Goal: Information Seeking & Learning: Learn about a topic

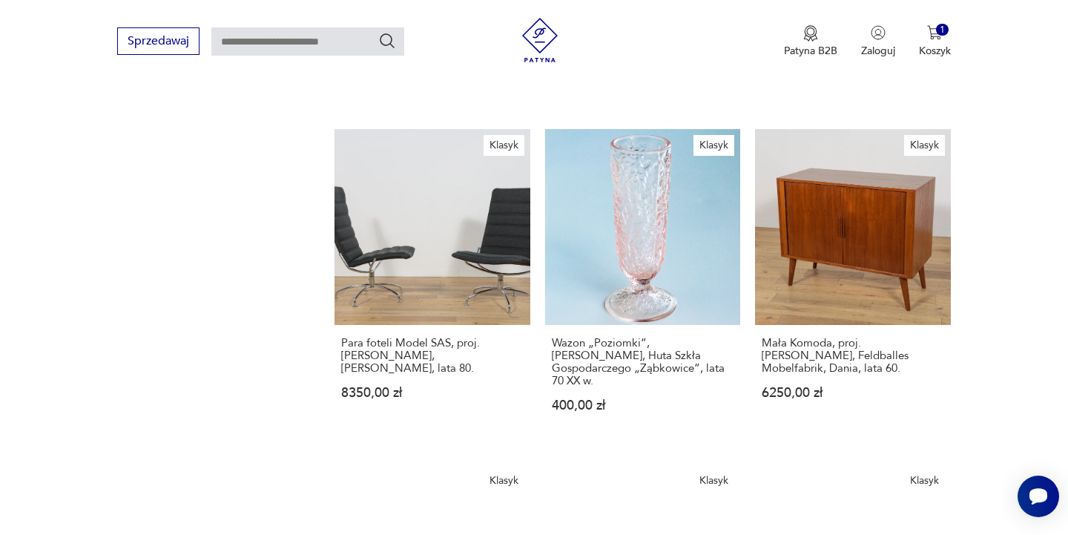
scroll to position [1286, 0]
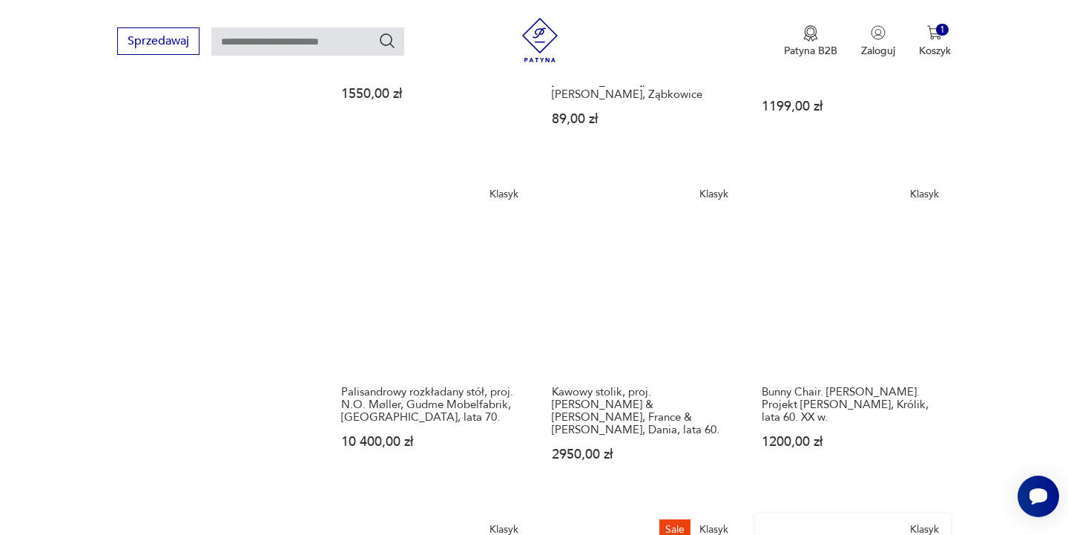
scroll to position [1150, 0]
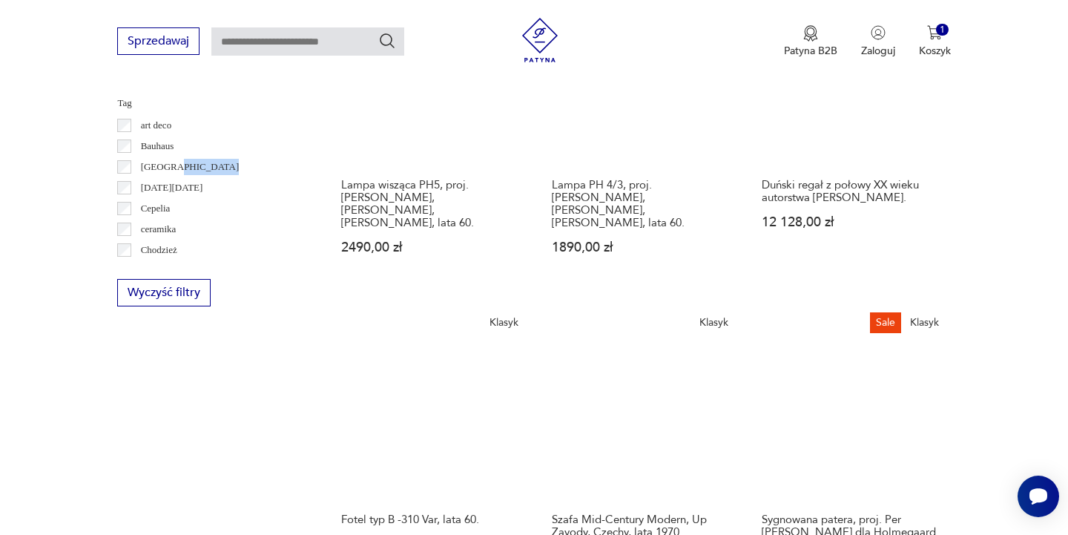
scroll to position [694, 0]
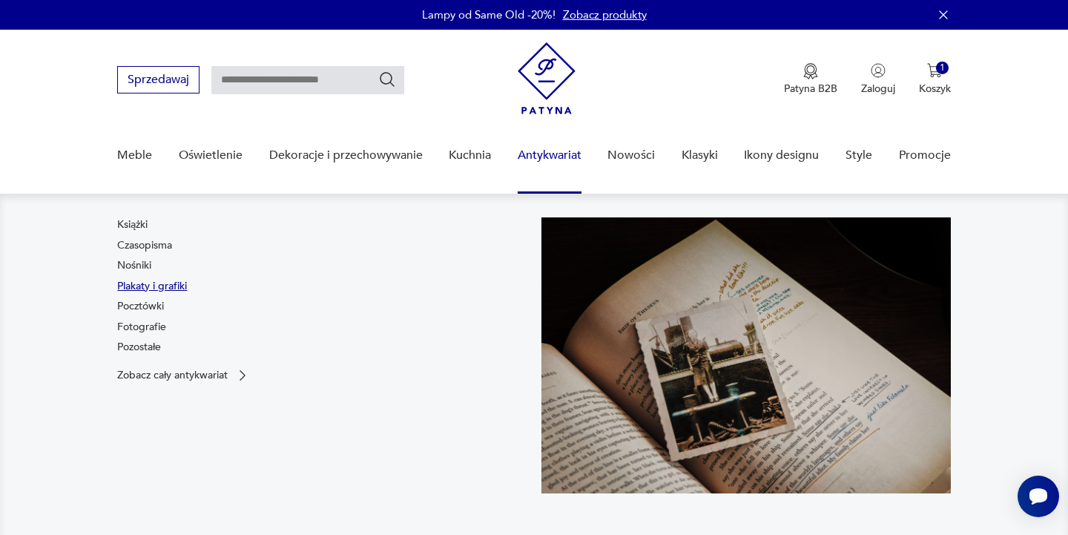
click at [159, 288] on link "Plakaty i grafiki" at bounding box center [152, 286] width 70 height 15
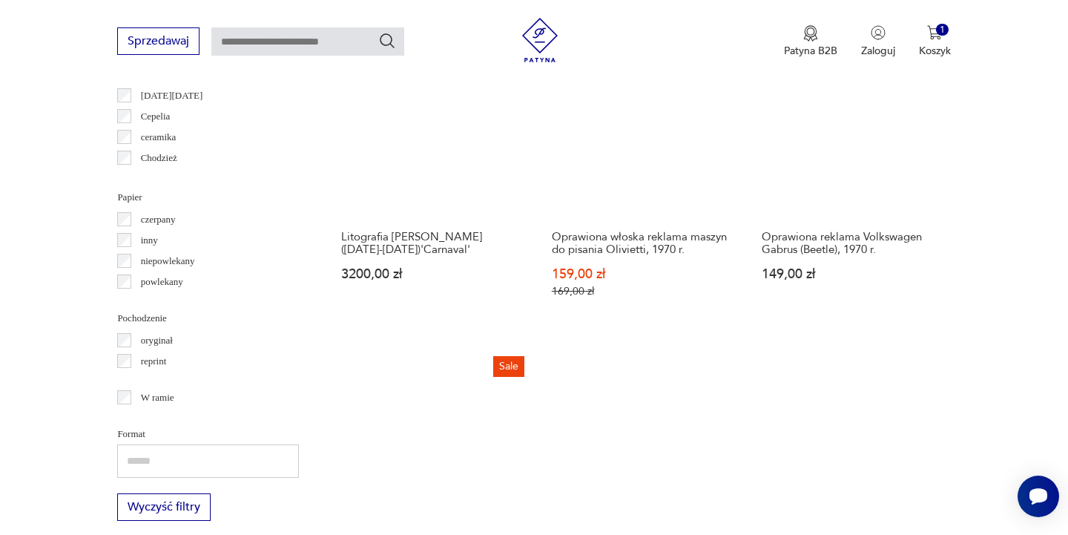
scroll to position [1621, 0]
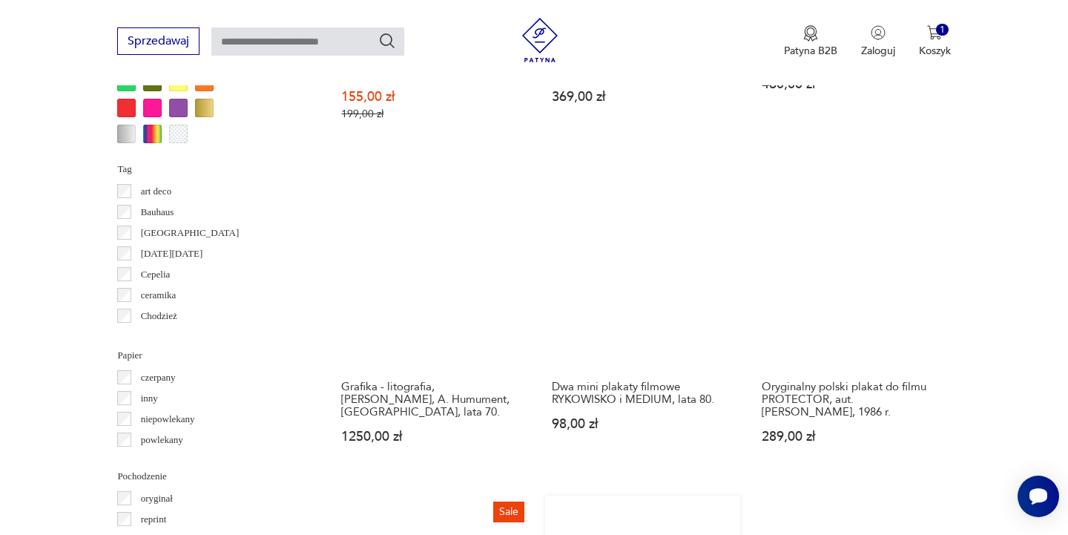
scroll to position [1466, 0]
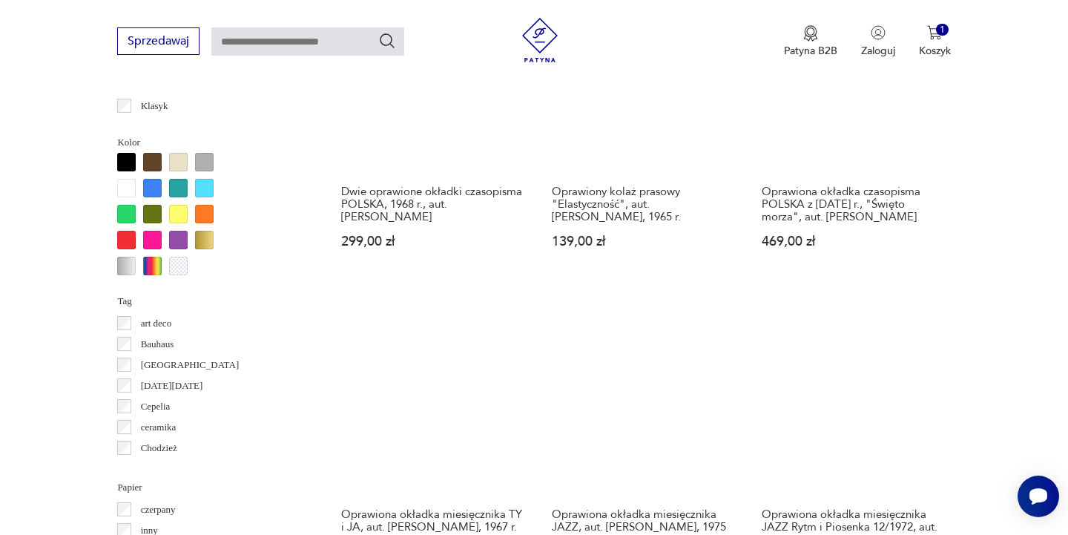
scroll to position [1306, 0]
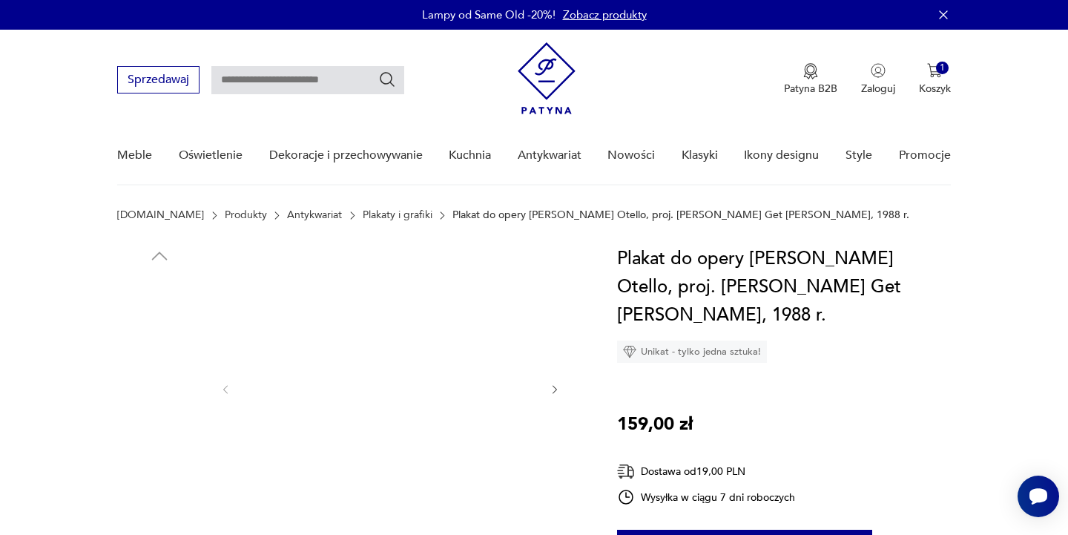
click at [449, 376] on img at bounding box center [390, 388] width 286 height 286
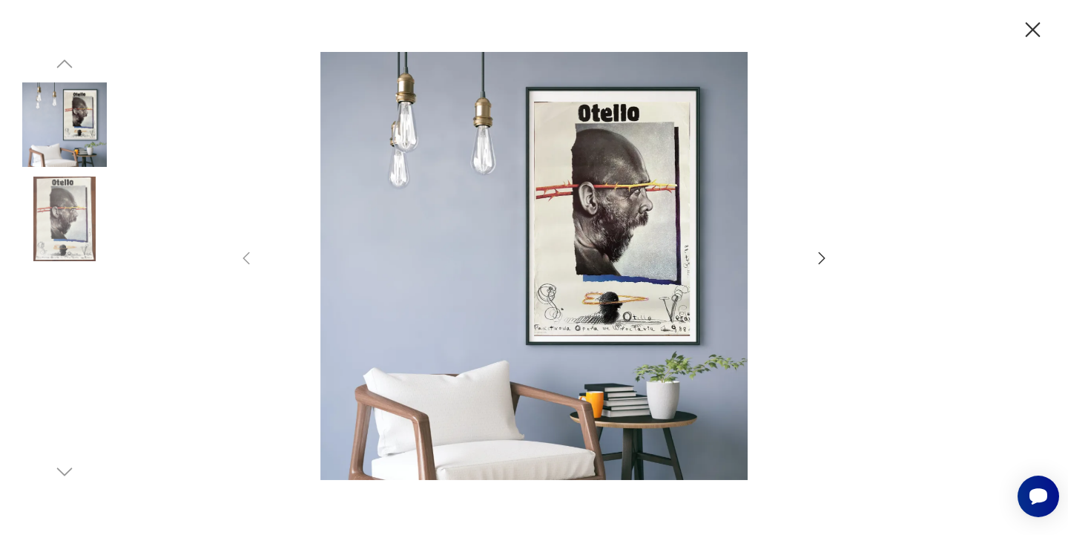
click at [817, 256] on icon "button" at bounding box center [822, 258] width 18 height 18
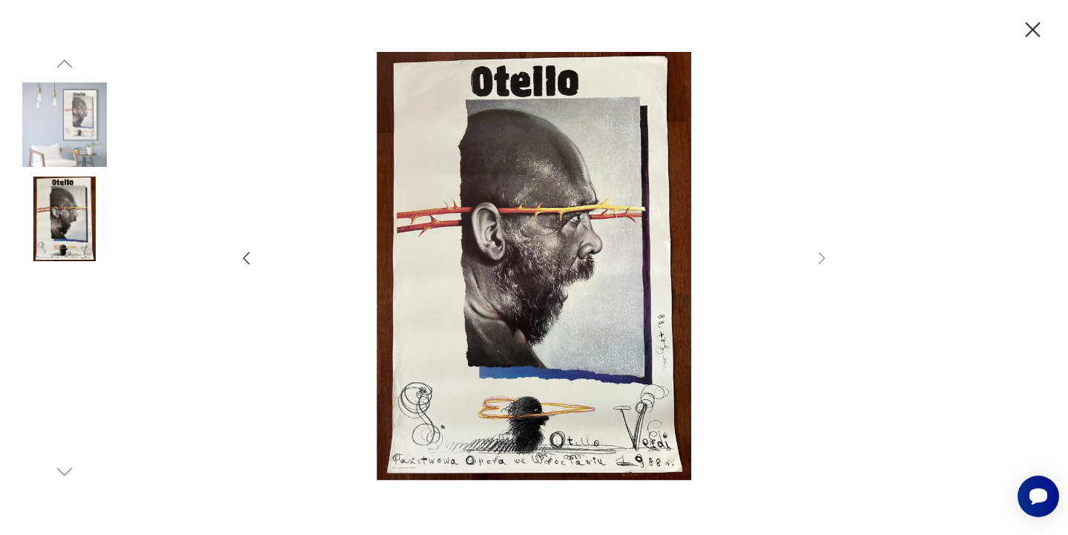
click at [821, 257] on icon "button" at bounding box center [822, 258] width 18 height 18
click at [1030, 23] on icon "button" at bounding box center [1033, 30] width 26 height 26
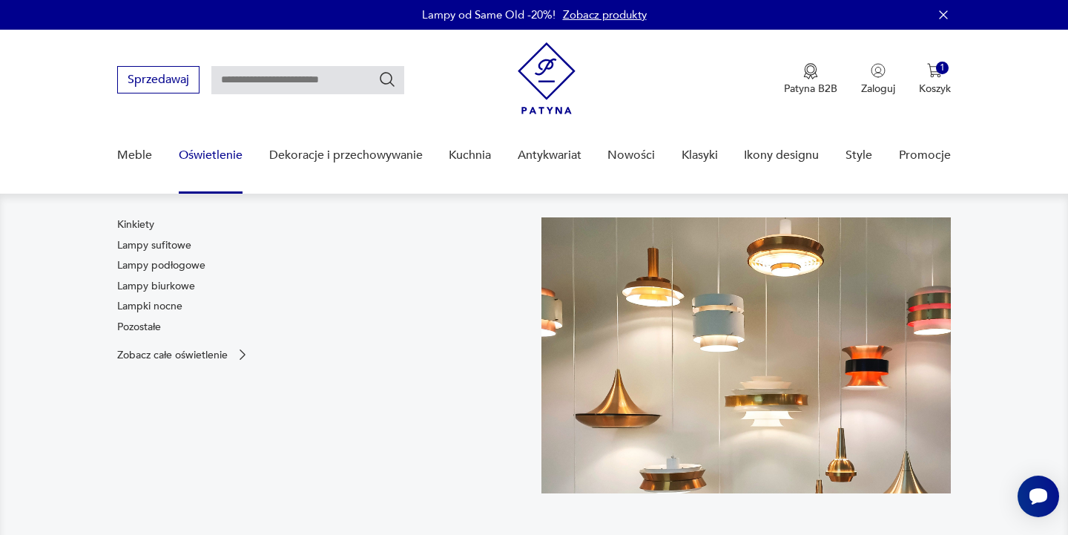
click at [200, 154] on link "Oświetlenie" at bounding box center [211, 155] width 64 height 57
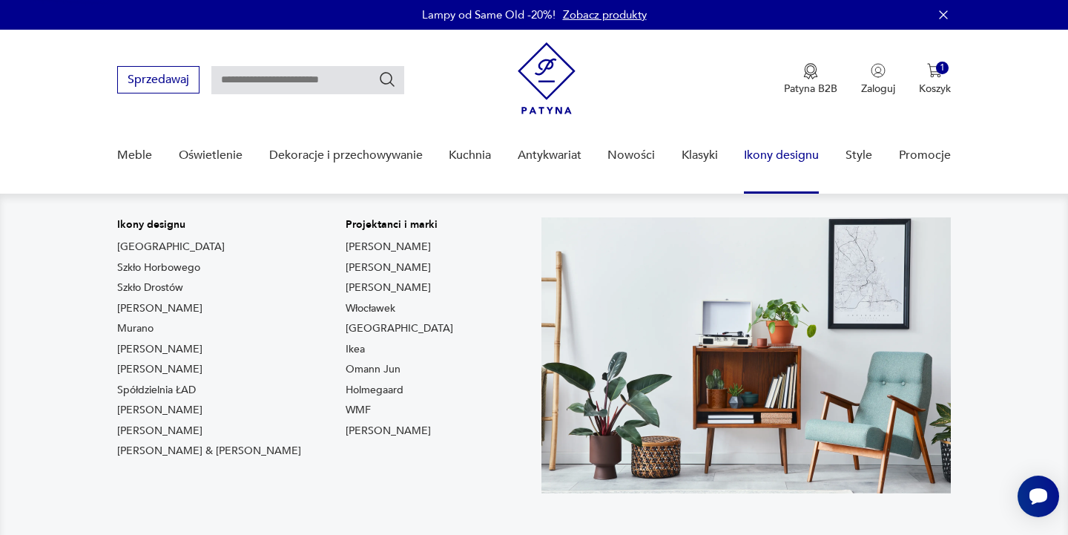
click at [786, 157] on link "Ikony designu" at bounding box center [781, 155] width 75 height 57
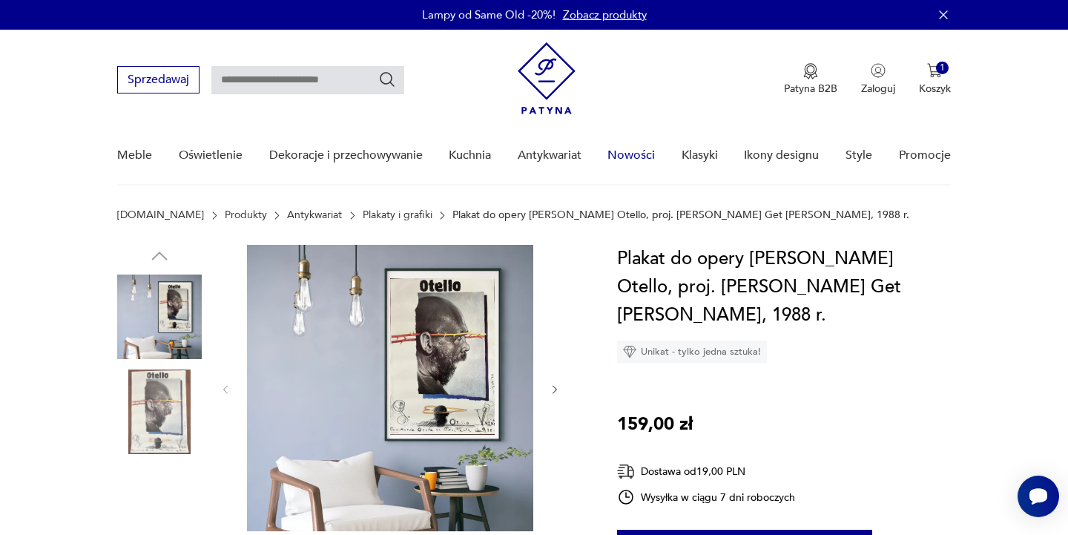
click at [641, 155] on link "Nowości" at bounding box center [631, 155] width 47 height 57
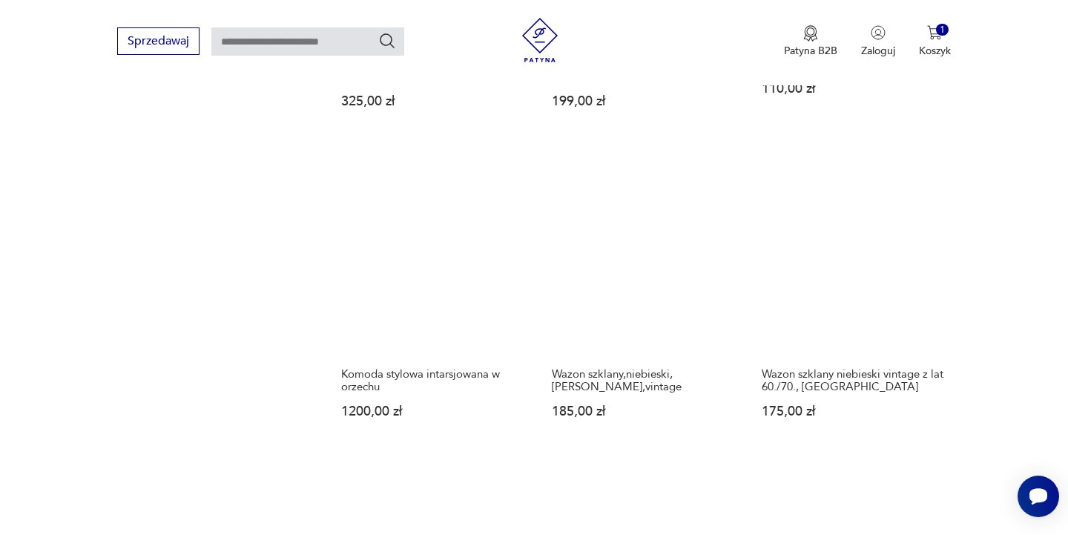
scroll to position [1241, 0]
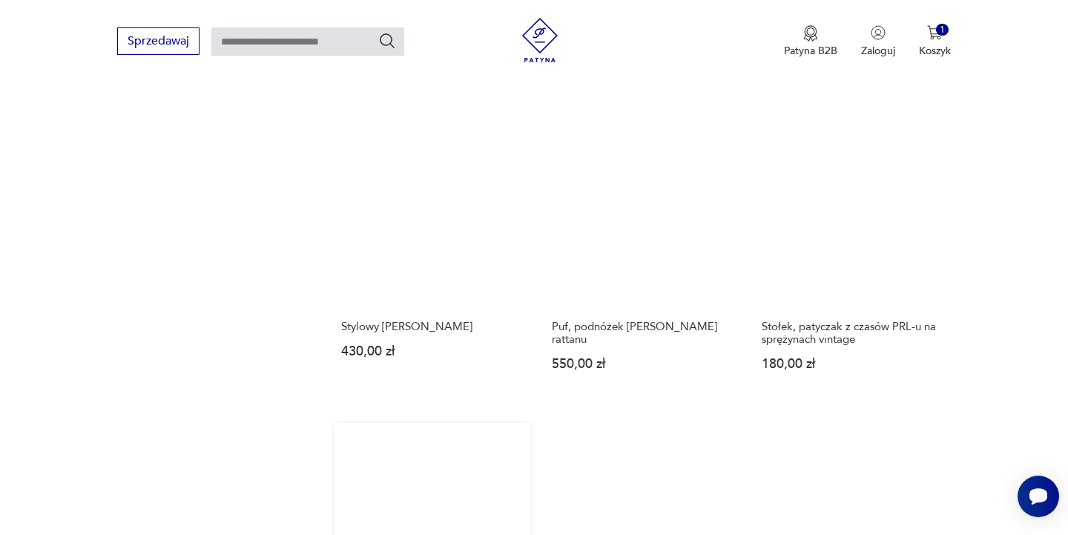
scroll to position [1300, 0]
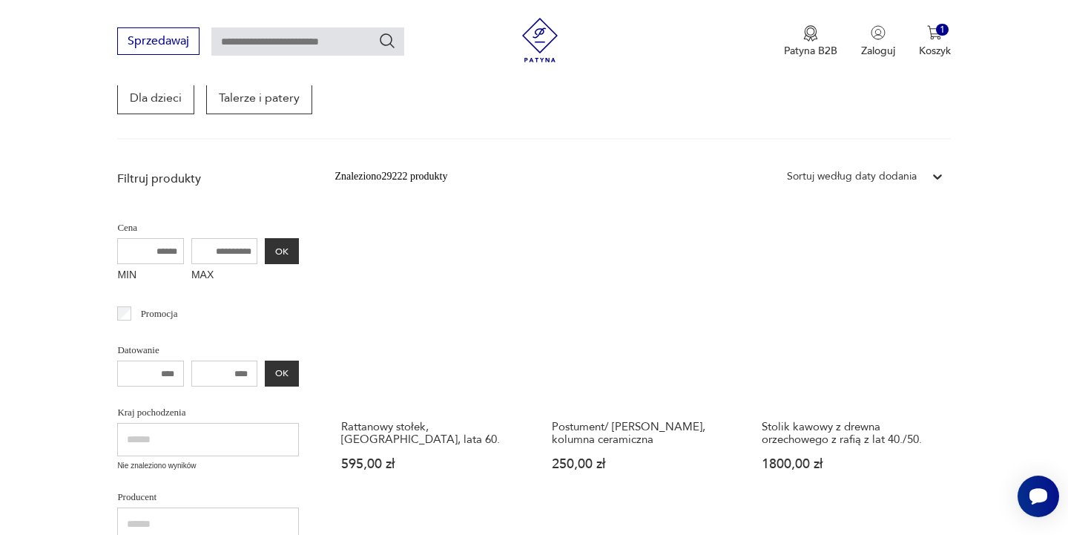
scroll to position [259, 0]
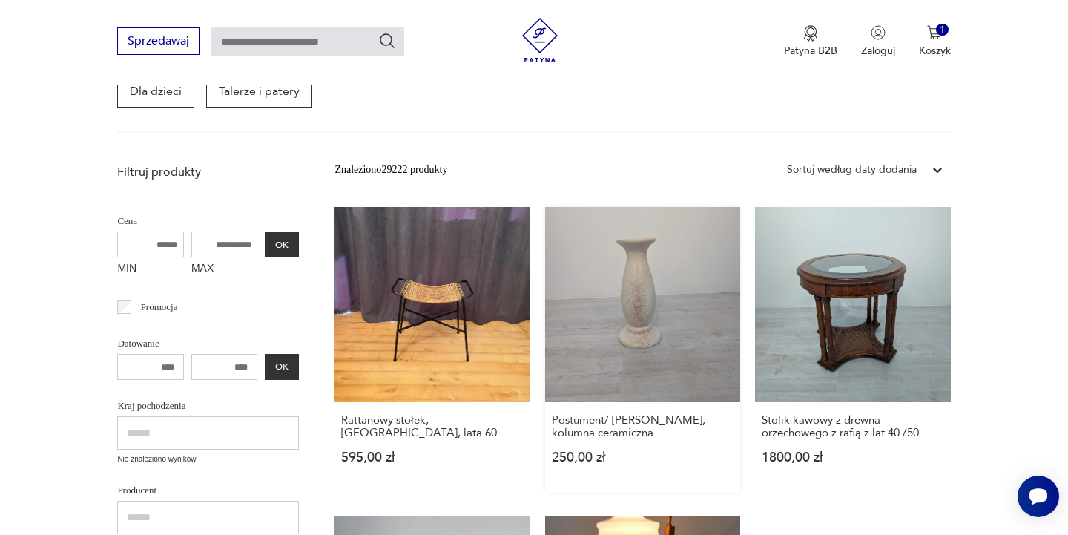
click at [545, 294] on link "Postument/ [PERSON_NAME], kolumna ceramiczna 250,00 zł" at bounding box center [642, 350] width 195 height 286
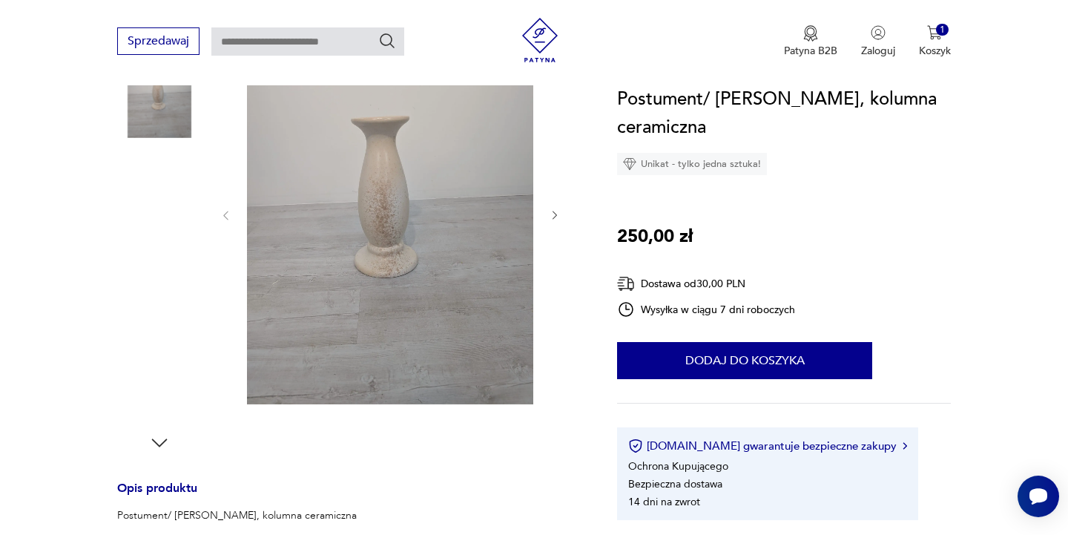
scroll to position [224, 0]
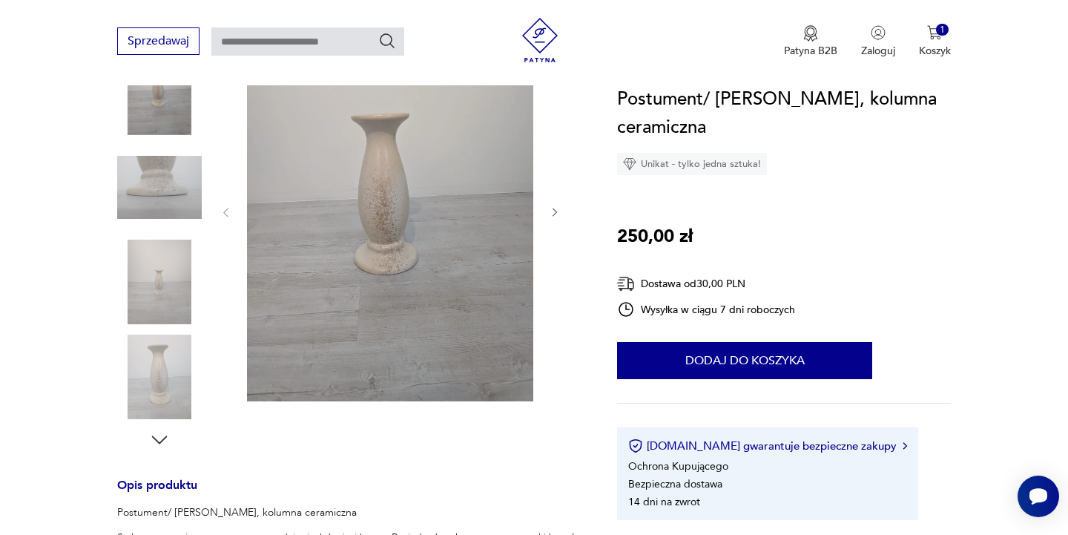
click at [166, 283] on img at bounding box center [159, 282] width 85 height 85
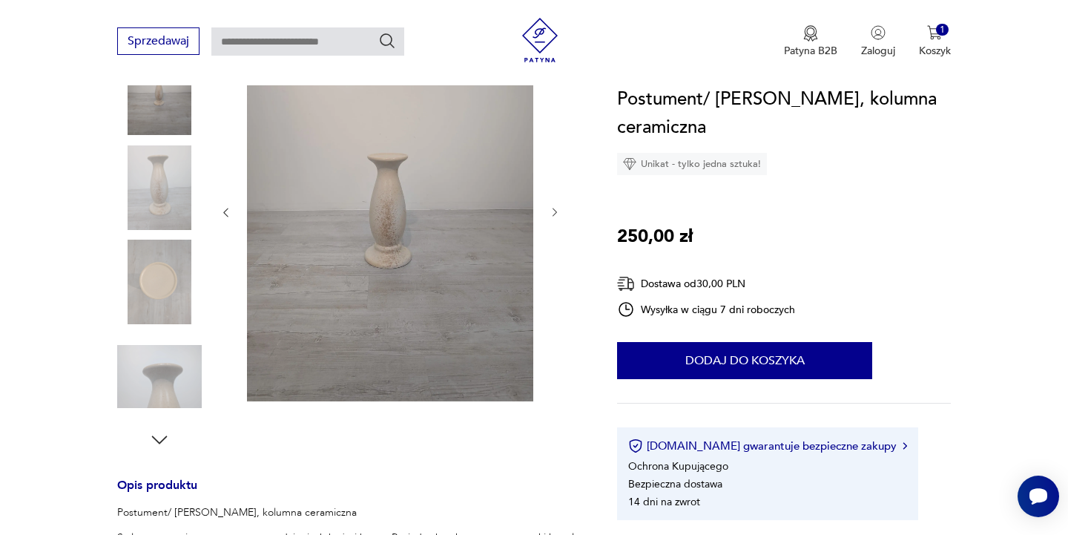
click at [152, 382] on img at bounding box center [159, 377] width 85 height 85
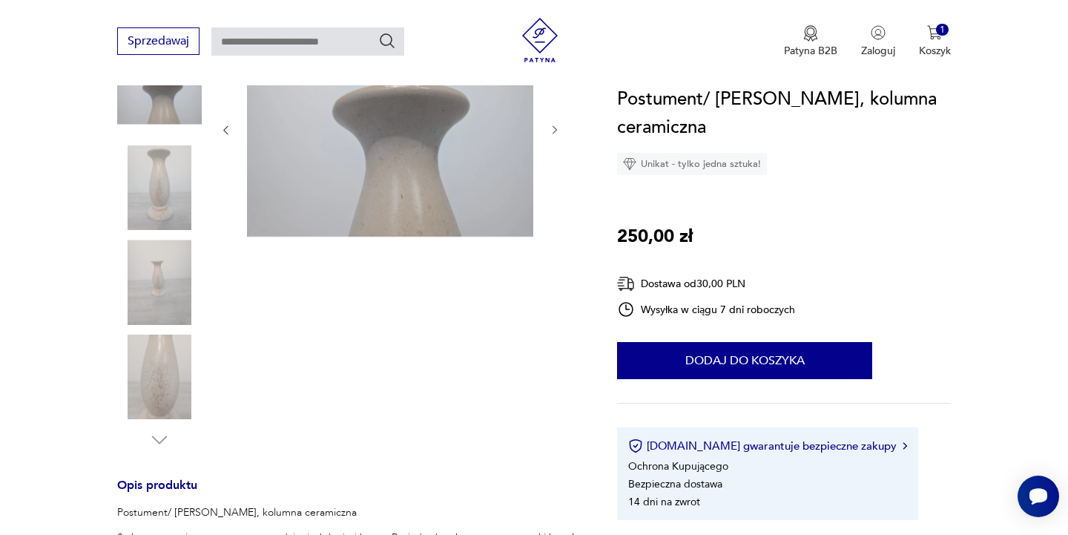
click at [158, 173] on img at bounding box center [159, 187] width 85 height 85
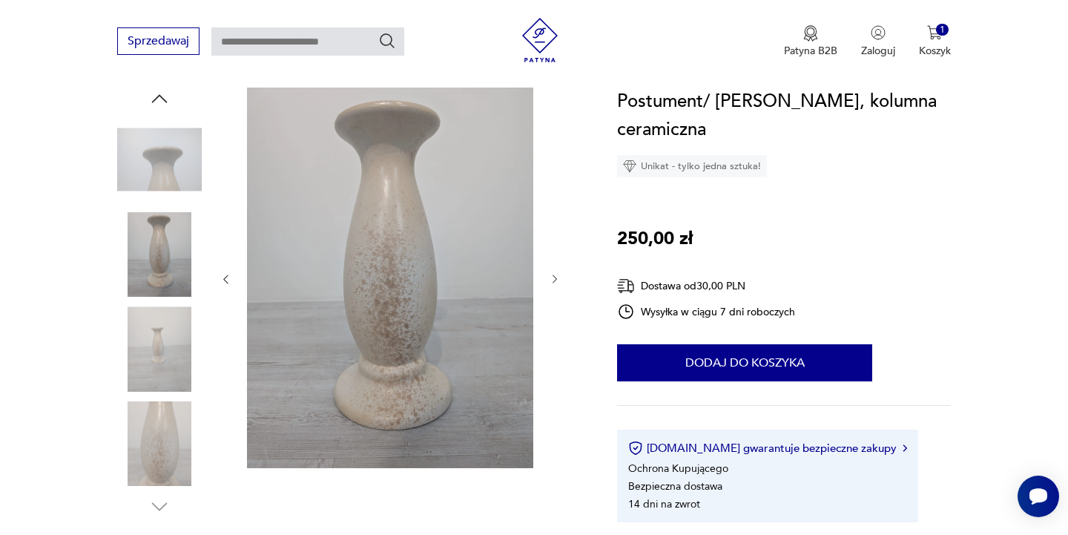
scroll to position [162, 0]
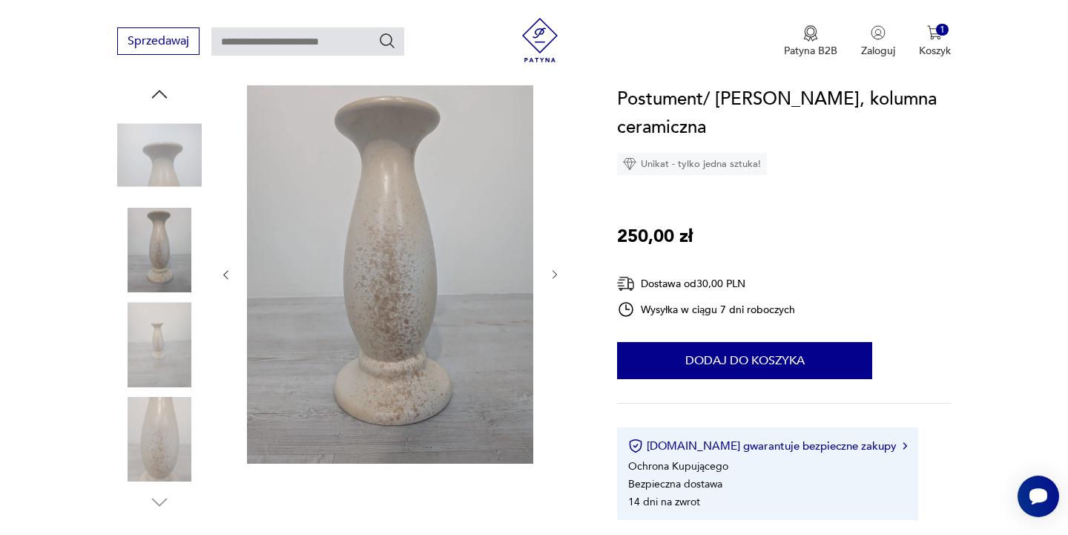
click at [158, 173] on img at bounding box center [159, 155] width 85 height 85
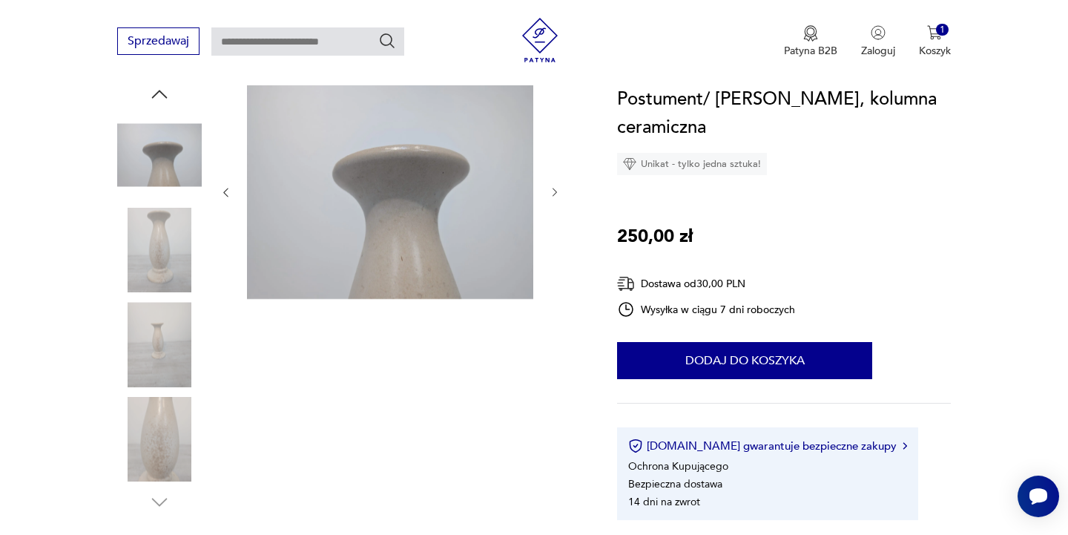
click at [158, 173] on img at bounding box center [159, 155] width 85 height 85
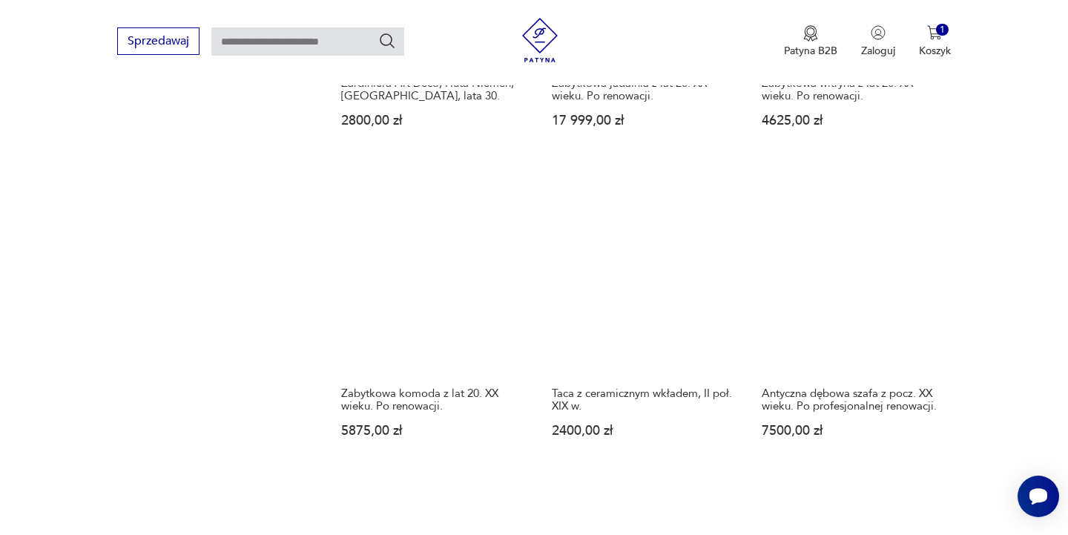
scroll to position [1283, 0]
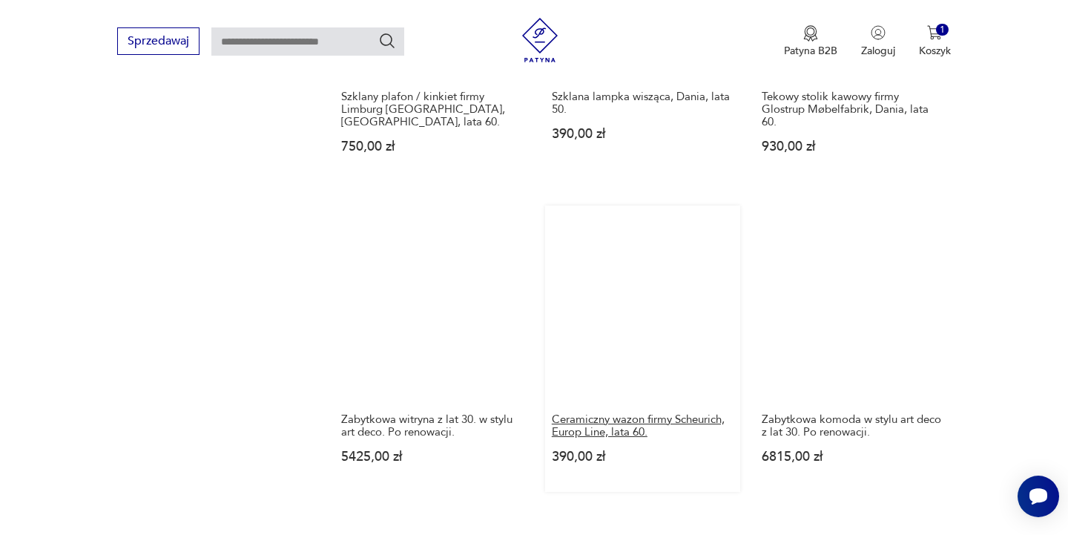
scroll to position [1303, 0]
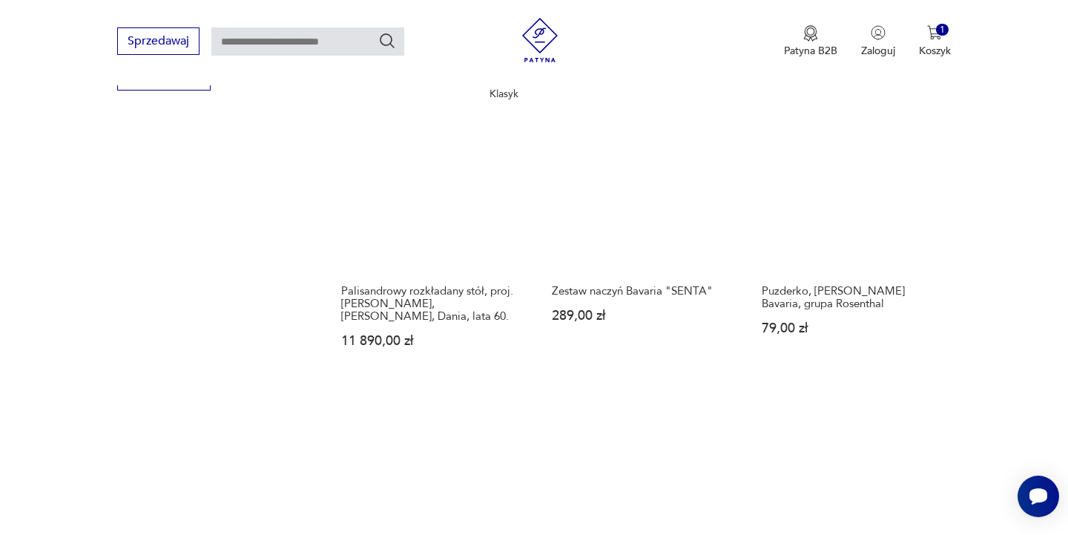
scroll to position [1047, 0]
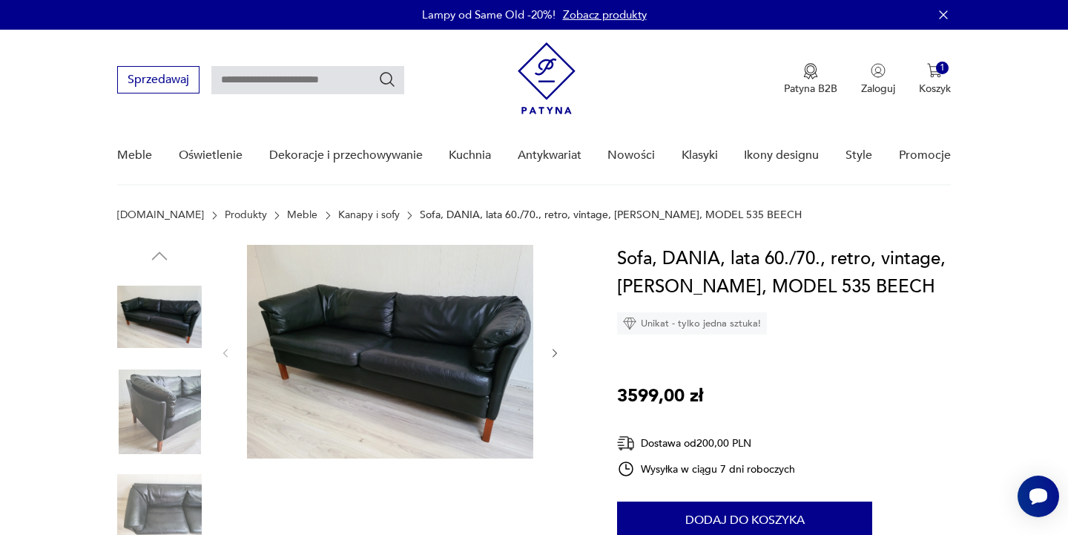
click at [452, 358] on img at bounding box center [390, 352] width 286 height 214
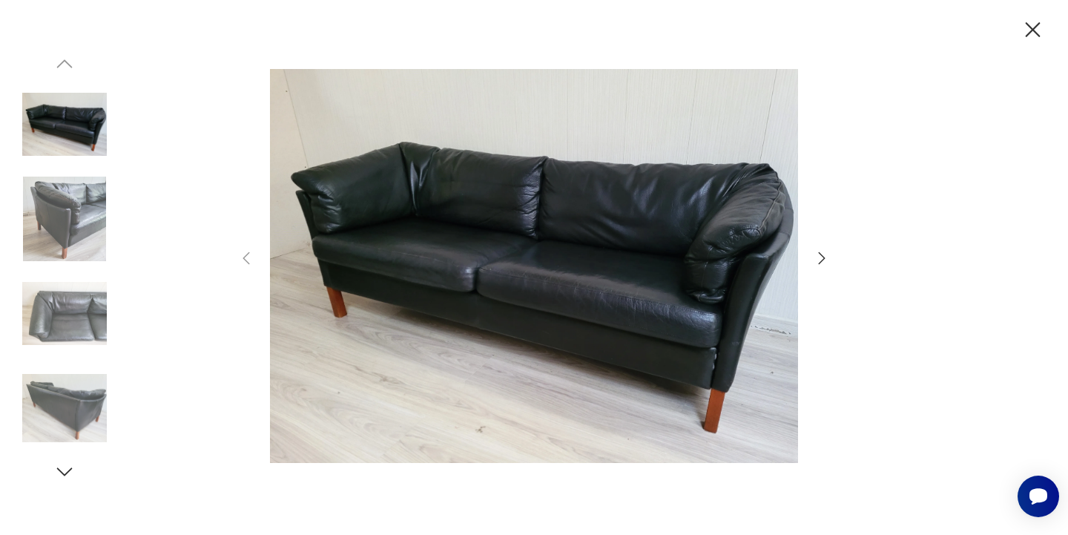
click at [814, 258] on icon "button" at bounding box center [822, 258] width 18 height 18
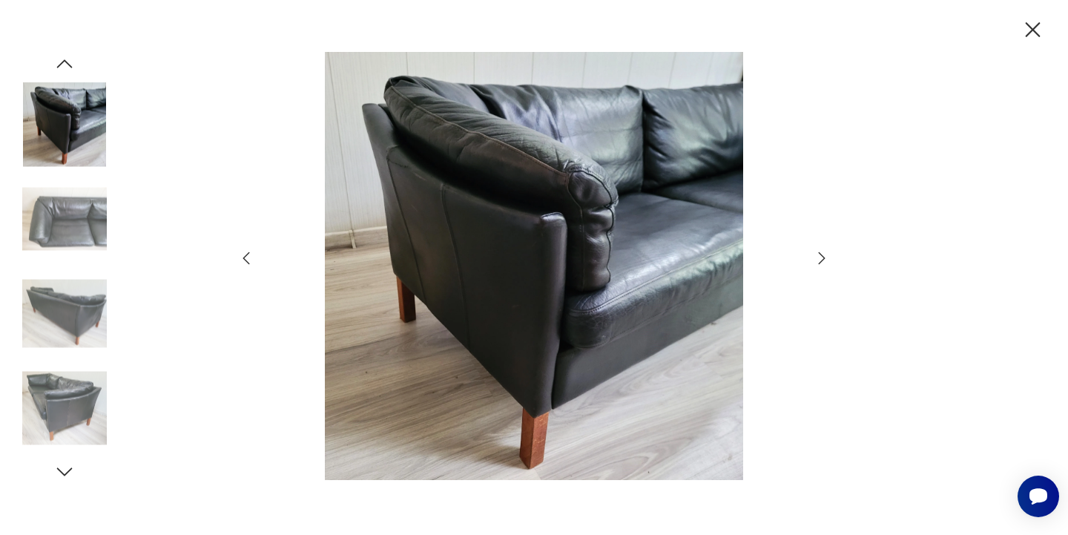
click at [814, 258] on icon "button" at bounding box center [822, 258] width 18 height 18
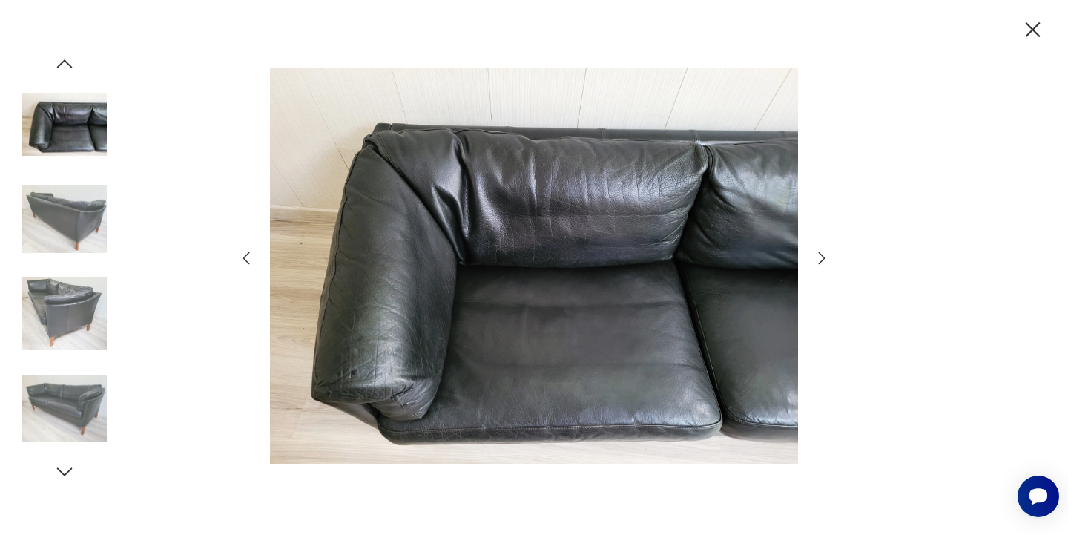
click at [814, 258] on icon "button" at bounding box center [822, 258] width 18 height 18
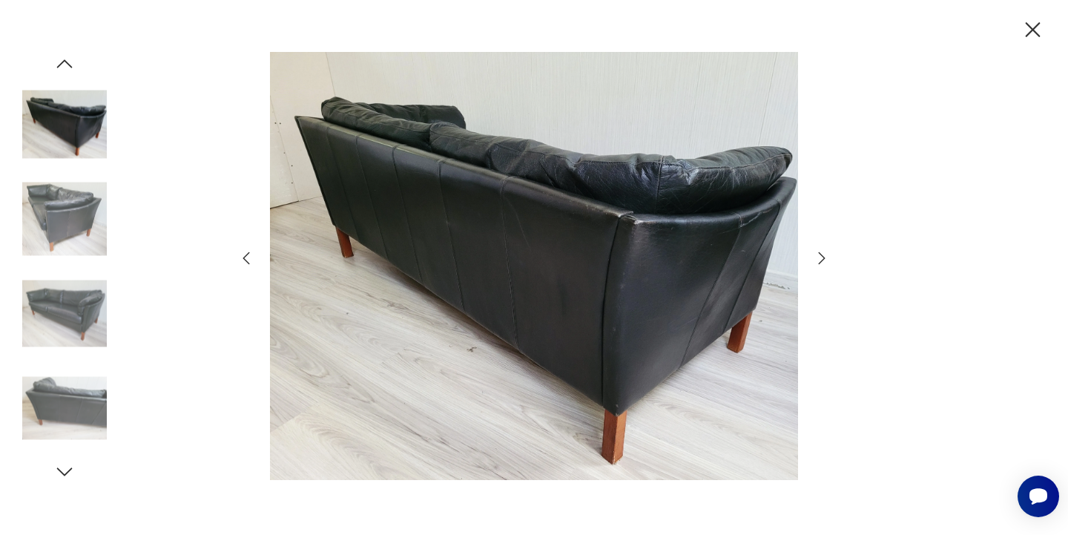
click at [821, 260] on icon "button" at bounding box center [822, 258] width 18 height 18
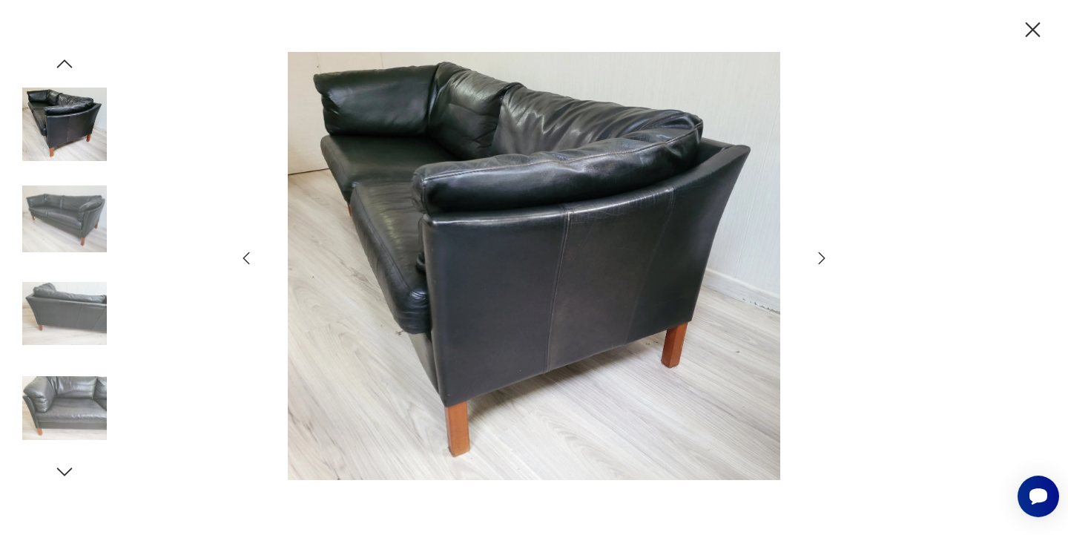
click at [821, 260] on icon "button" at bounding box center [822, 258] width 18 height 18
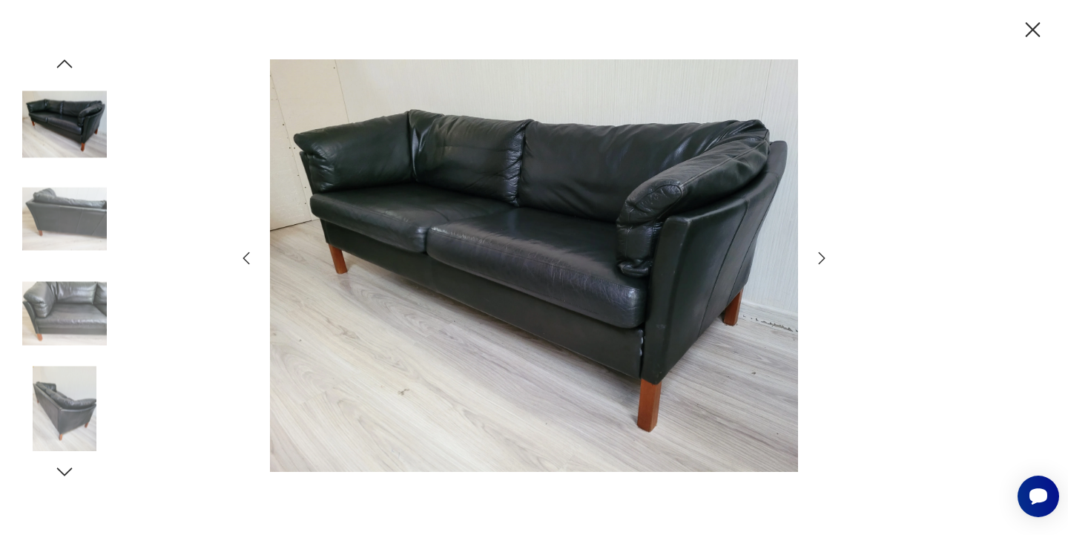
click at [821, 260] on icon "button" at bounding box center [822, 258] width 18 height 18
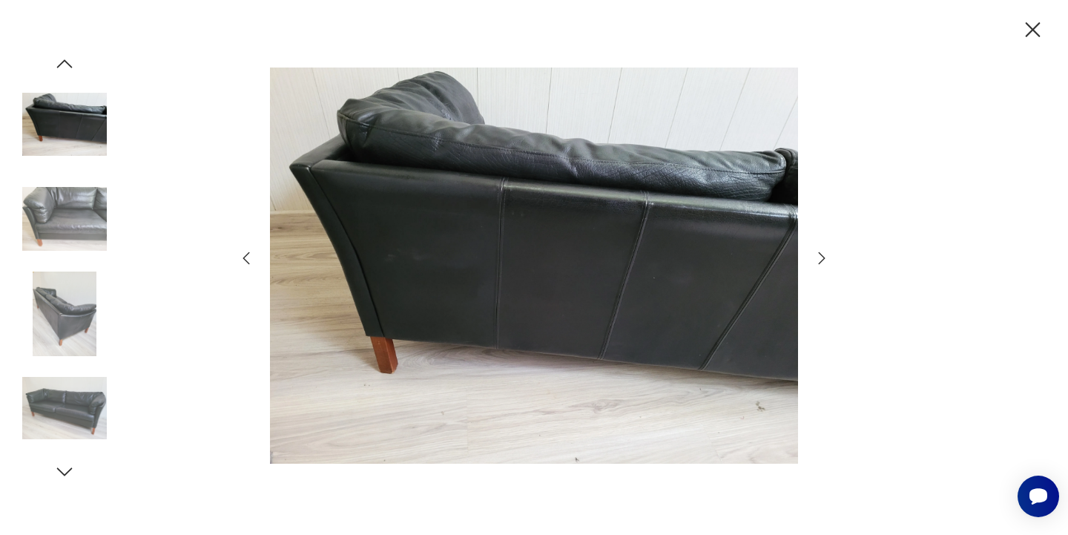
click at [1033, 35] on icon "button" at bounding box center [1033, 30] width 26 height 26
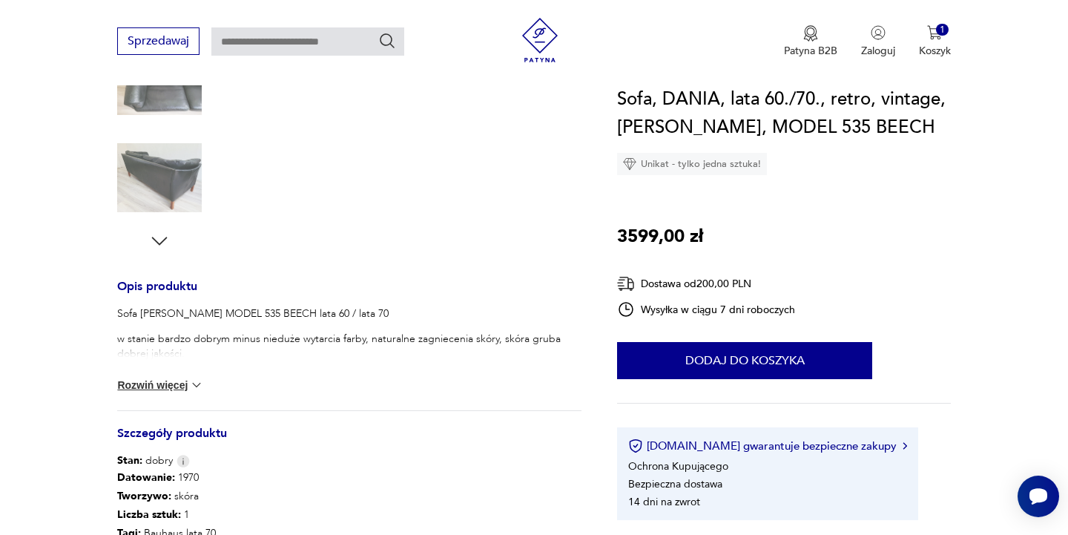
scroll to position [424, 0]
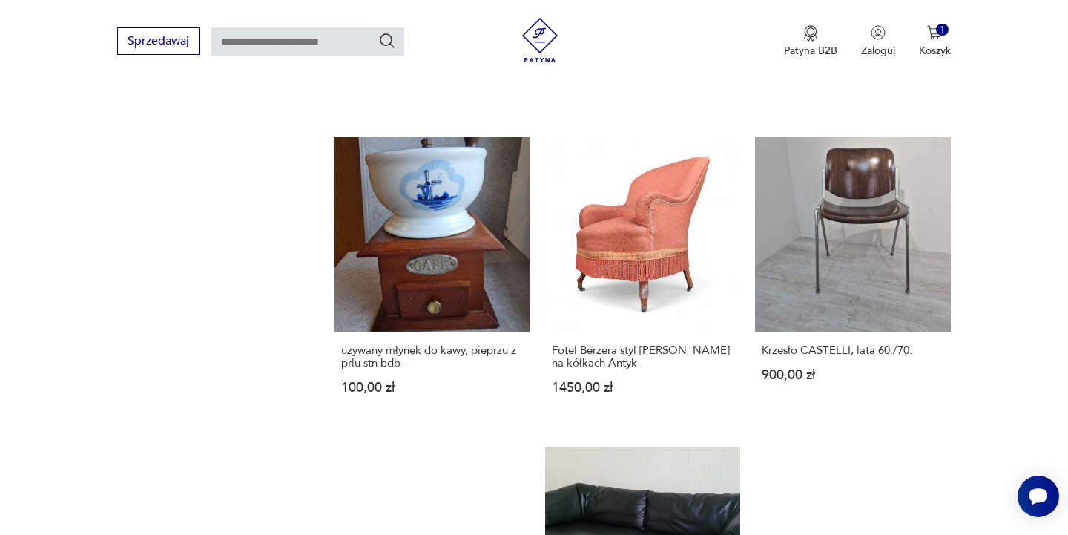
scroll to position [1337, 0]
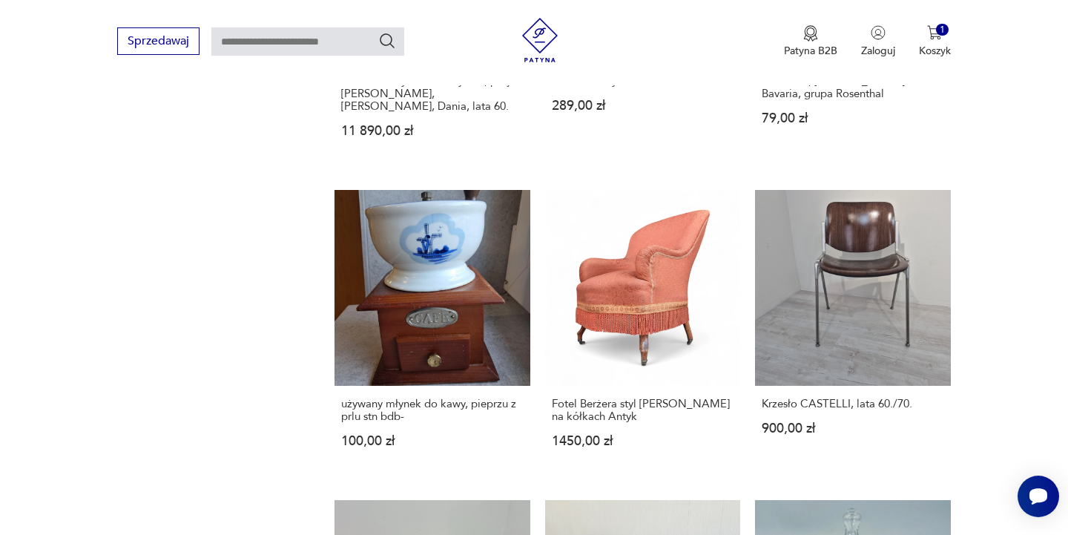
scroll to position [1195, 0]
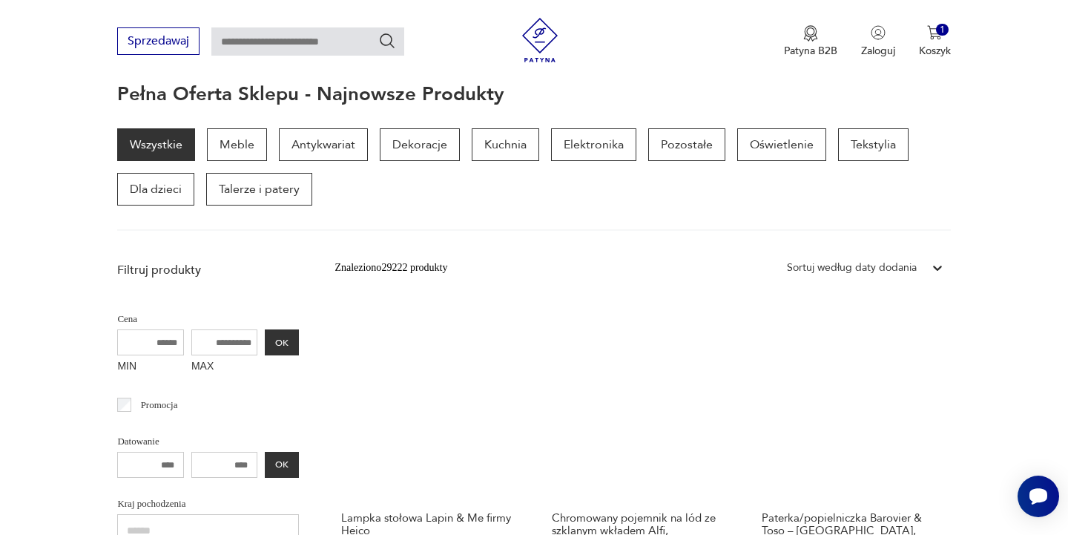
scroll to position [164, 0]
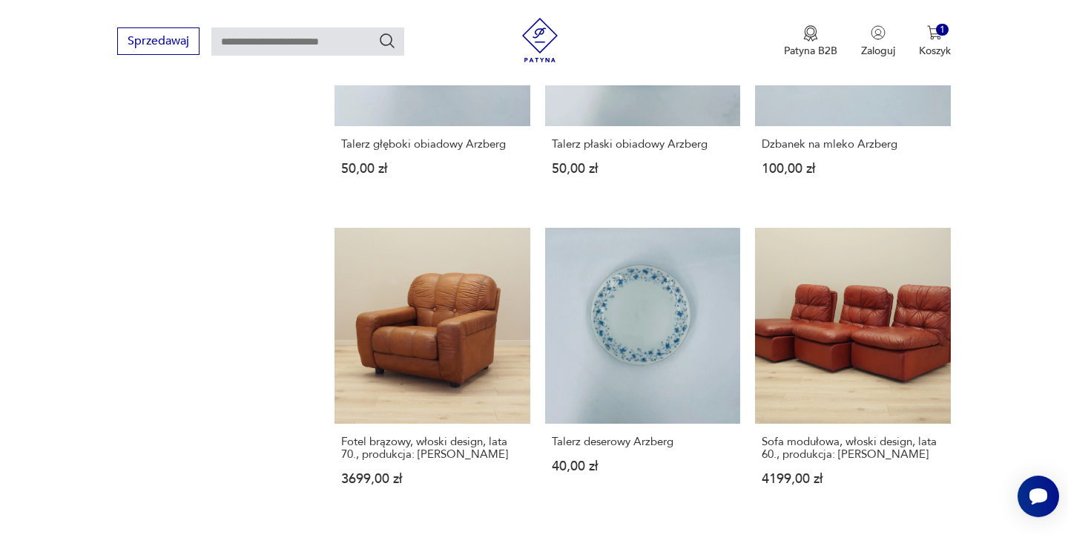
scroll to position [1177, 0]
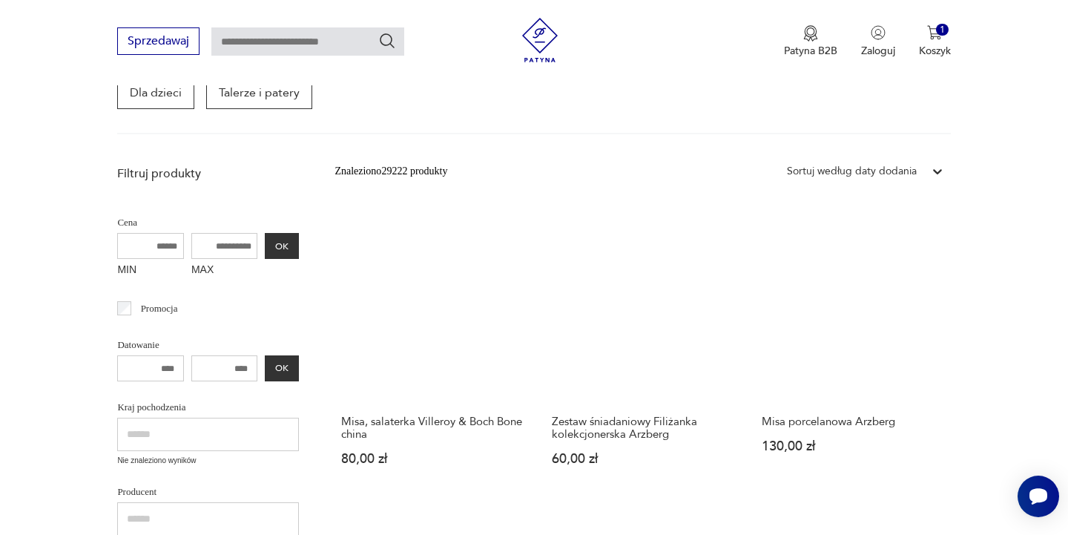
scroll to position [193, 0]
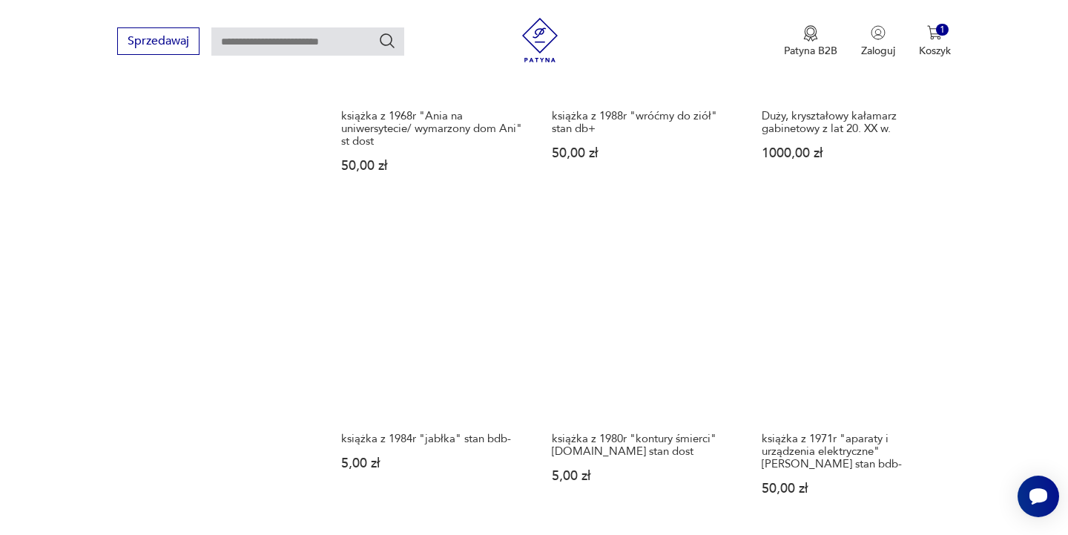
scroll to position [1214, 0]
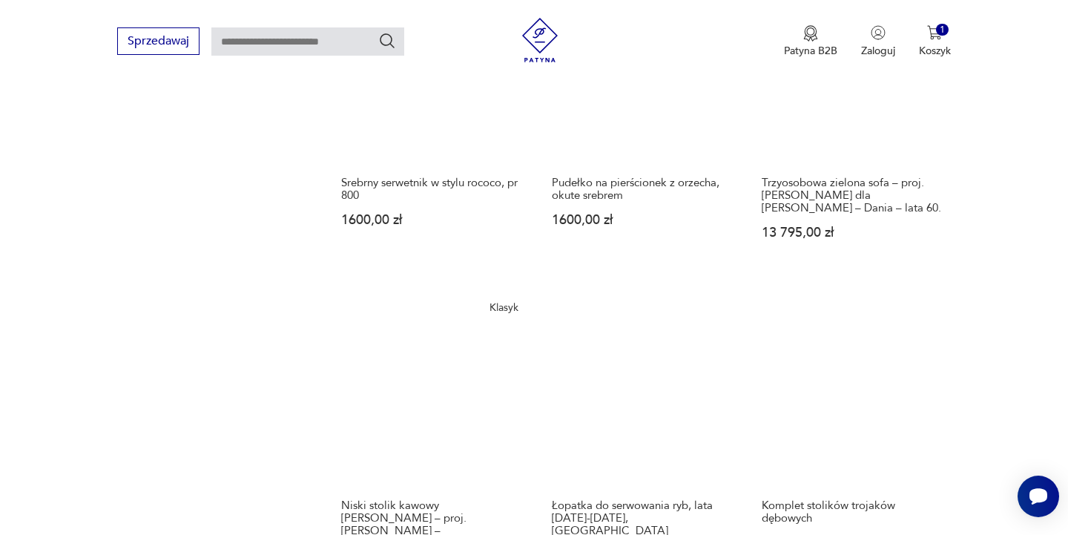
scroll to position [1217, 0]
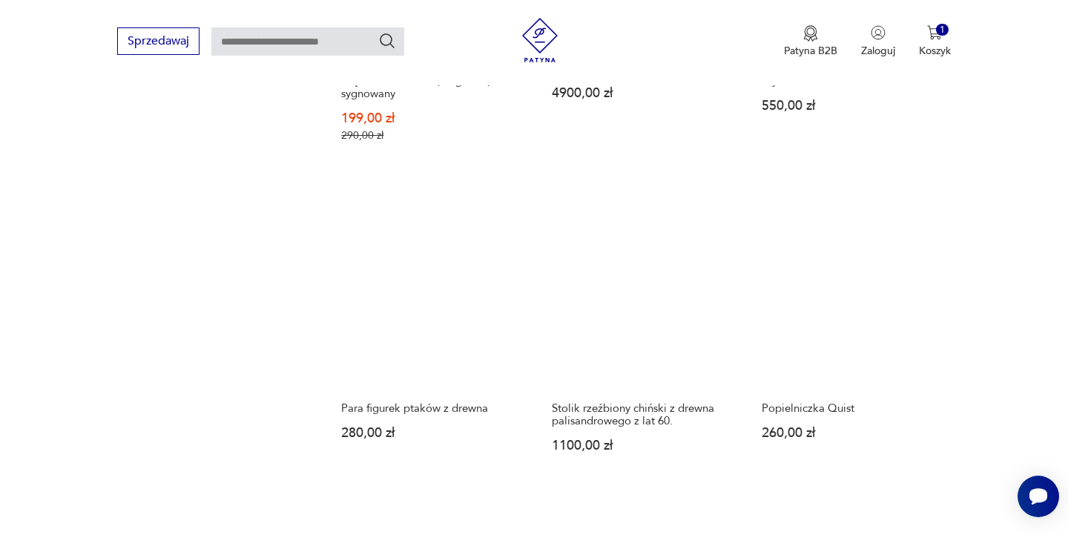
scroll to position [1274, 0]
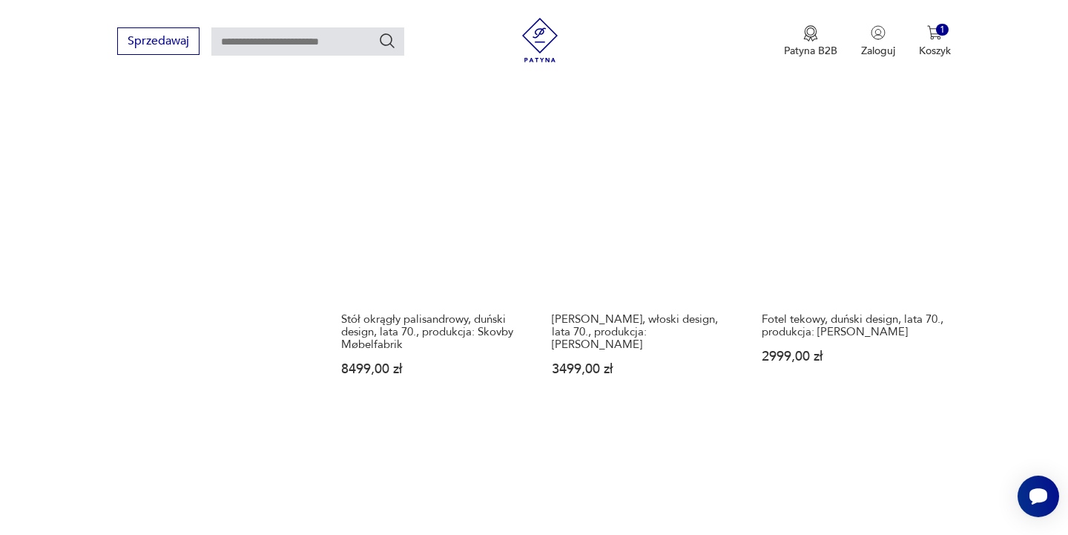
scroll to position [1311, 0]
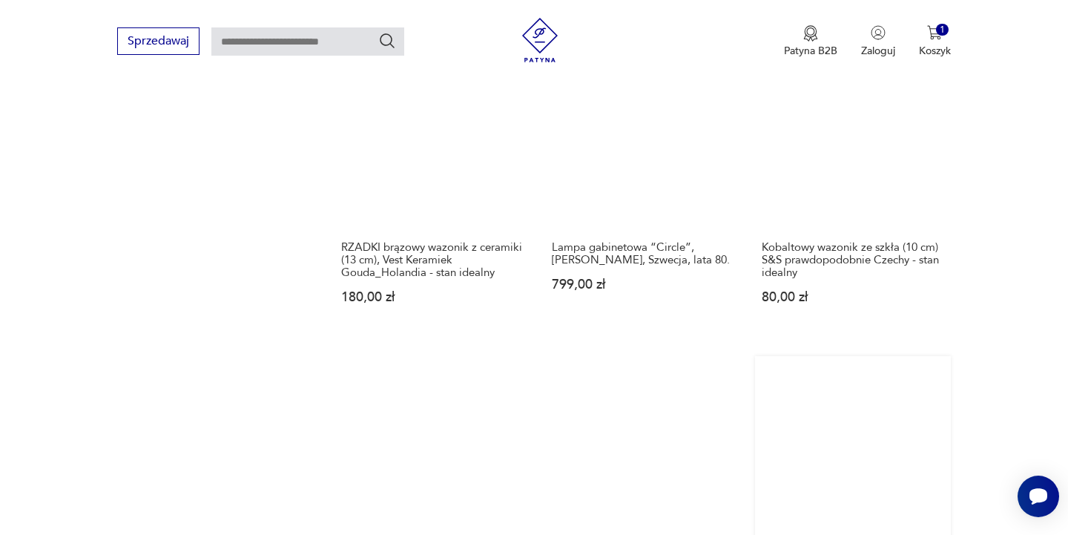
scroll to position [1390, 0]
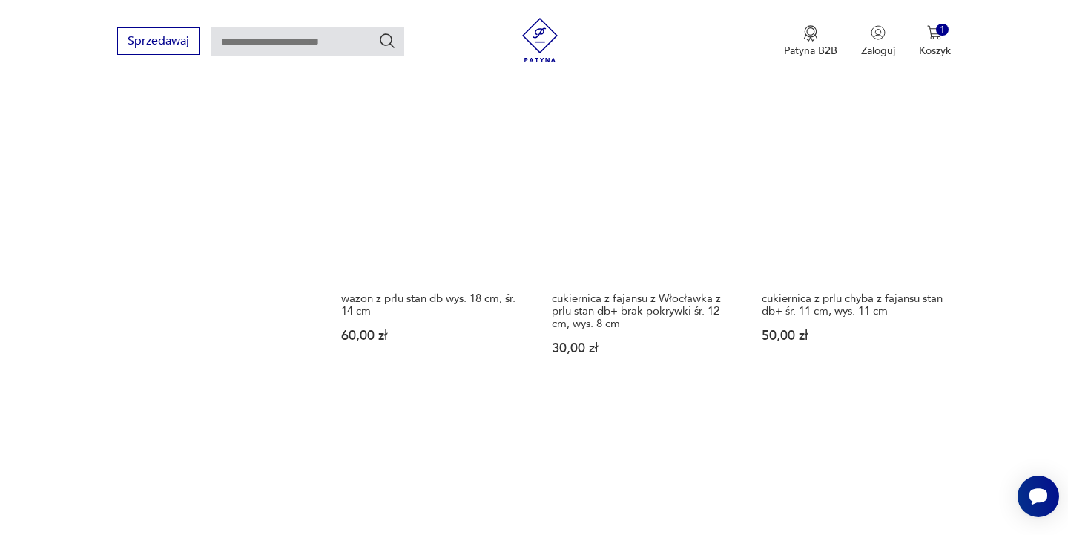
scroll to position [1351, 0]
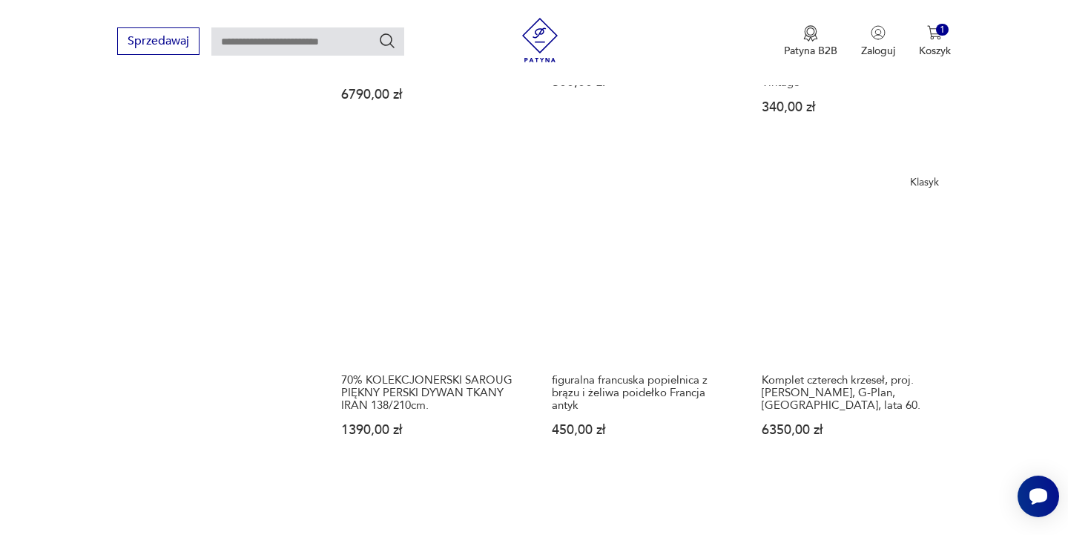
scroll to position [1271, 0]
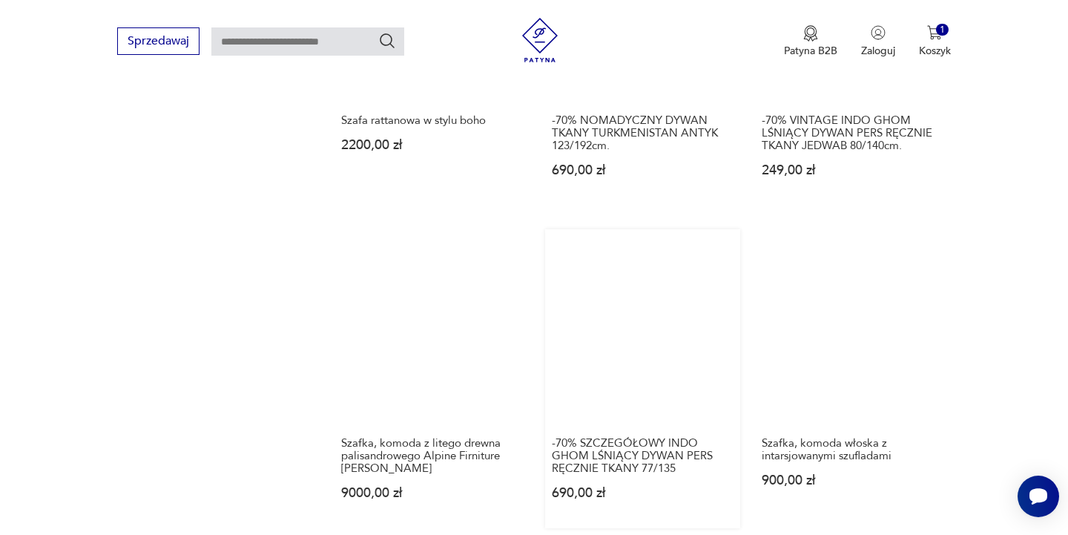
scroll to position [1204, 0]
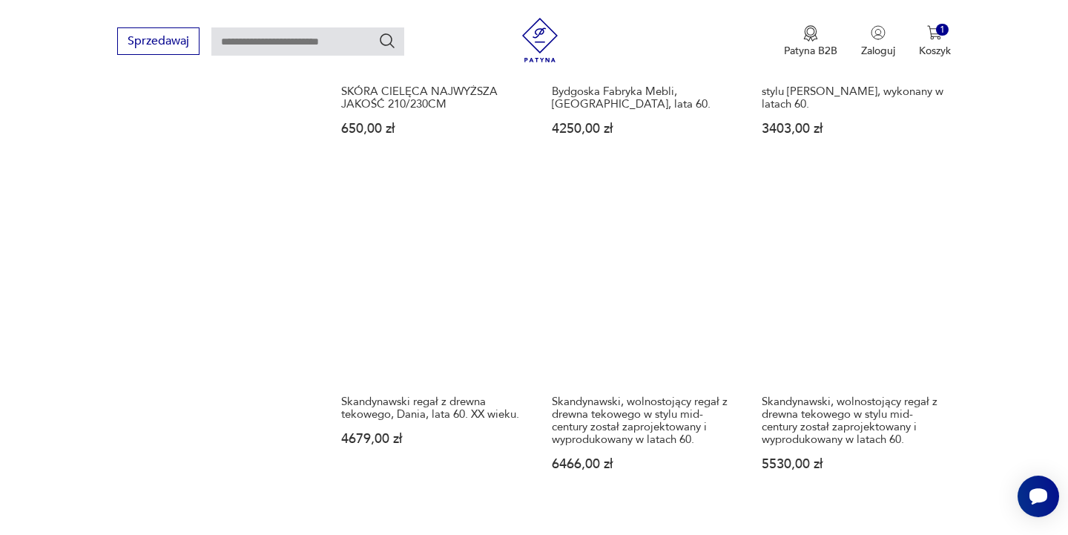
scroll to position [1257, 0]
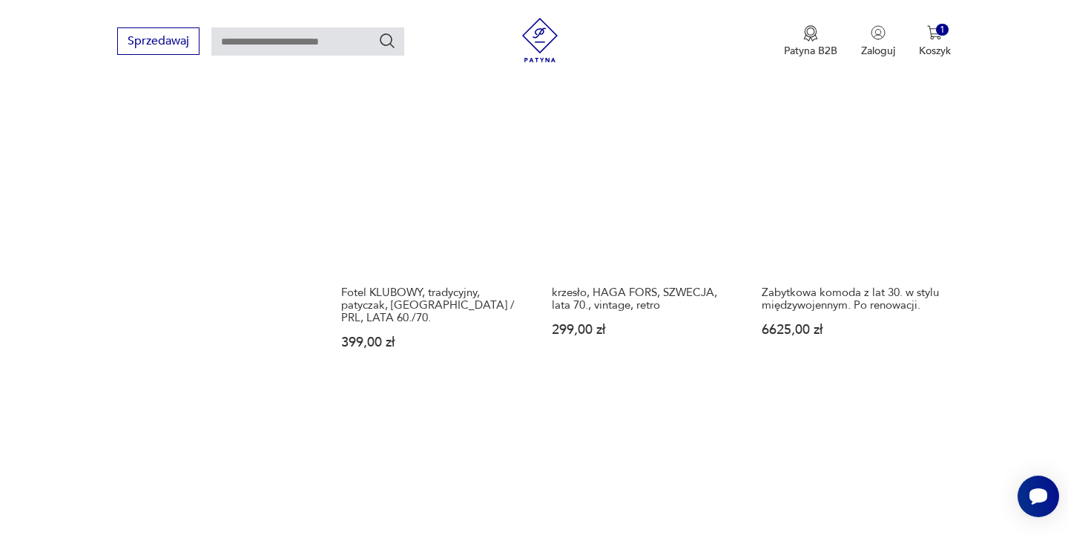
scroll to position [1332, 0]
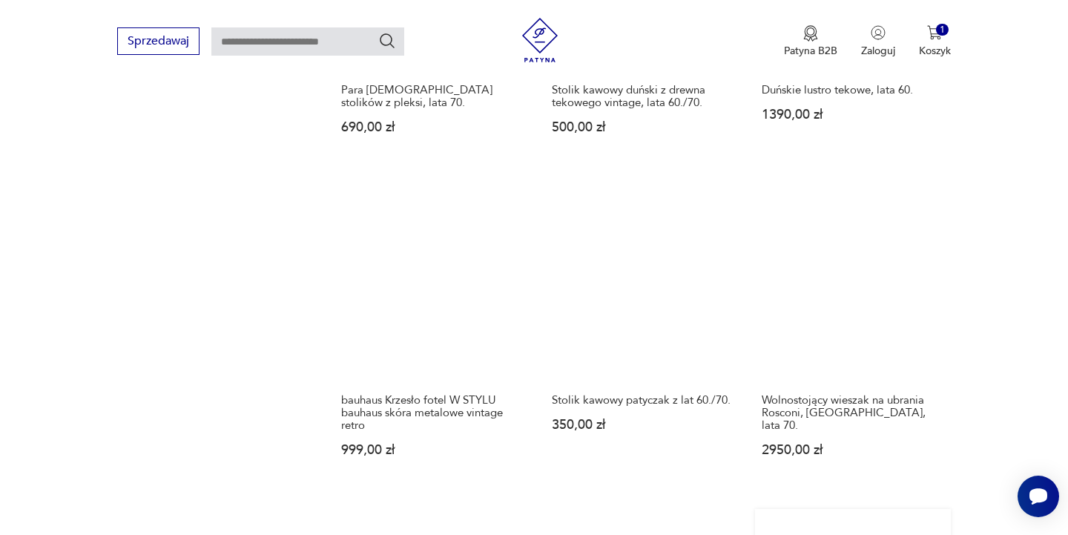
scroll to position [1294, 0]
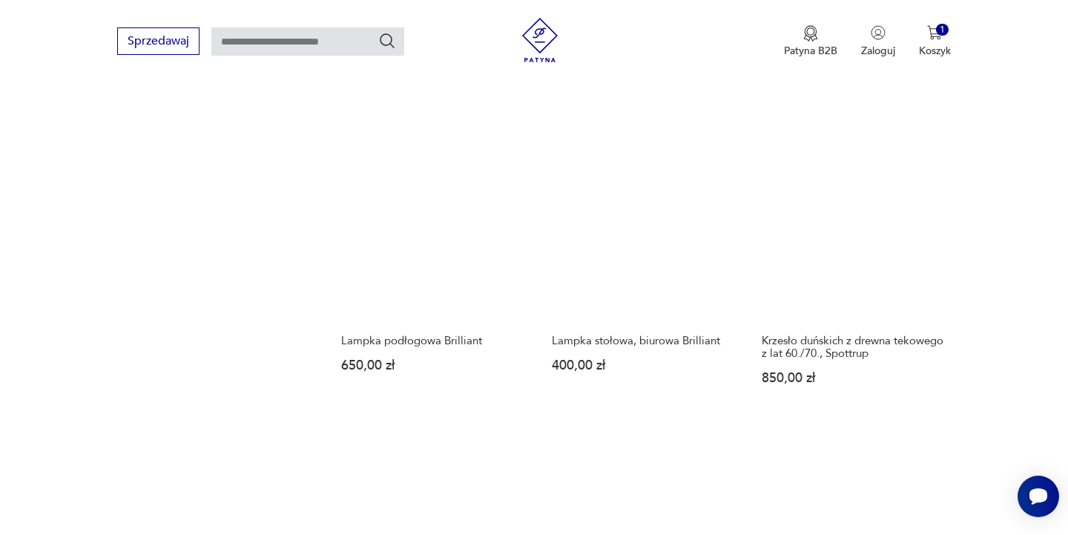
scroll to position [1343, 0]
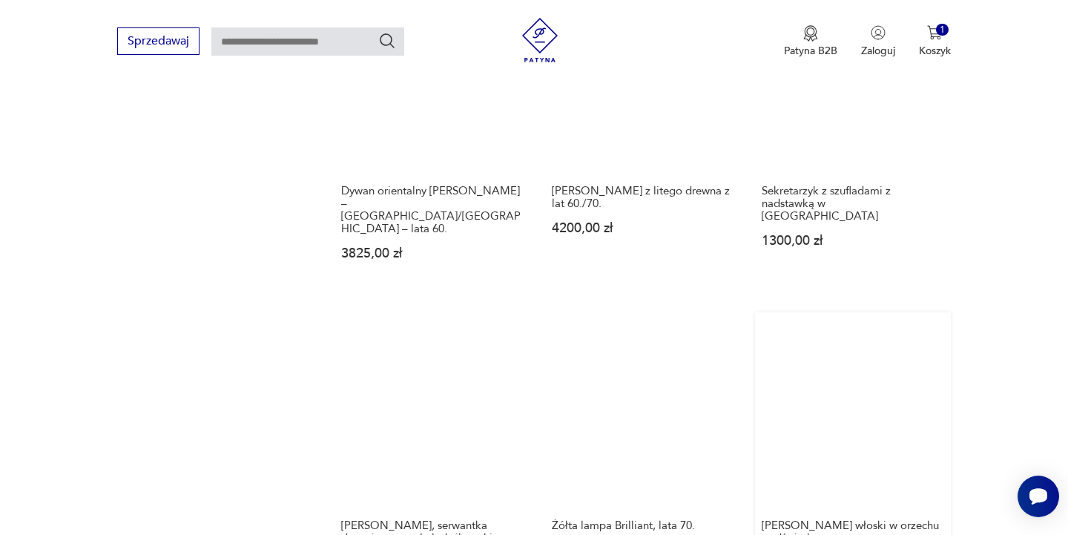
scroll to position [1377, 0]
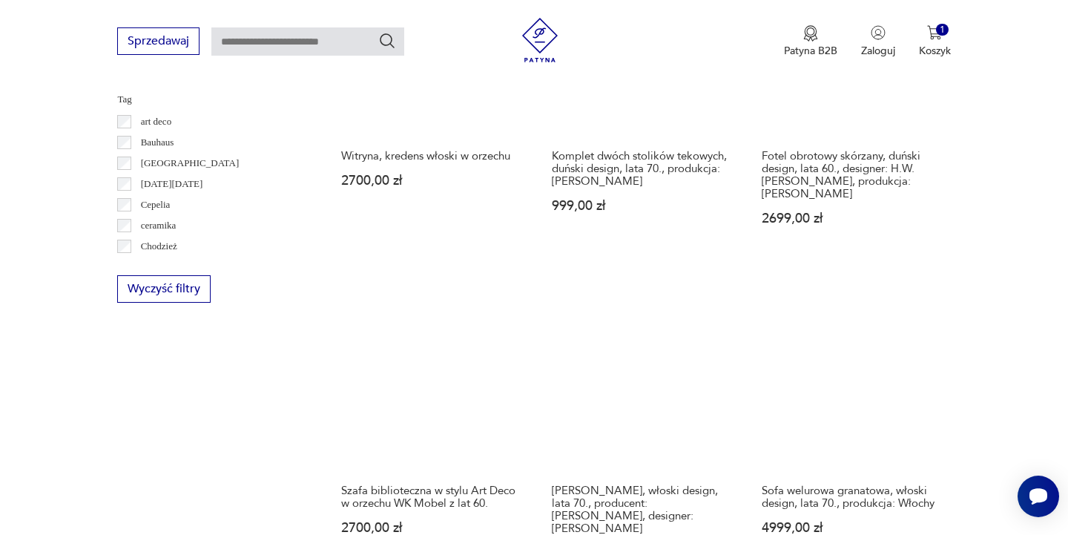
scroll to position [834, 0]
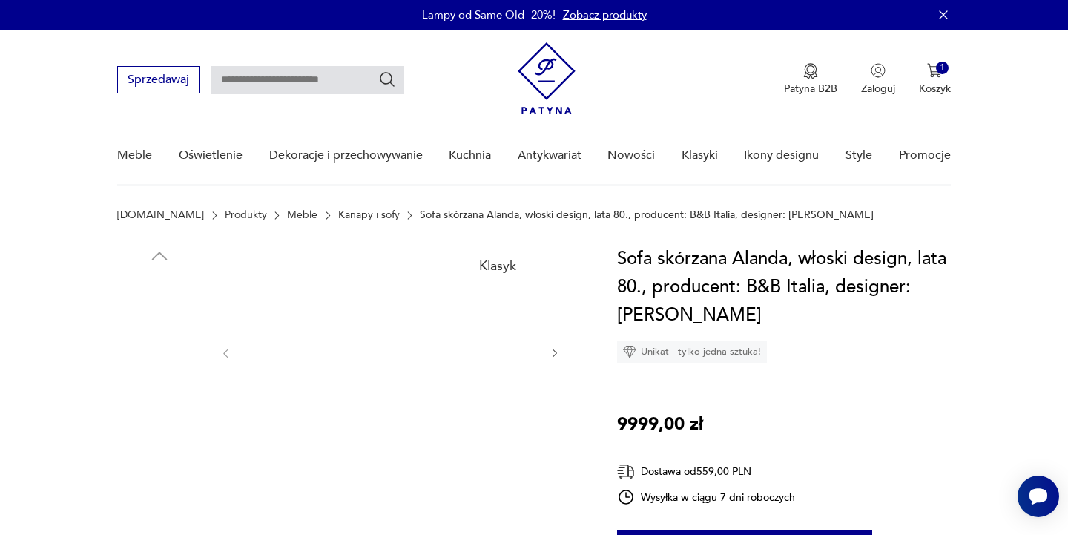
click at [400, 351] on img at bounding box center [390, 352] width 286 height 214
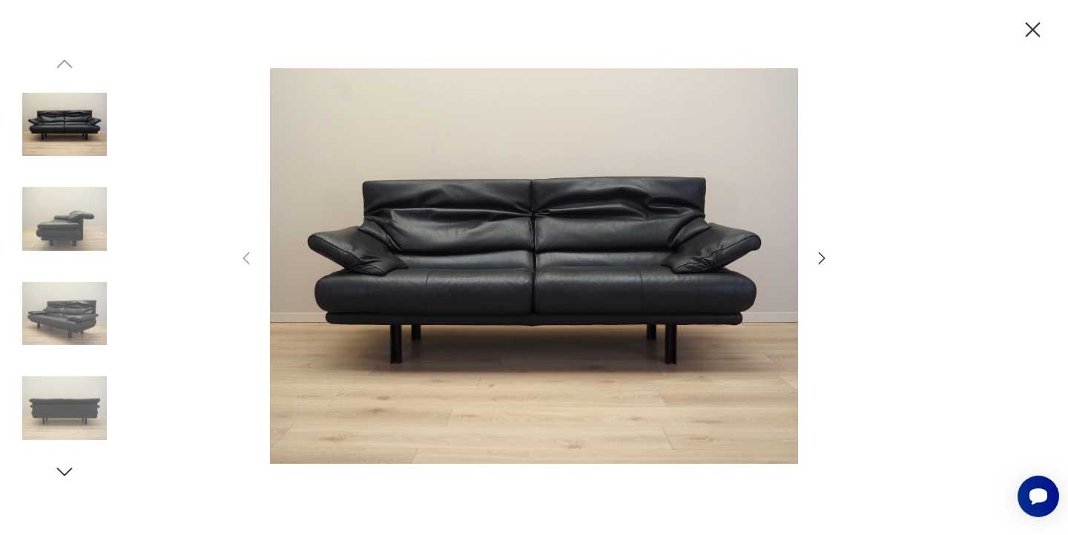
click at [534, 312] on img at bounding box center [534, 266] width 528 height 428
click at [820, 258] on icon "button" at bounding box center [822, 258] width 18 height 18
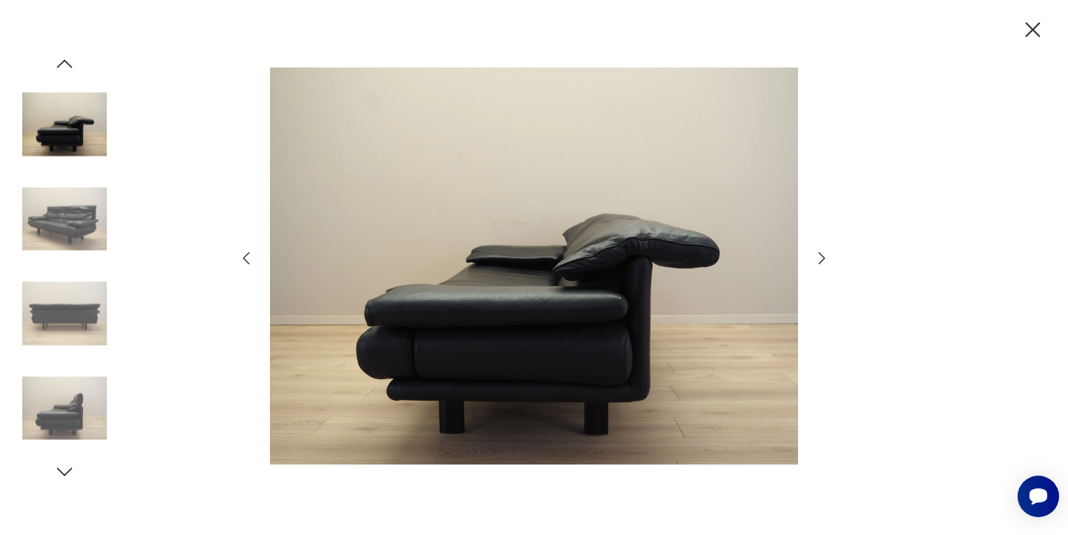
click at [820, 258] on icon "button" at bounding box center [822, 258] width 18 height 18
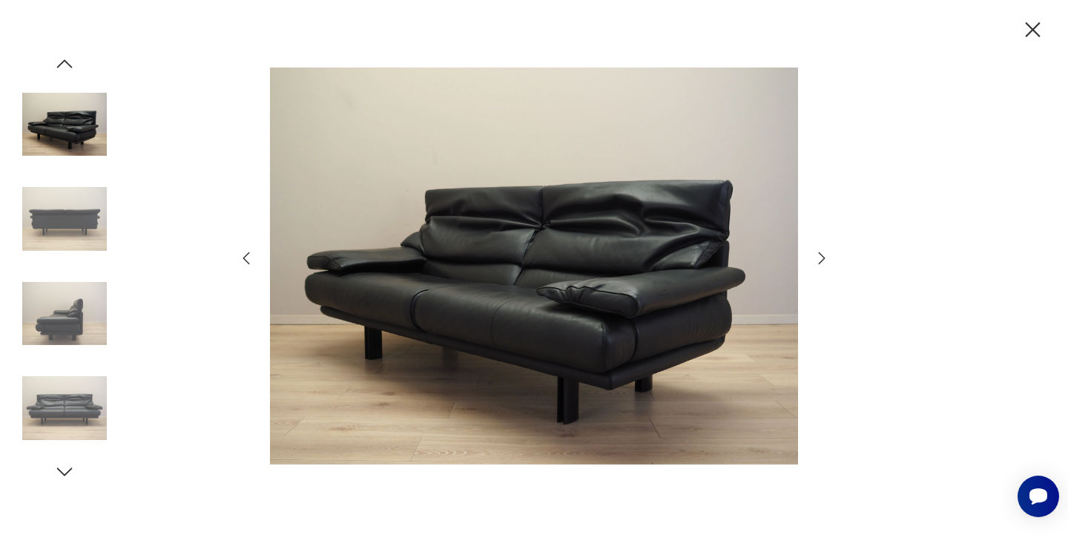
click at [820, 258] on icon "button" at bounding box center [822, 258] width 18 height 18
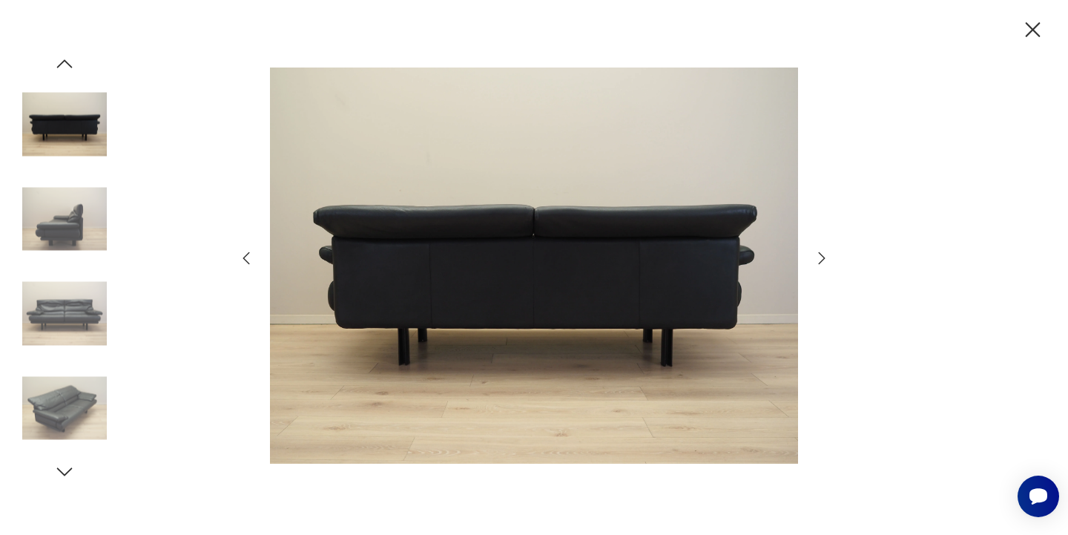
click at [820, 258] on icon "button" at bounding box center [822, 258] width 18 height 18
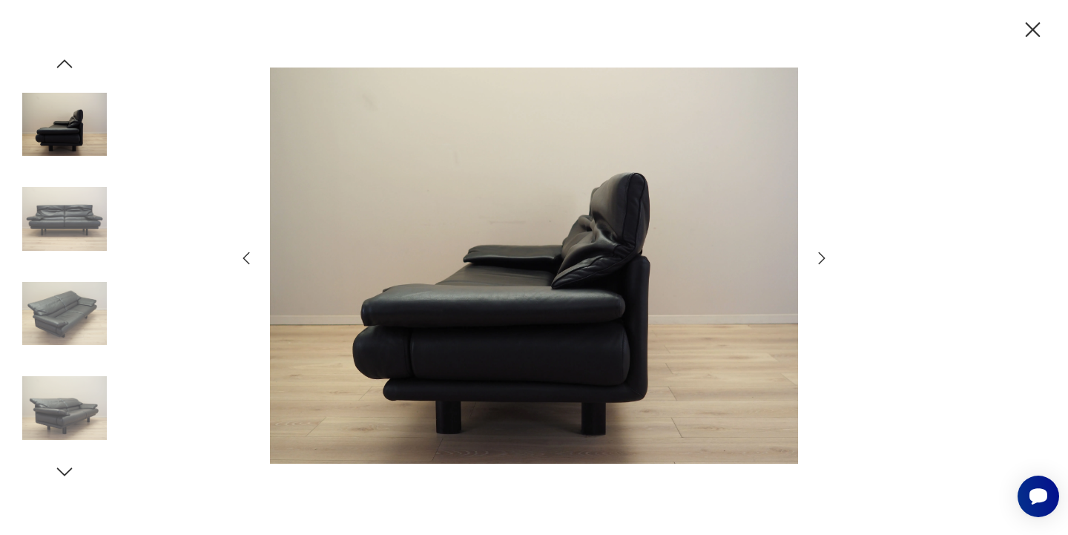
click at [820, 258] on icon "button" at bounding box center [822, 258] width 18 height 18
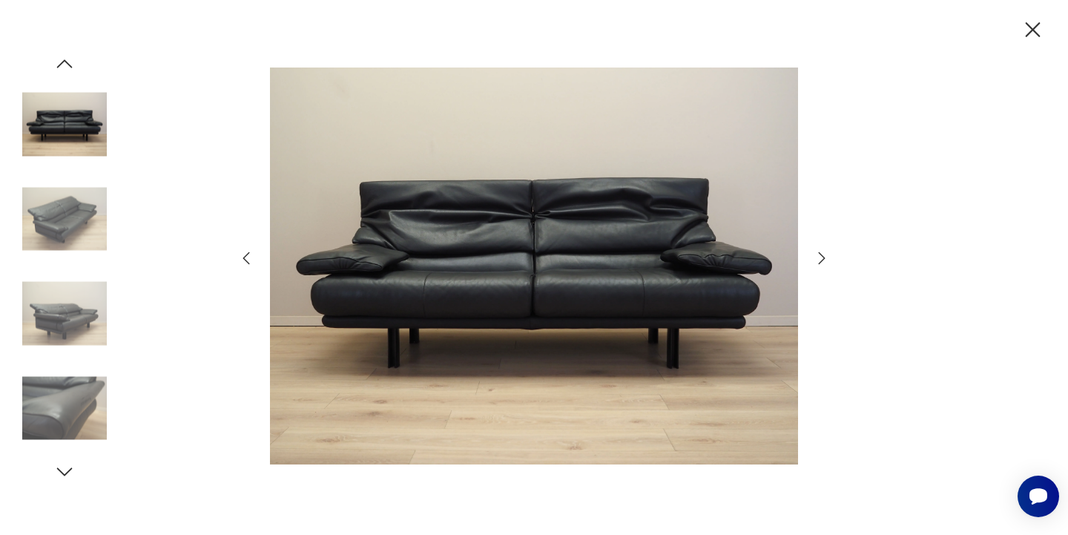
click at [820, 258] on icon "button" at bounding box center [822, 258] width 18 height 18
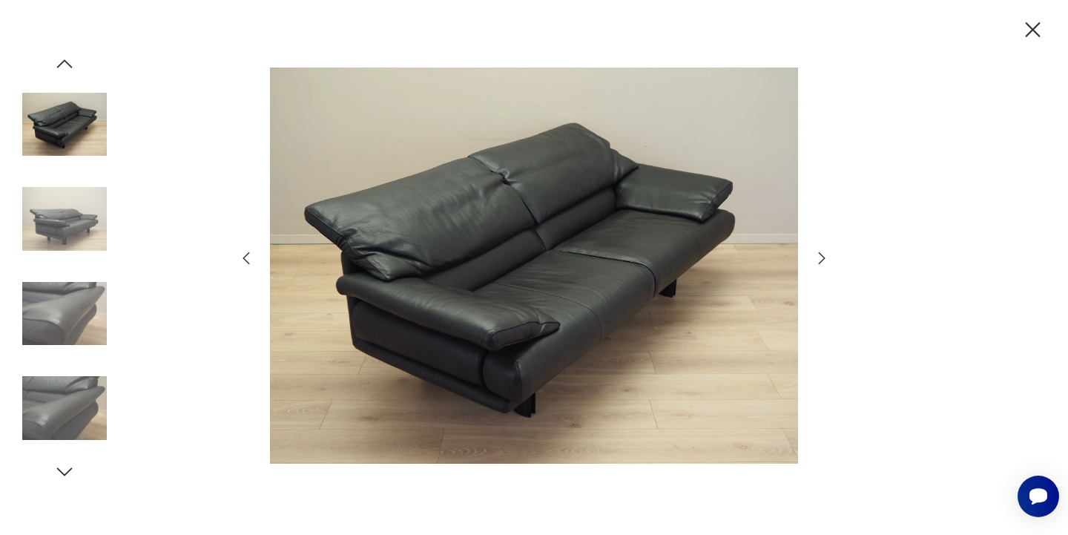
click at [820, 258] on icon "button" at bounding box center [822, 258] width 18 height 18
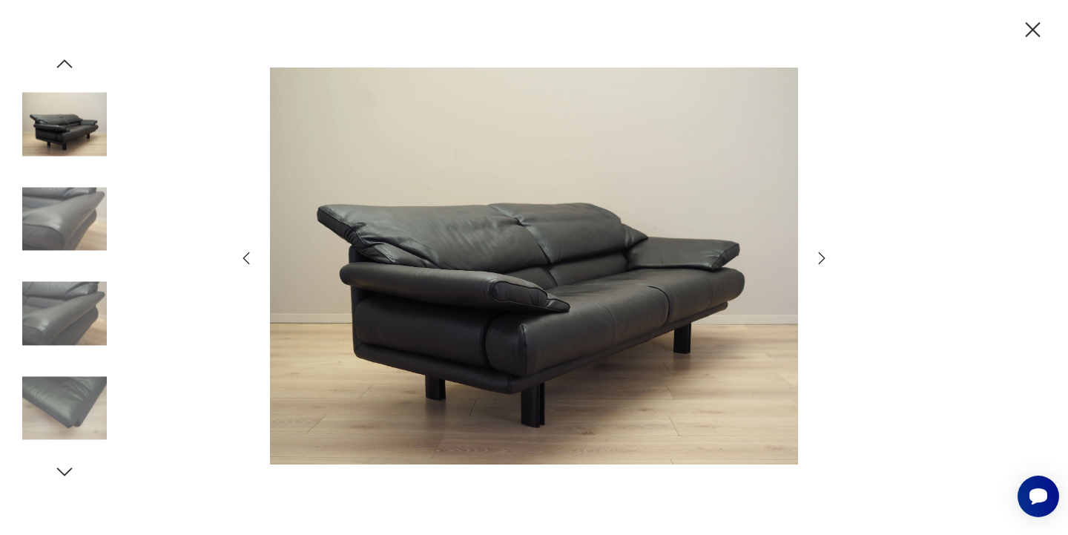
click at [820, 258] on icon "button" at bounding box center [822, 258] width 18 height 18
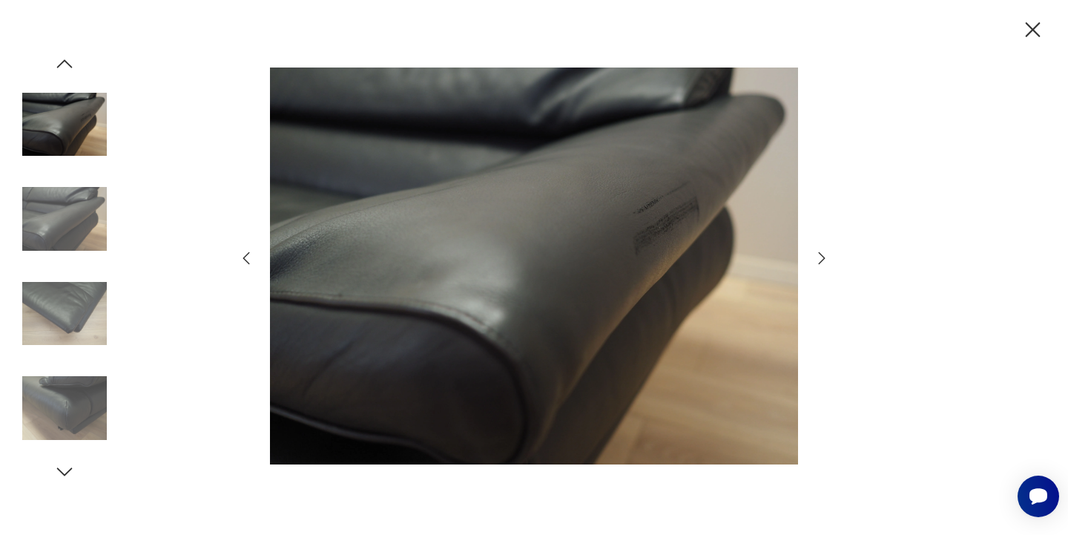
click at [820, 258] on icon "button" at bounding box center [822, 258] width 18 height 18
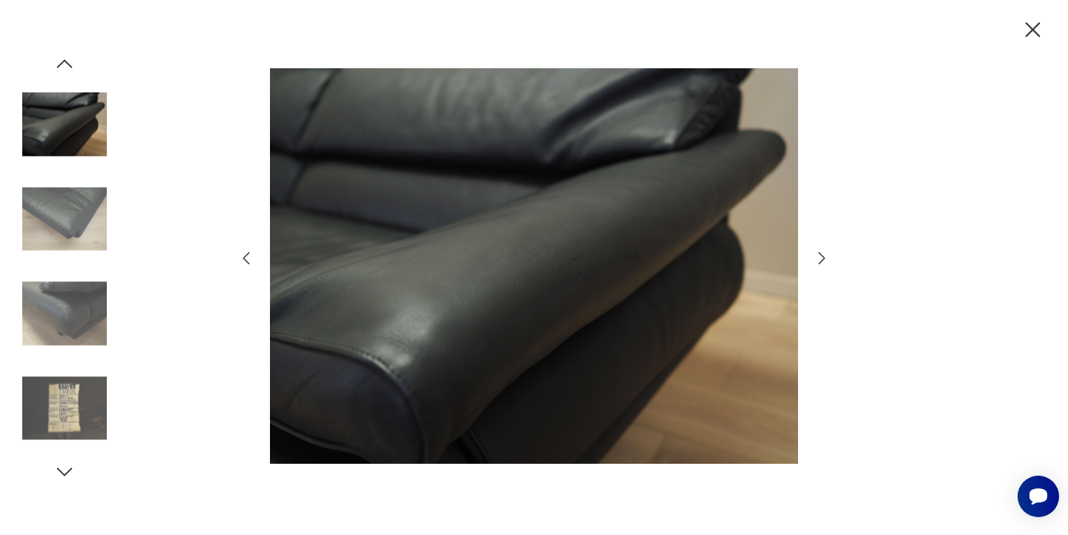
click at [820, 258] on icon "button" at bounding box center [822, 258] width 18 height 18
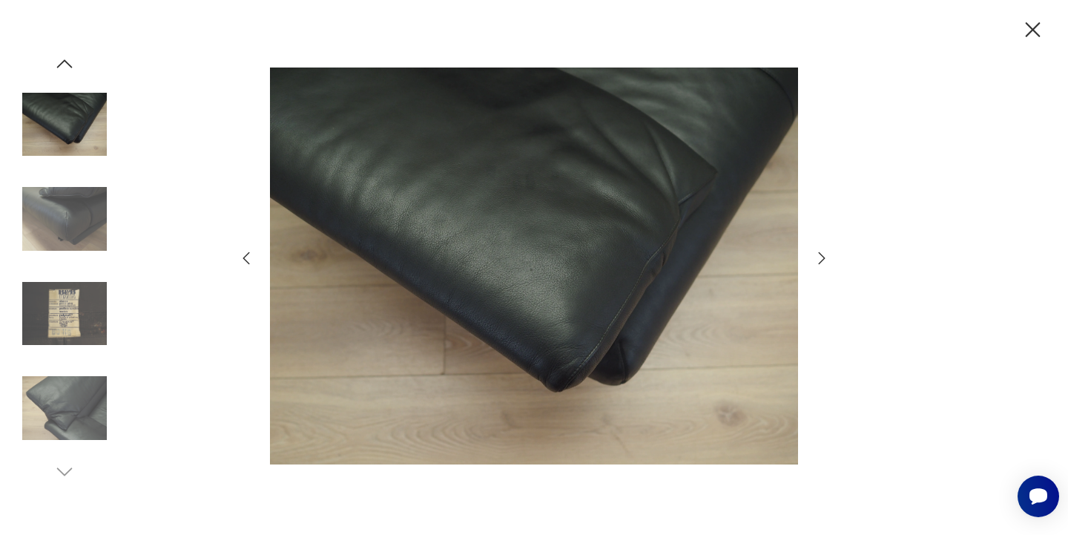
click at [820, 258] on icon "button" at bounding box center [822, 258] width 18 height 18
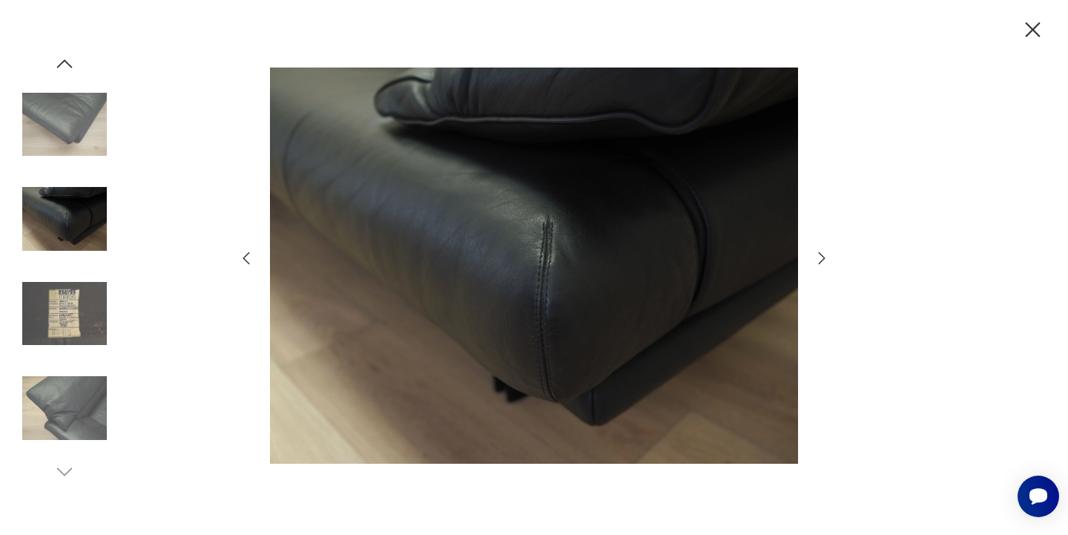
click at [820, 258] on icon "button" at bounding box center [822, 258] width 18 height 18
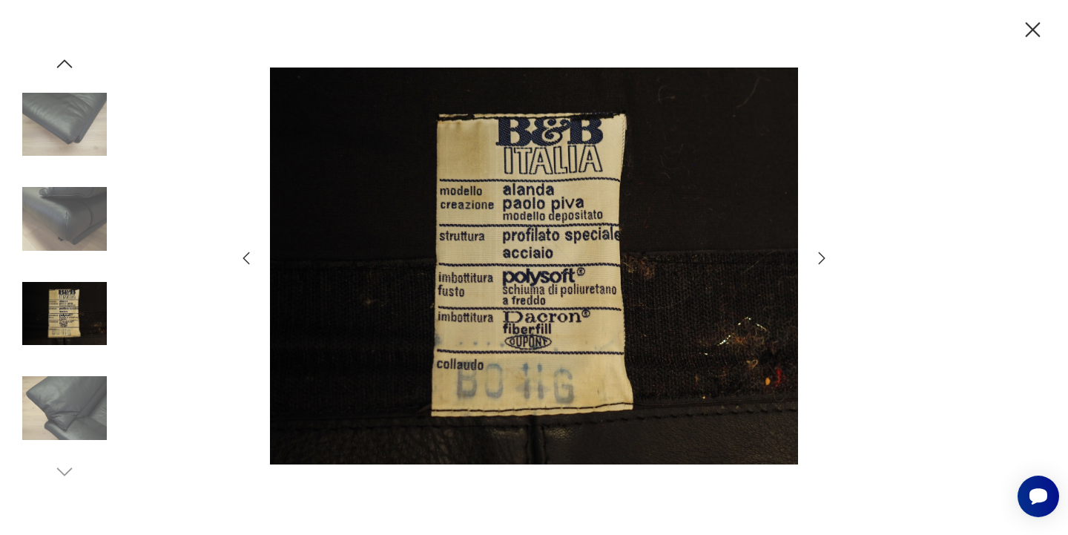
click at [820, 258] on icon "button" at bounding box center [822, 258] width 18 height 18
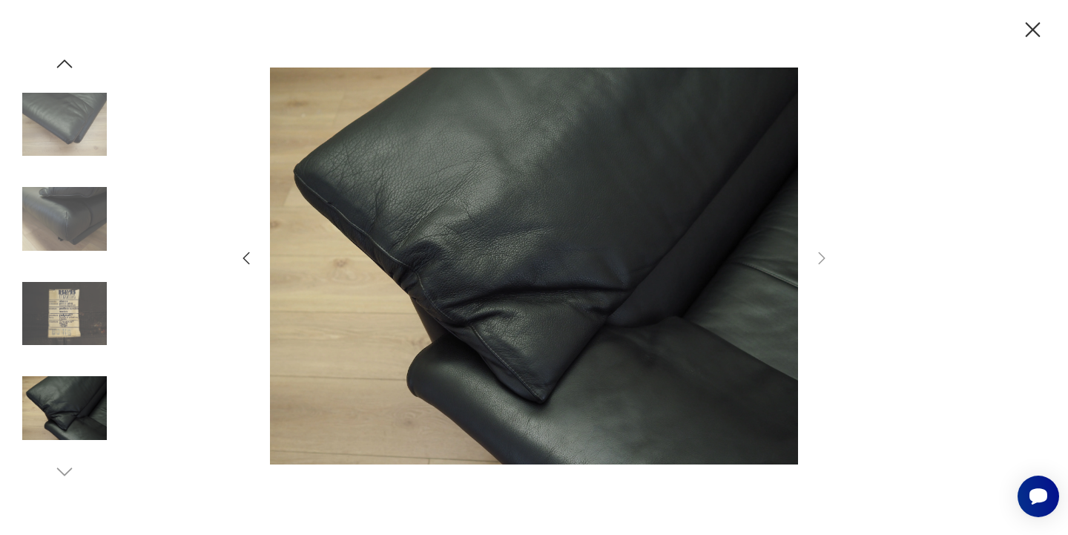
click at [820, 258] on icon "button" at bounding box center [822, 258] width 18 height 18
click at [1031, 37] on icon "button" at bounding box center [1033, 30] width 26 height 26
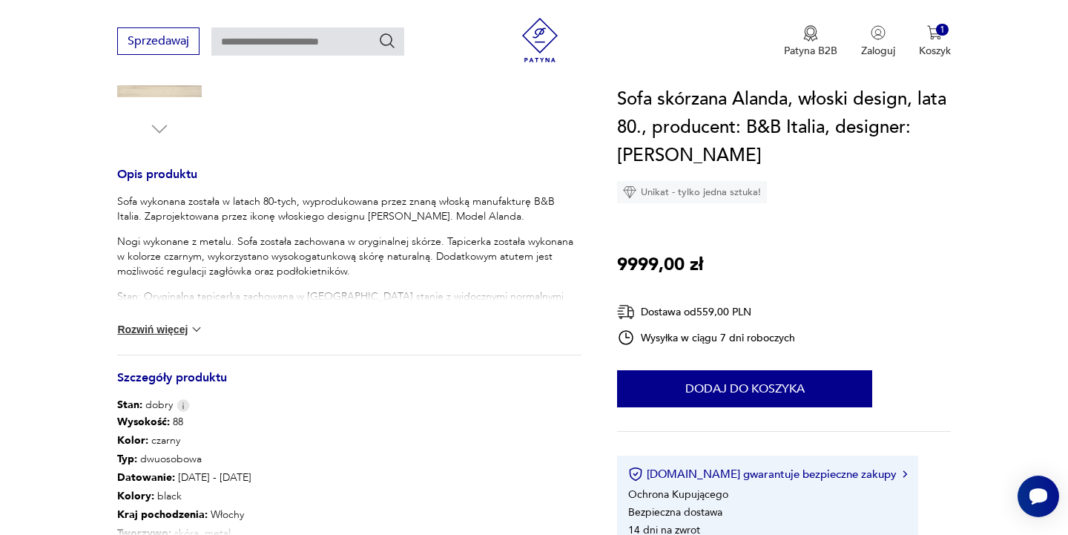
scroll to position [536, 0]
click at [157, 331] on button "Rozwiń więcej" at bounding box center [160, 327] width 86 height 15
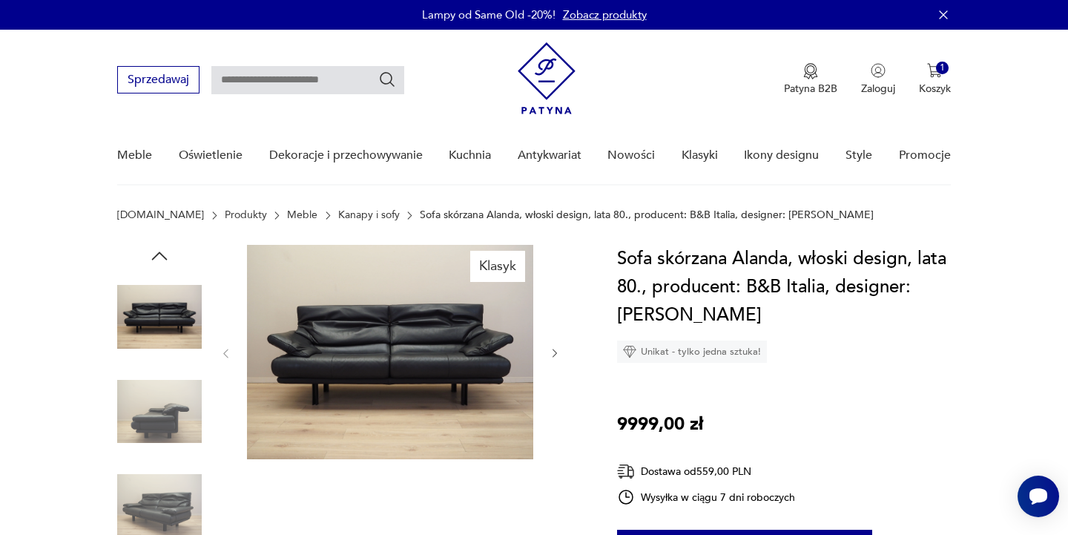
scroll to position [0, 0]
click at [930, 93] on p "Koszyk" at bounding box center [935, 89] width 32 height 14
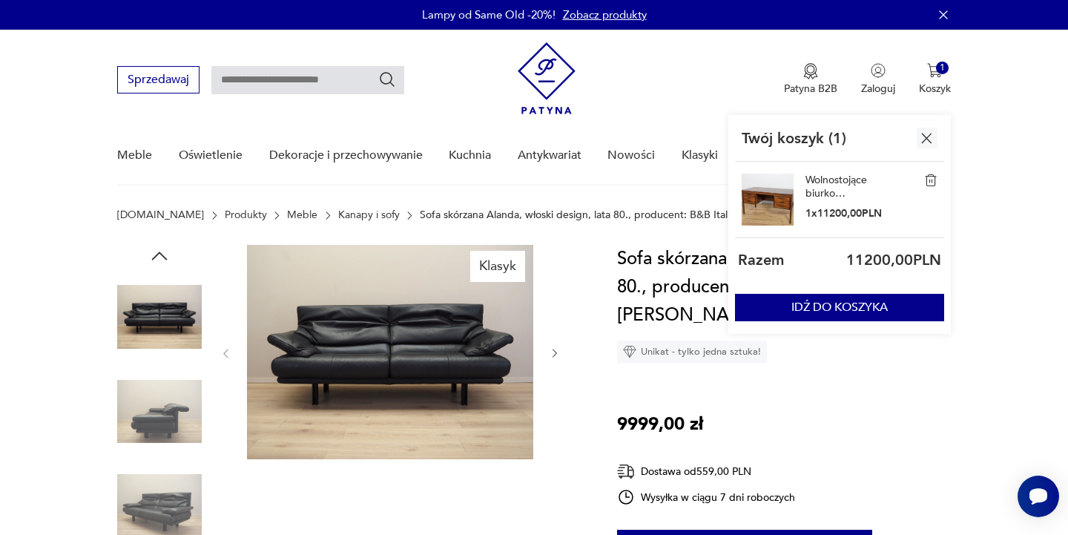
click at [837, 182] on link "Wolnostojące biurko palisandrowe, Dania, lata 60." at bounding box center [843, 187] width 74 height 27
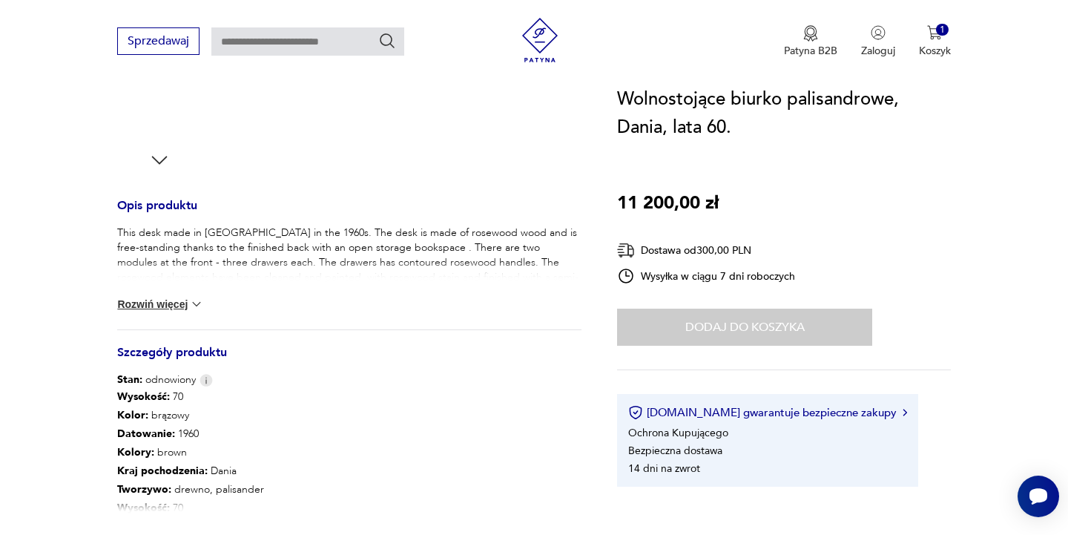
scroll to position [504, 0]
click at [146, 300] on button "Rozwiń więcej" at bounding box center [160, 303] width 86 height 15
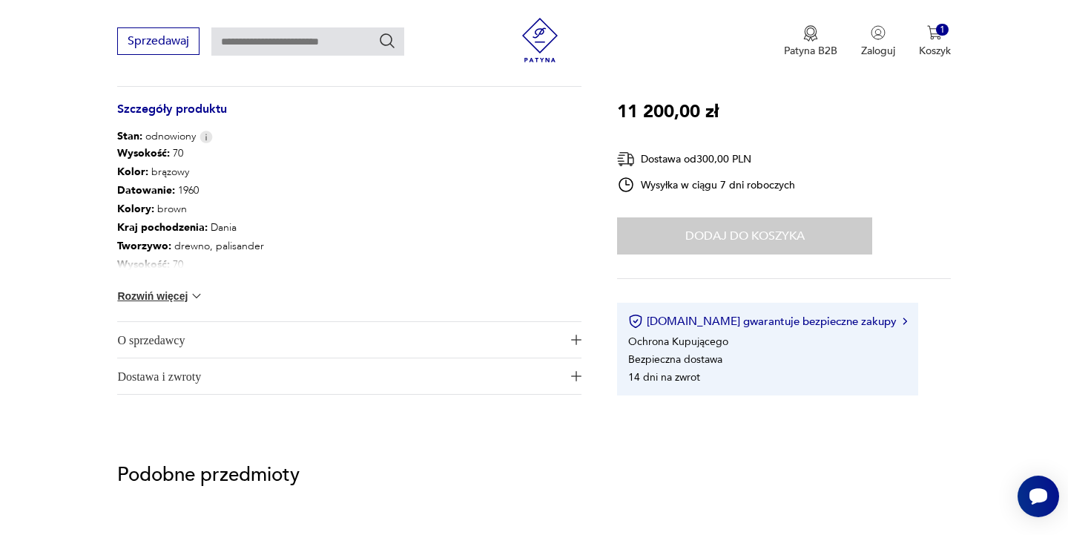
scroll to position [760, 0]
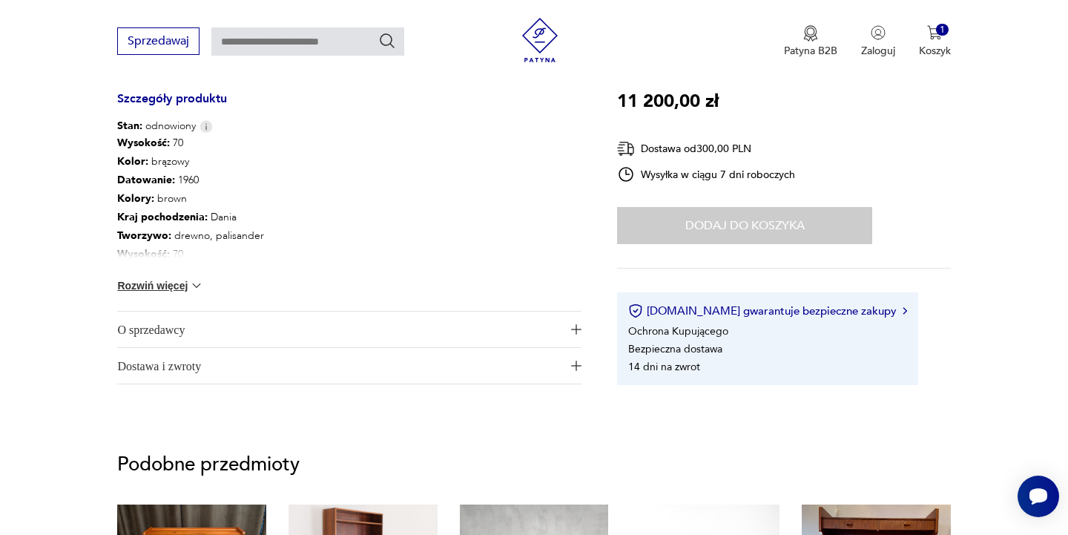
click at [161, 280] on button "Rozwiń więcej" at bounding box center [160, 285] width 86 height 15
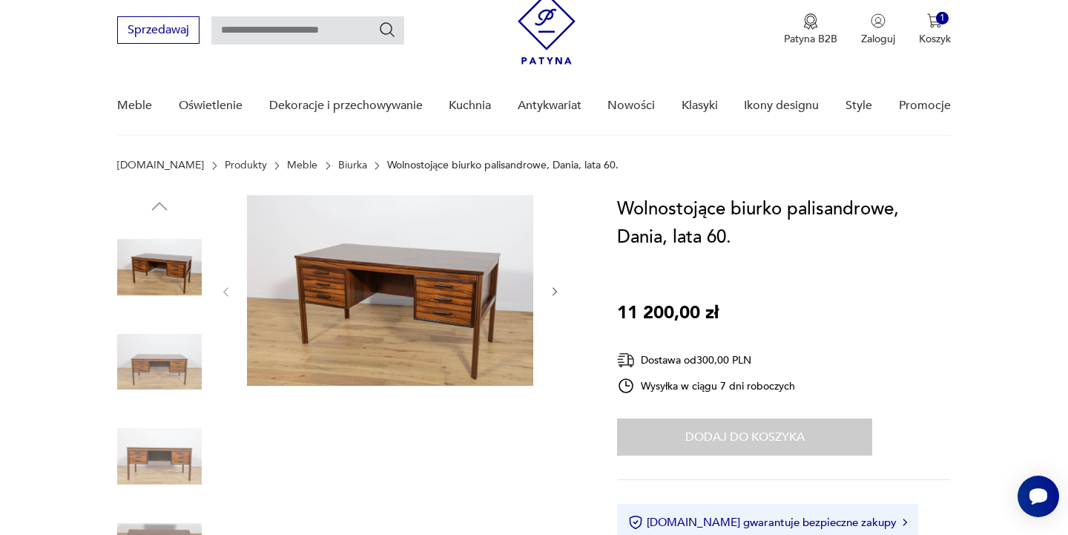
scroll to position [27, 0]
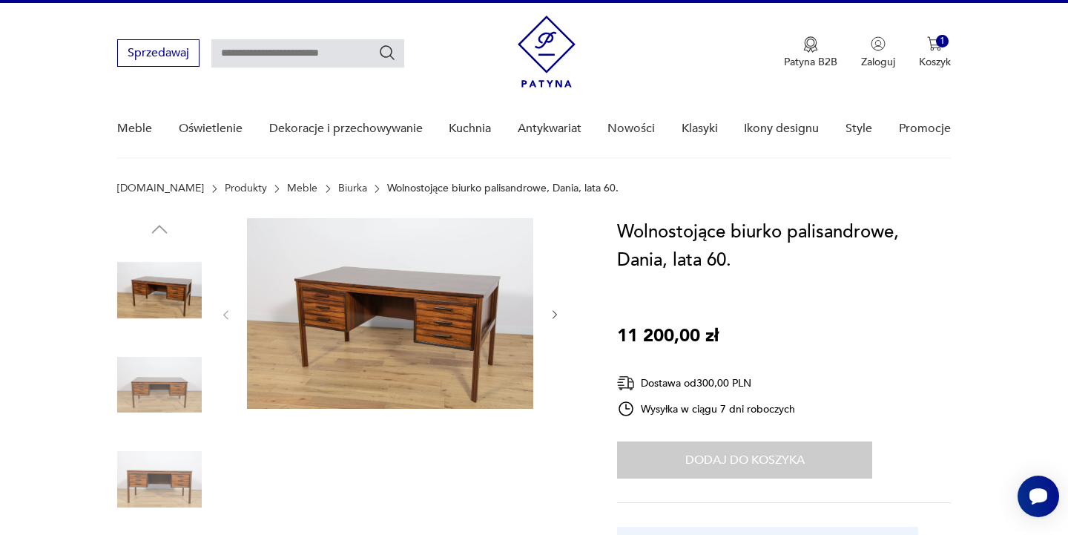
click at [360, 294] on img at bounding box center [390, 313] width 286 height 191
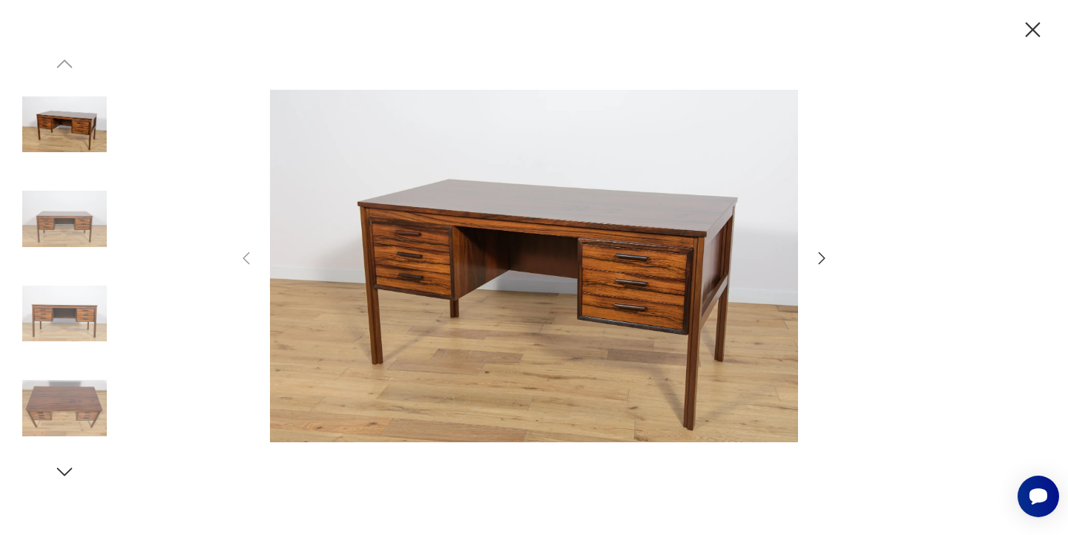
click at [822, 262] on icon "button" at bounding box center [822, 258] width 7 height 12
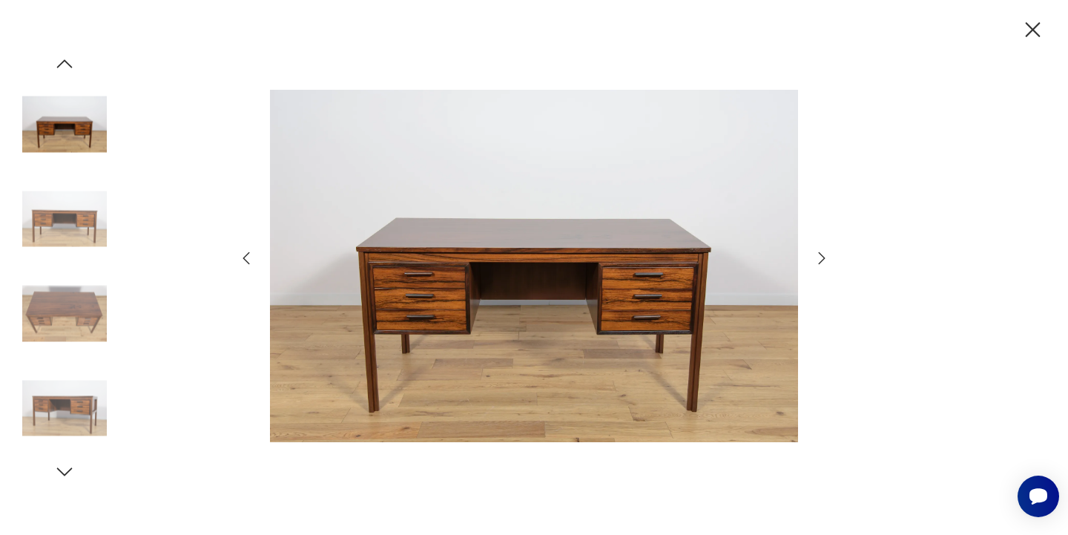
click at [822, 262] on icon "button" at bounding box center [822, 258] width 7 height 12
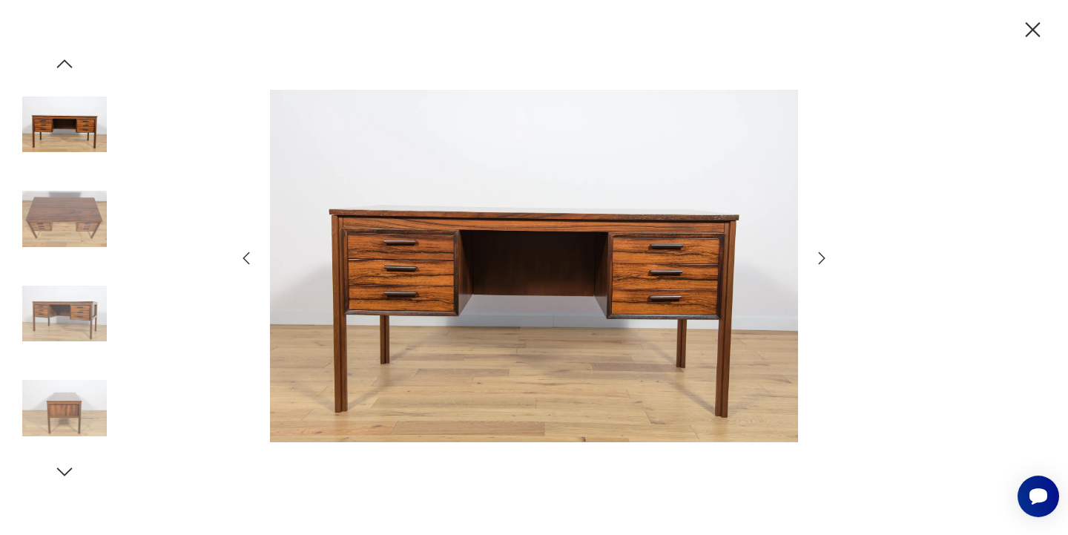
click at [822, 262] on icon "button" at bounding box center [822, 258] width 7 height 12
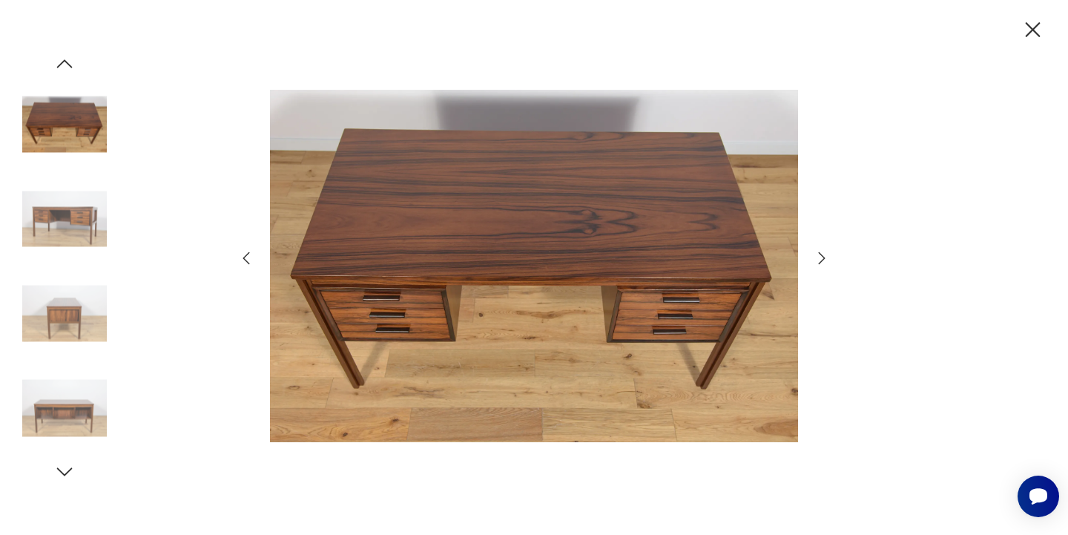
click at [822, 262] on icon "button" at bounding box center [822, 258] width 7 height 12
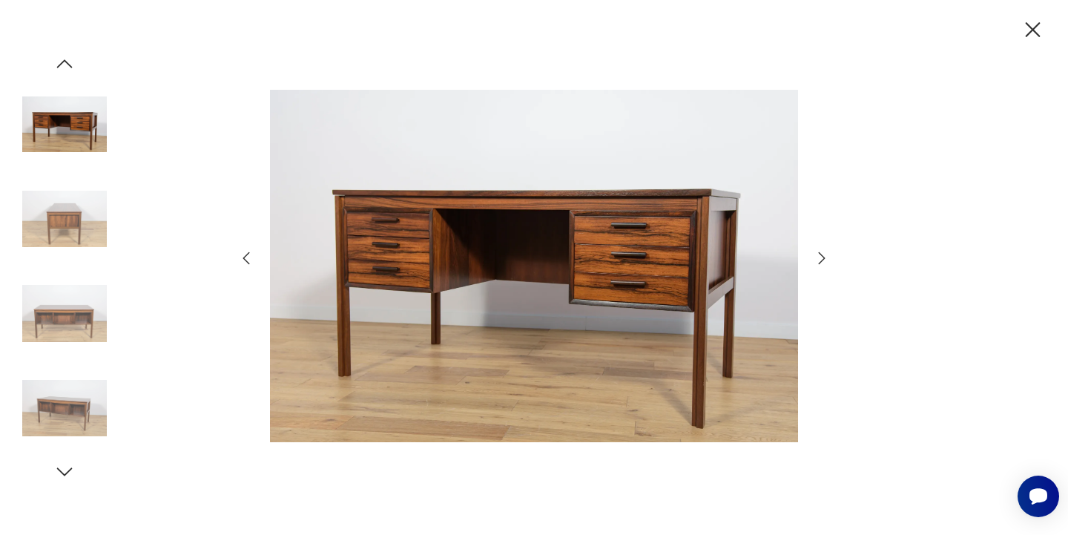
click at [822, 262] on icon "button" at bounding box center [822, 258] width 7 height 12
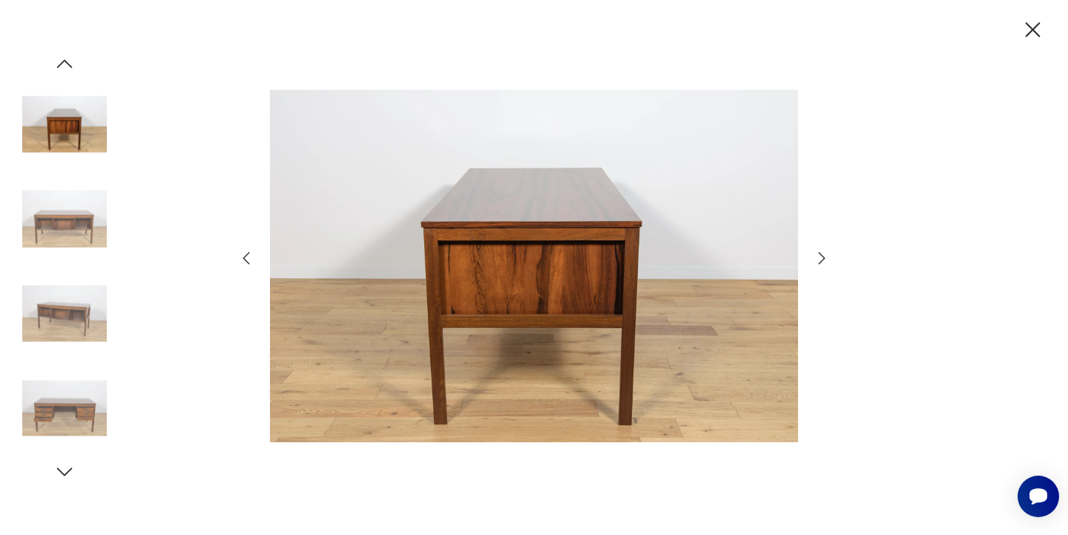
click at [822, 262] on icon "button" at bounding box center [822, 258] width 7 height 12
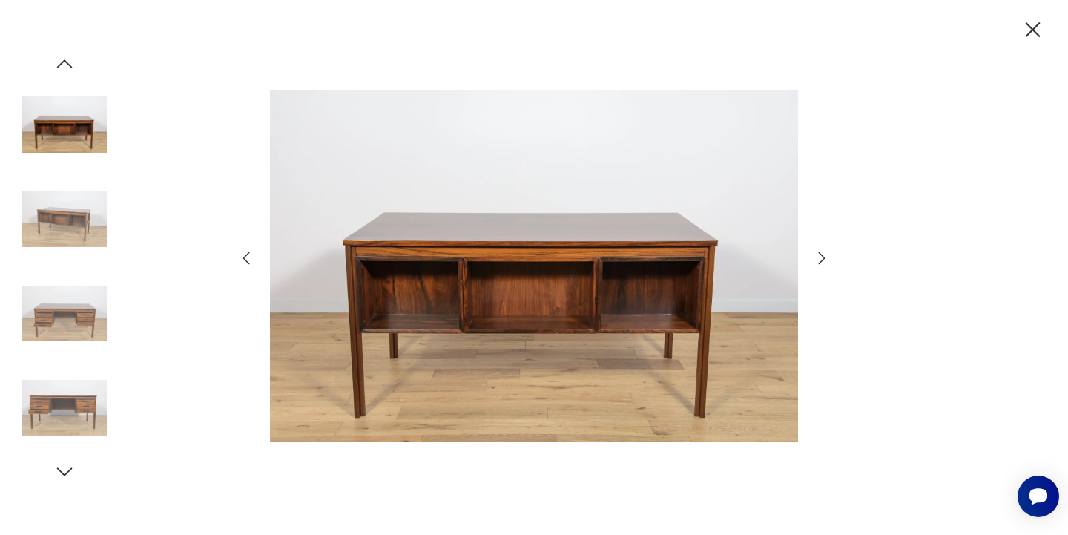
click at [822, 262] on icon "button" at bounding box center [822, 258] width 7 height 12
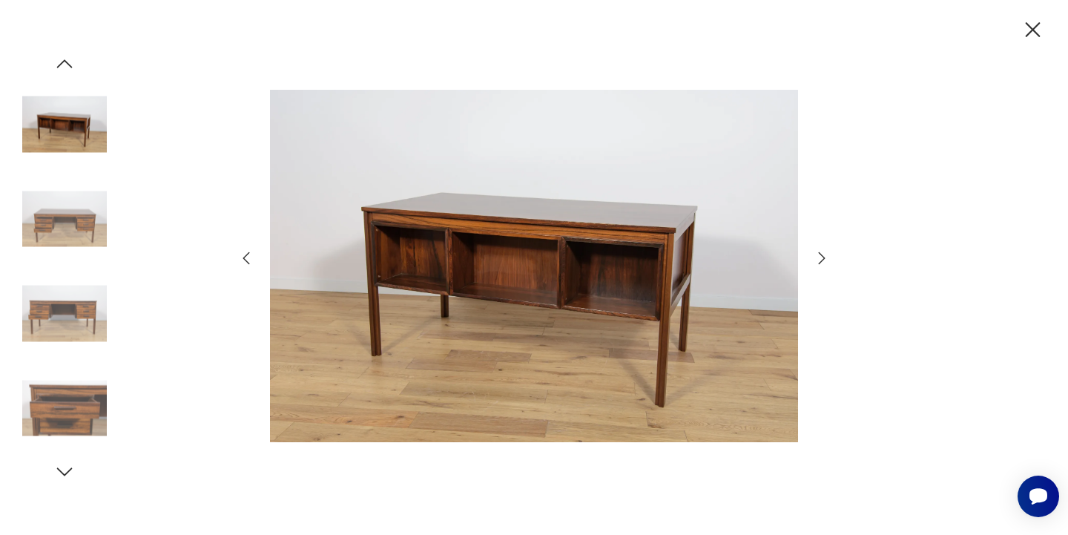
click at [822, 262] on icon "button" at bounding box center [822, 258] width 7 height 12
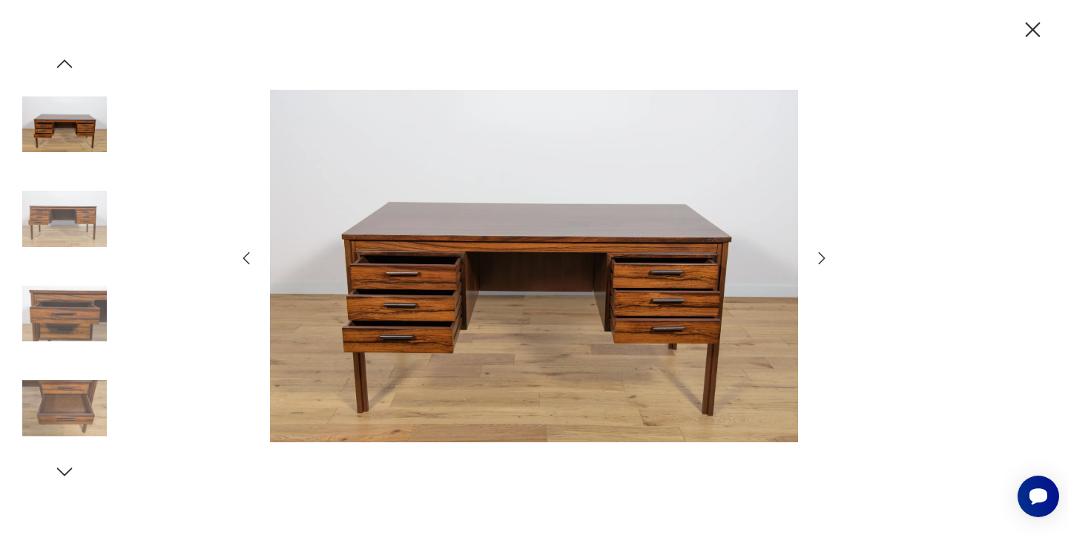
click at [822, 262] on icon "button" at bounding box center [822, 258] width 7 height 12
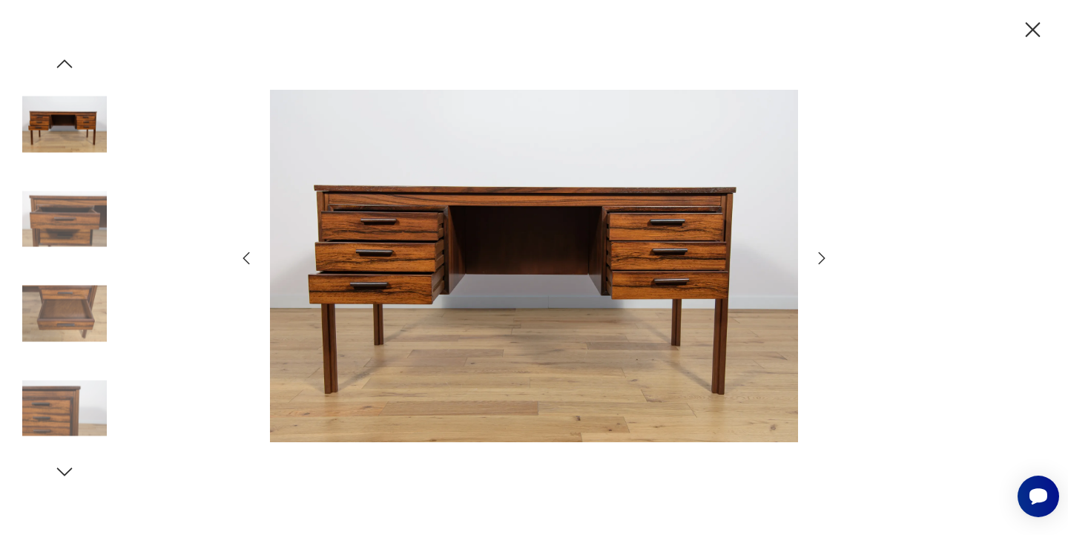
click at [822, 262] on icon "button" at bounding box center [822, 258] width 7 height 12
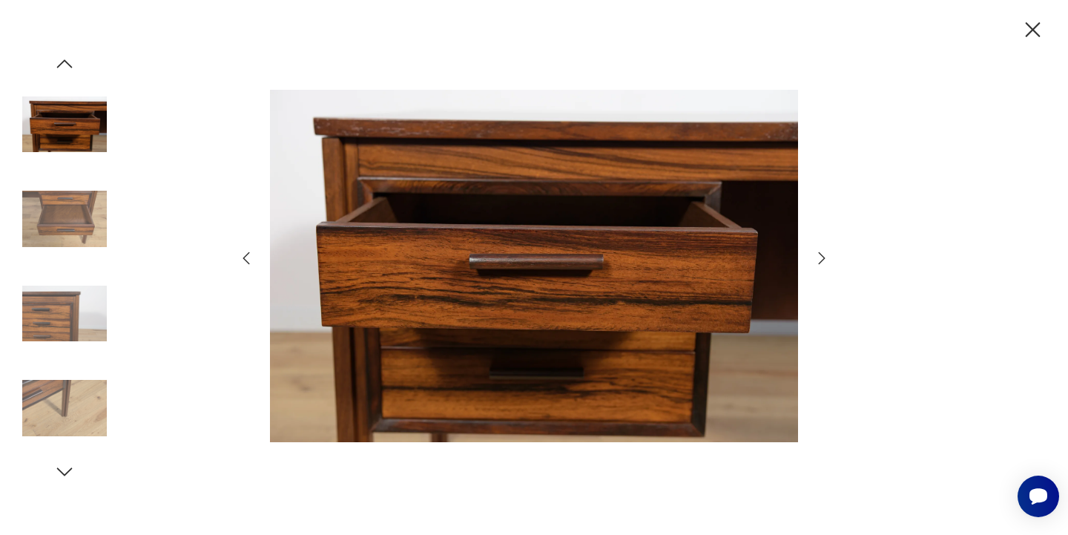
click at [822, 262] on icon "button" at bounding box center [822, 258] width 7 height 12
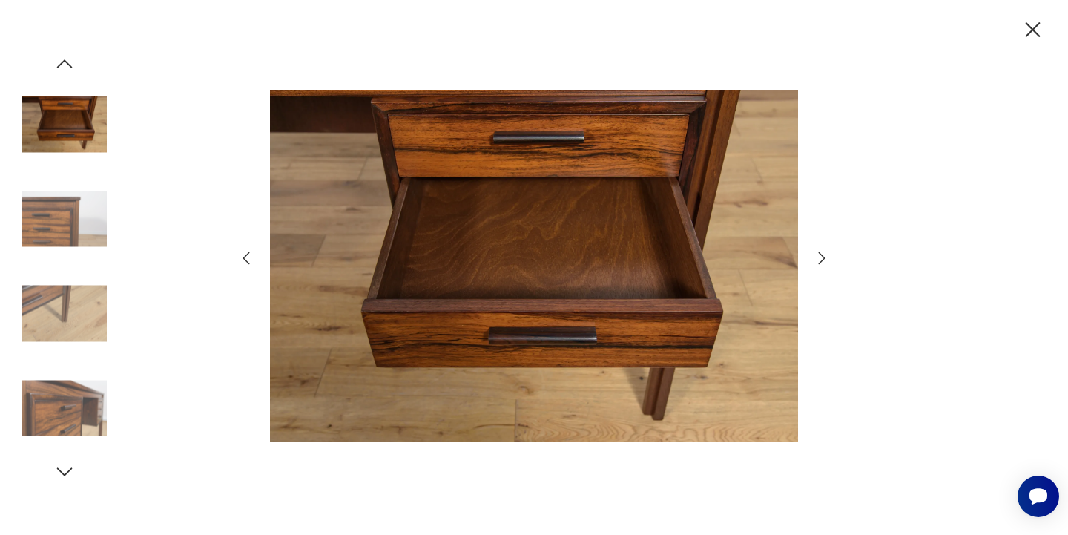
click at [822, 262] on icon "button" at bounding box center [822, 258] width 7 height 12
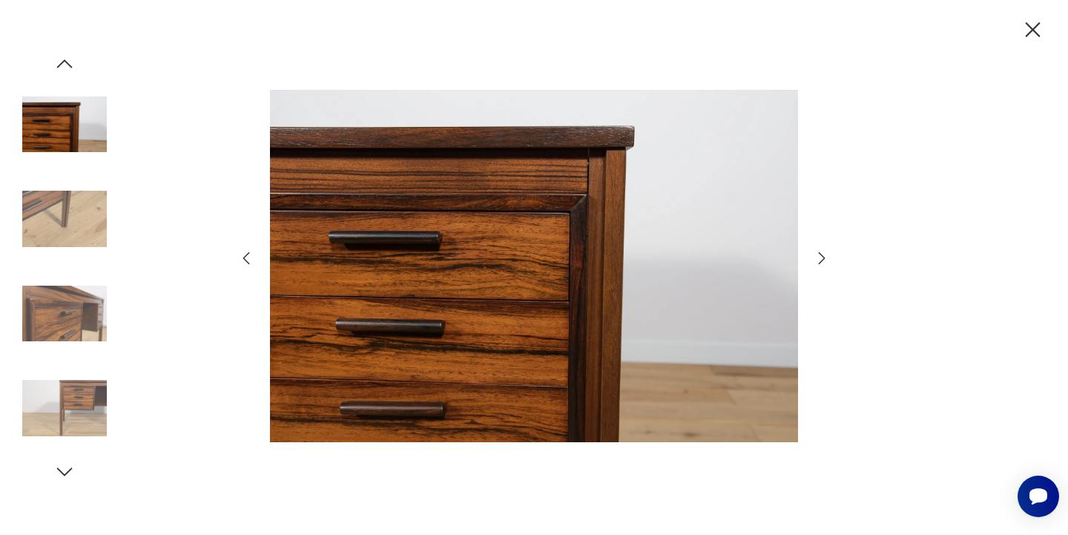
click at [822, 262] on icon "button" at bounding box center [822, 258] width 7 height 12
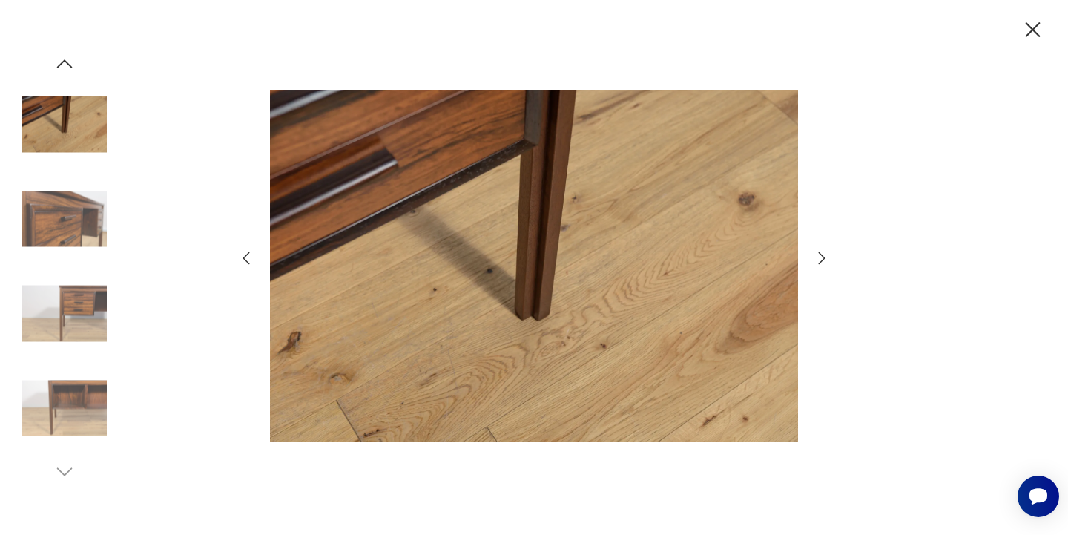
click at [822, 262] on icon "button" at bounding box center [822, 258] width 7 height 12
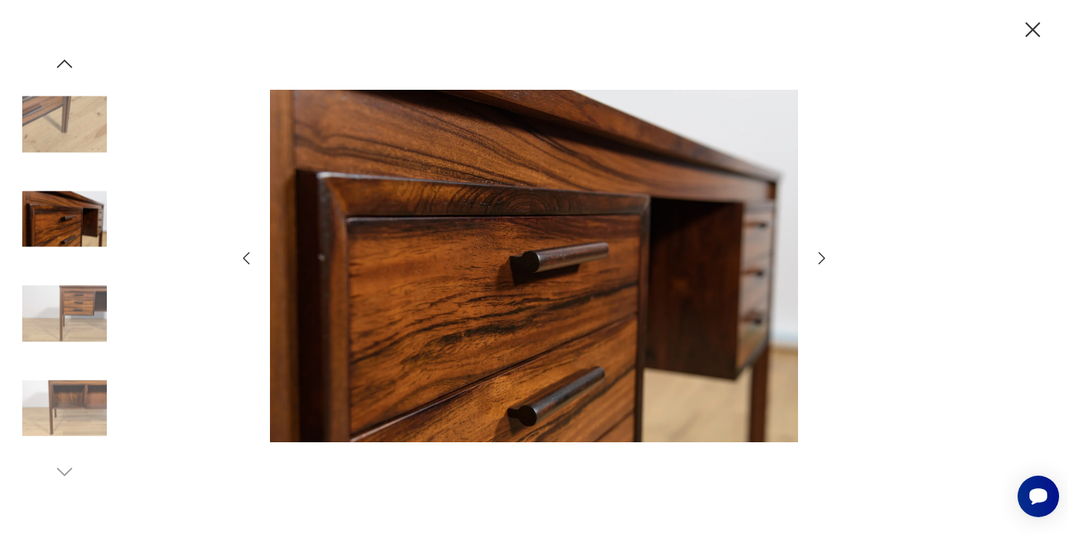
click at [822, 262] on icon "button" at bounding box center [822, 258] width 7 height 12
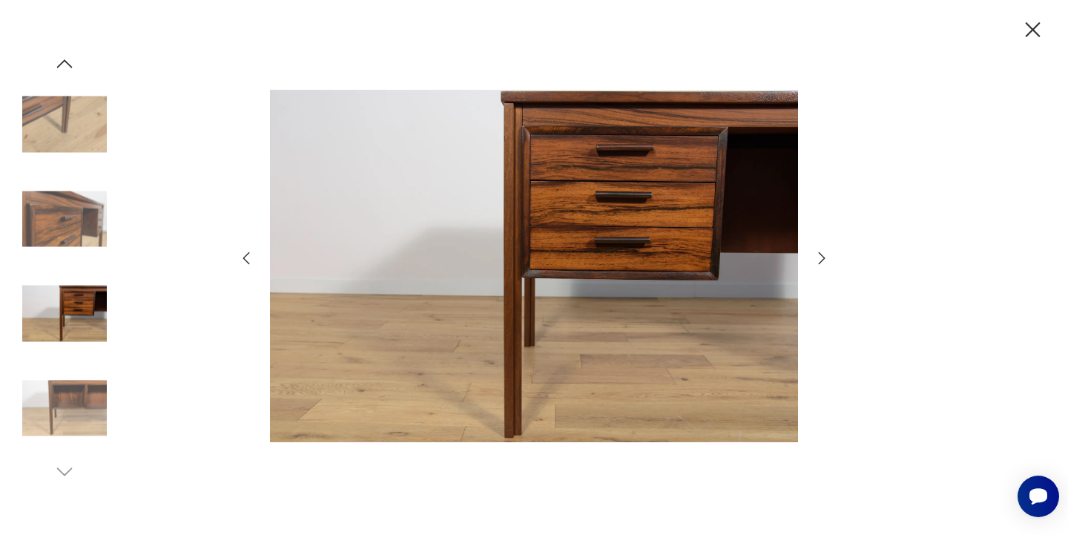
click at [822, 262] on icon "button" at bounding box center [822, 258] width 7 height 12
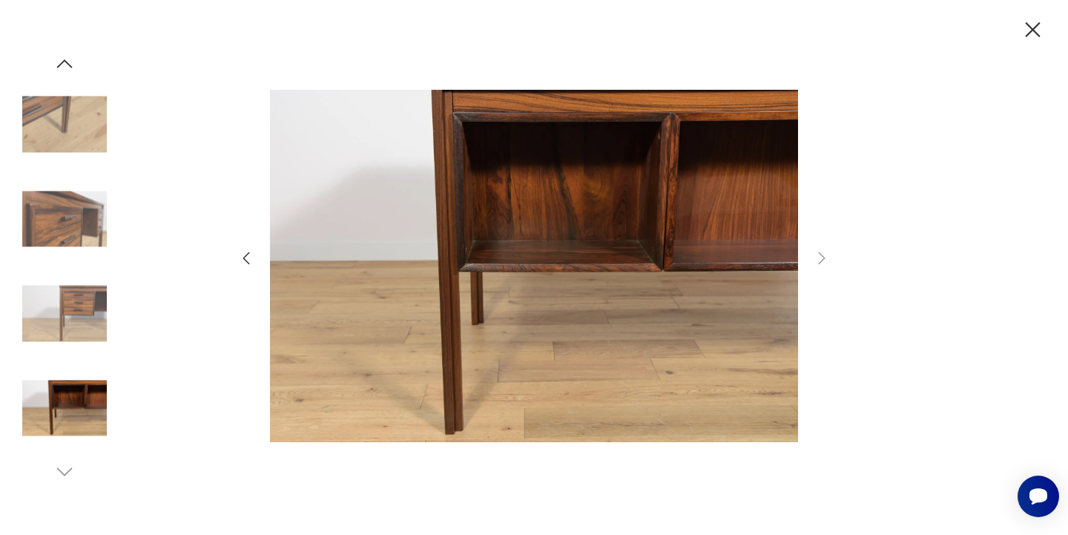
click at [1036, 29] on icon "button" at bounding box center [1033, 30] width 26 height 26
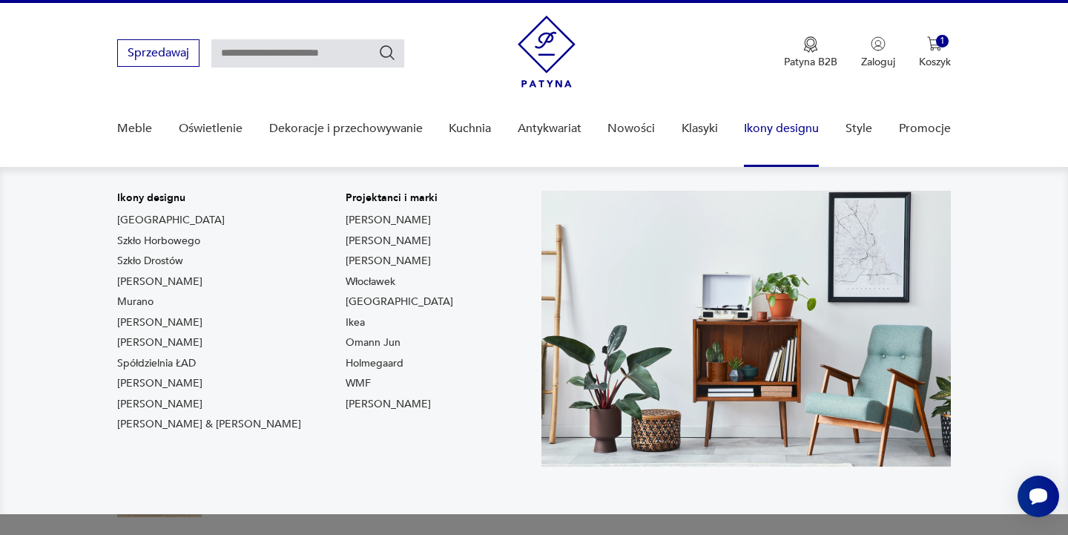
click at [784, 126] on link "Ikony designu" at bounding box center [781, 128] width 75 height 57
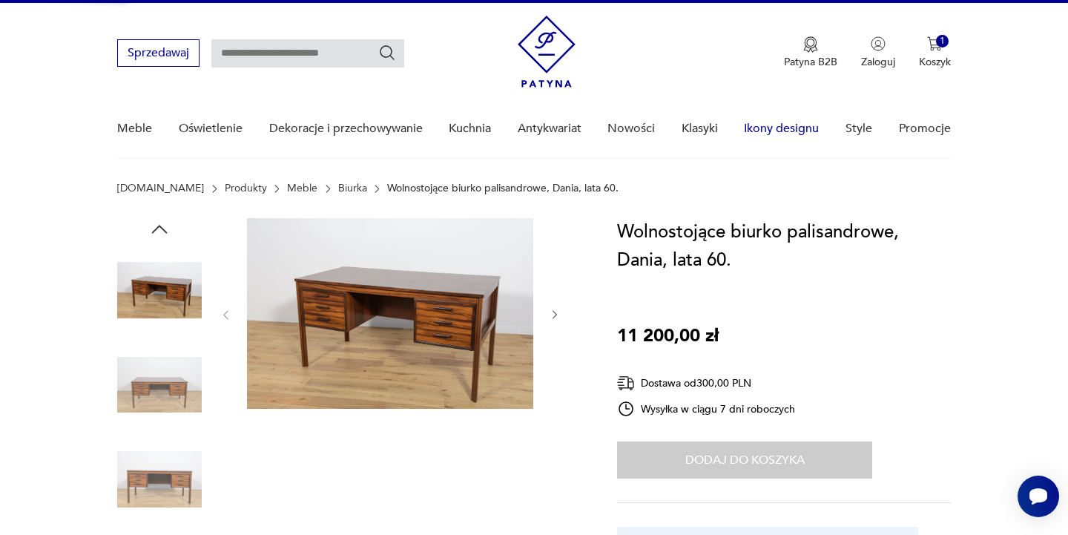
click at [781, 129] on link "Ikony designu" at bounding box center [781, 128] width 75 height 57
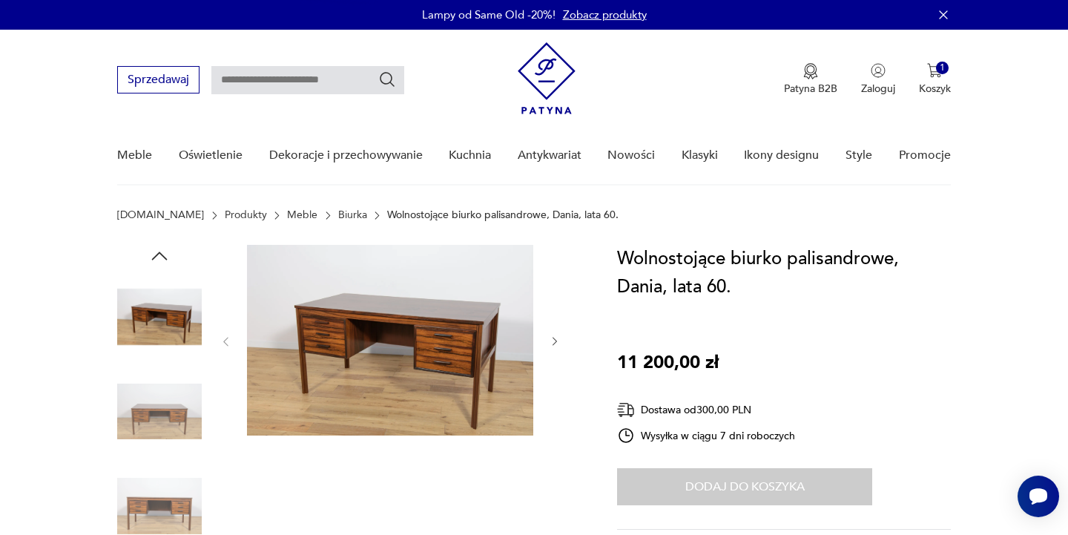
scroll to position [0, 0]
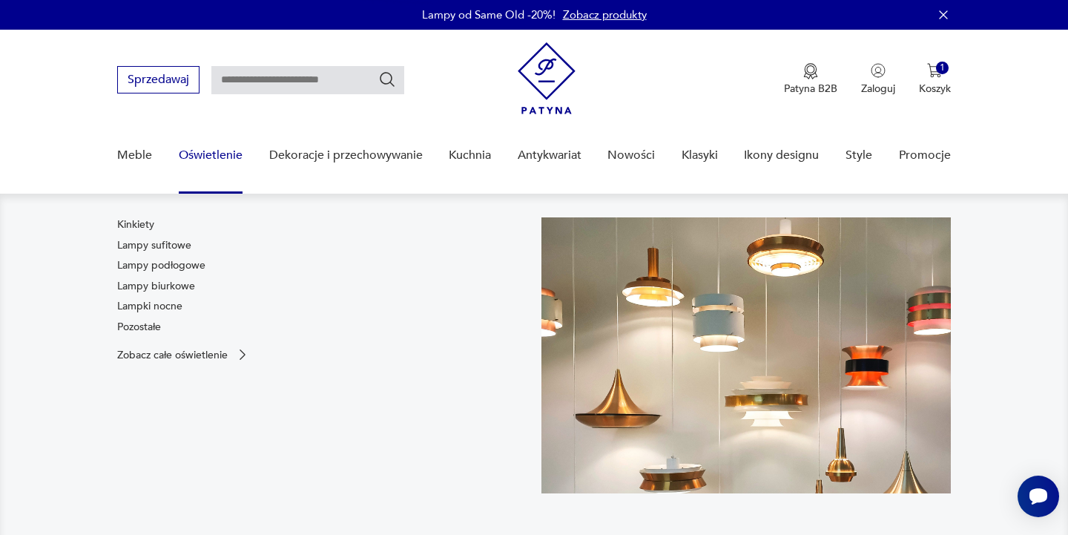
click at [198, 154] on link "Oświetlenie" at bounding box center [211, 155] width 64 height 57
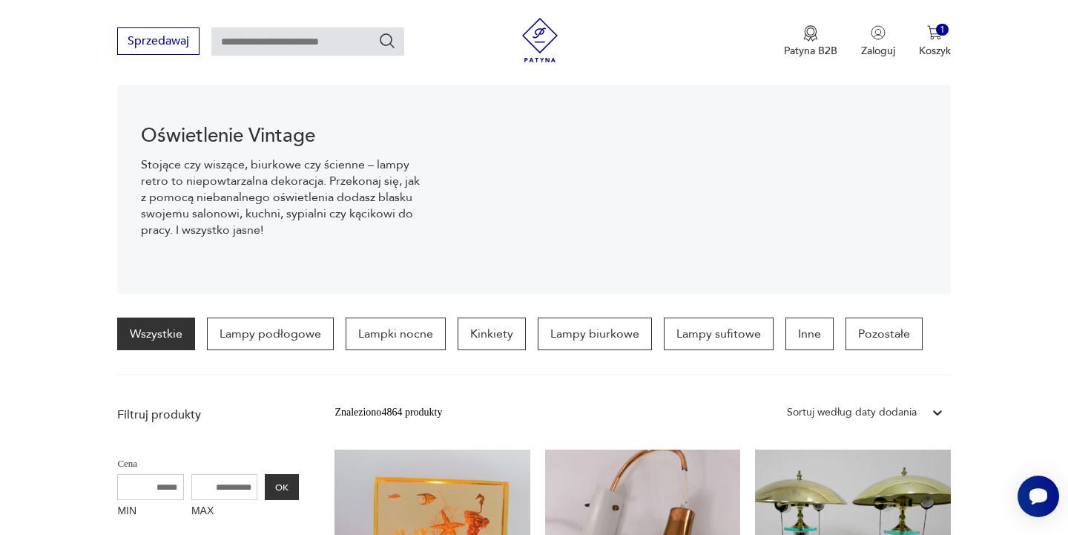
scroll to position [175, 0]
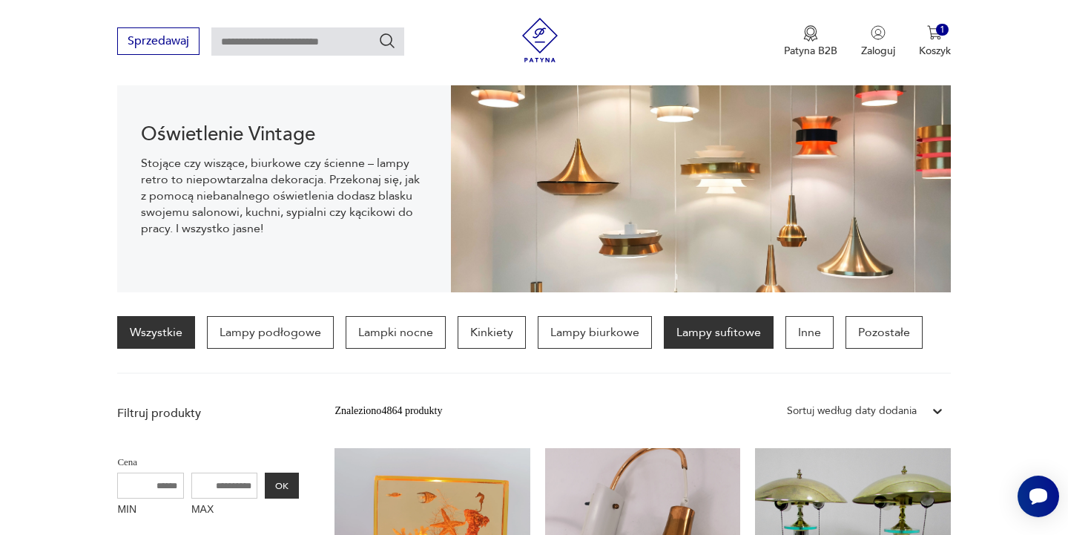
click at [720, 332] on p "Lampy sufitowe" at bounding box center [719, 332] width 110 height 33
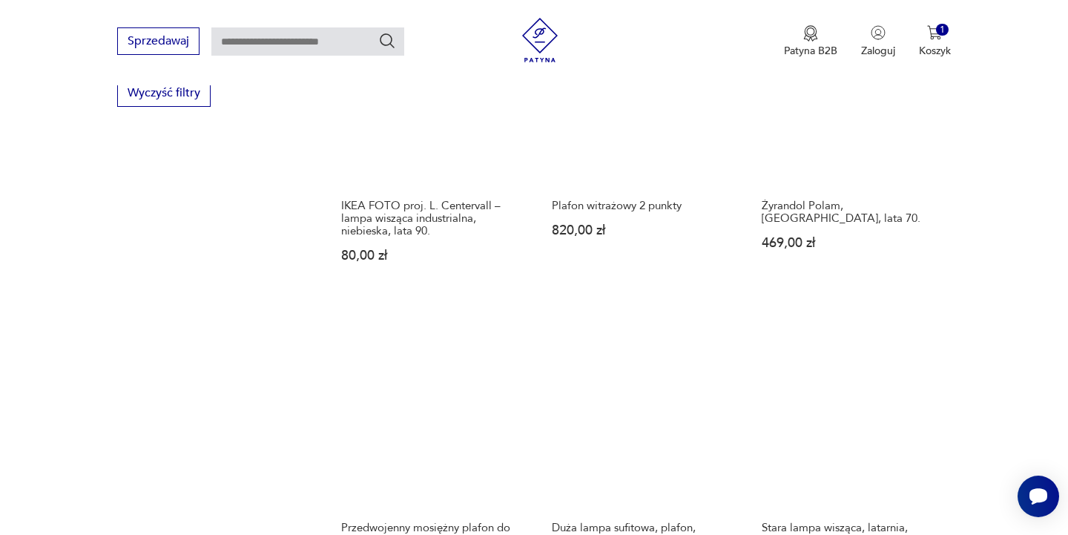
scroll to position [1586, 0]
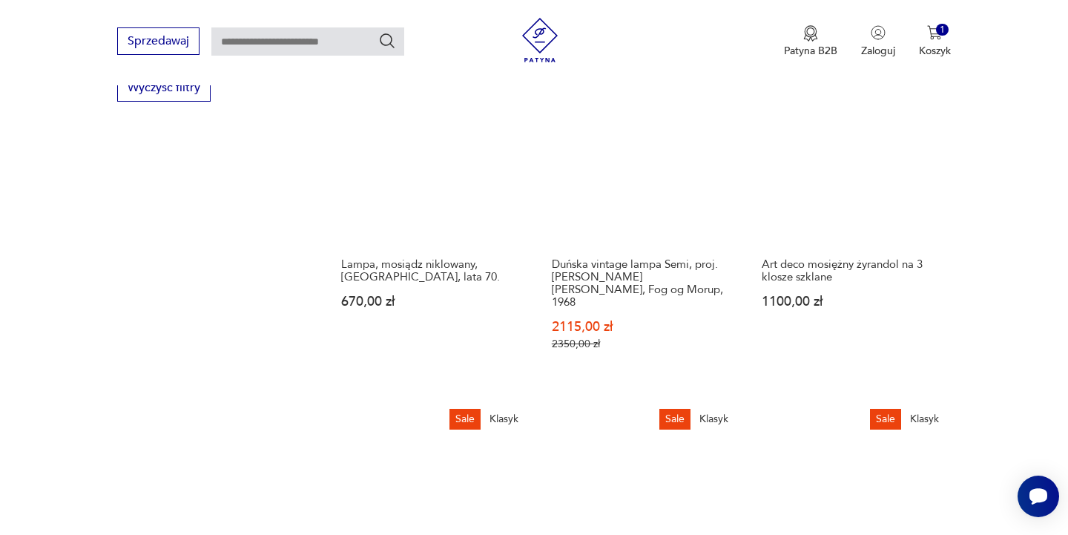
scroll to position [1599, 0]
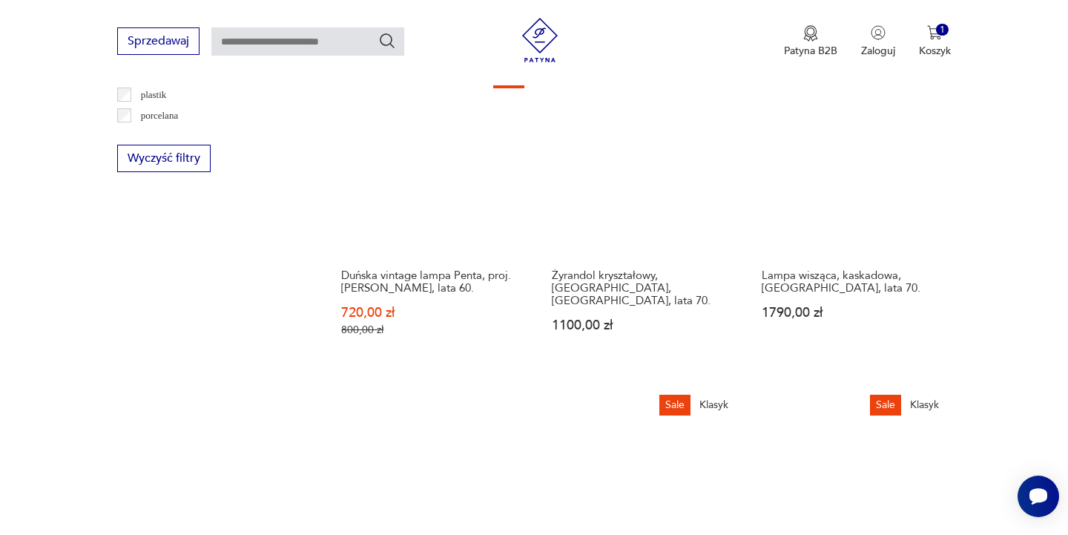
scroll to position [1527, 0]
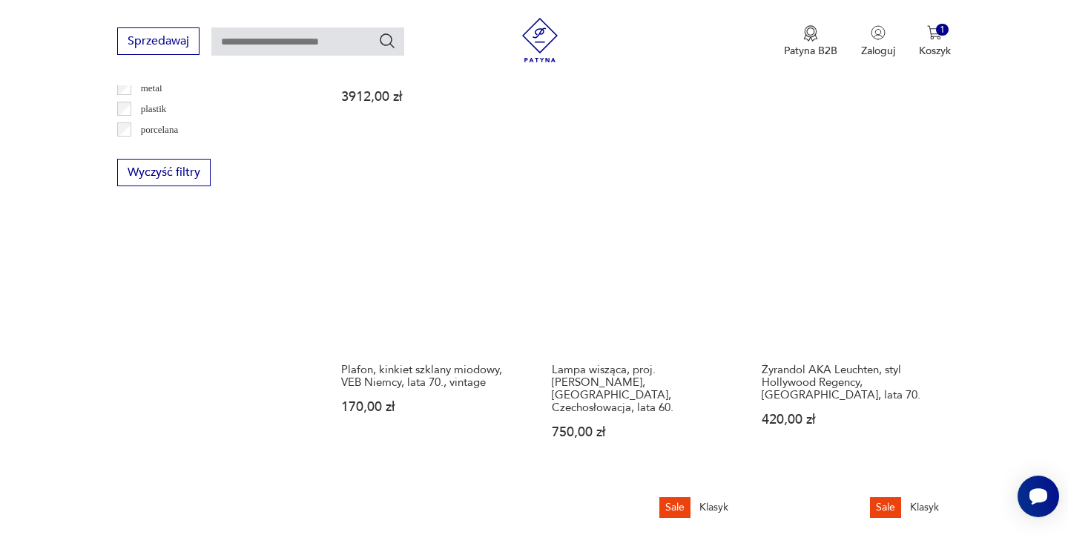
scroll to position [1514, 0]
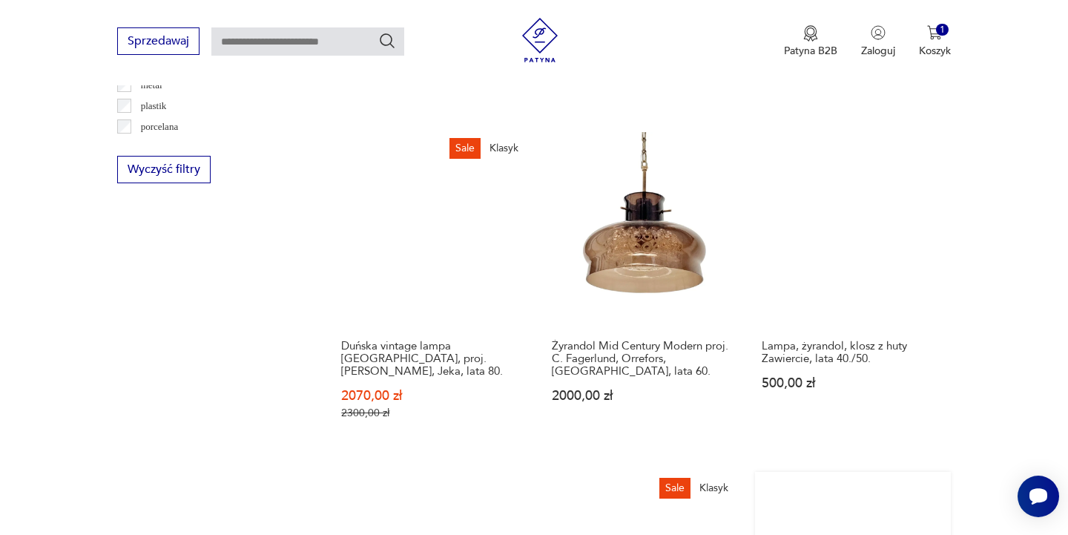
scroll to position [1517, 0]
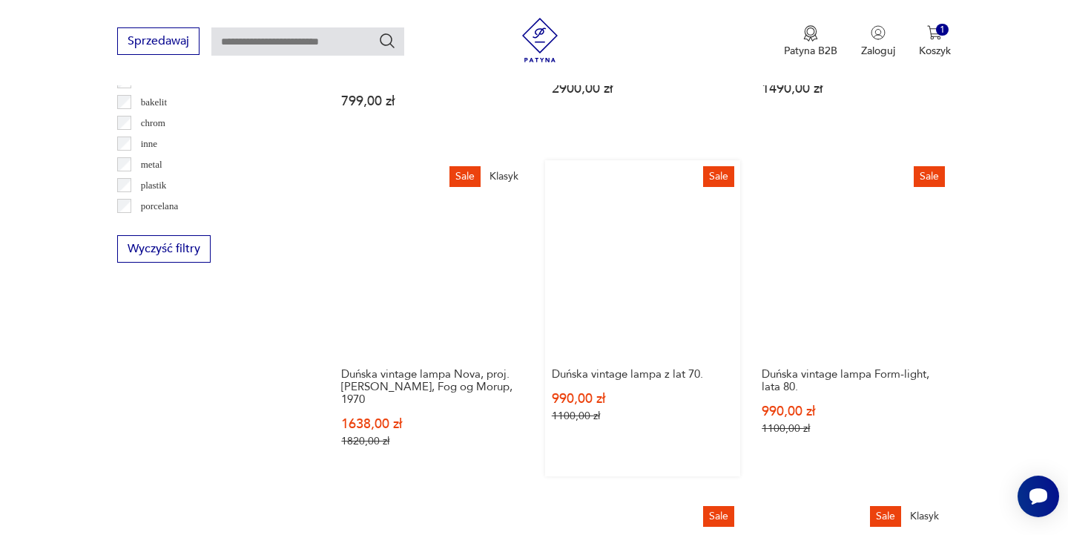
scroll to position [1441, 0]
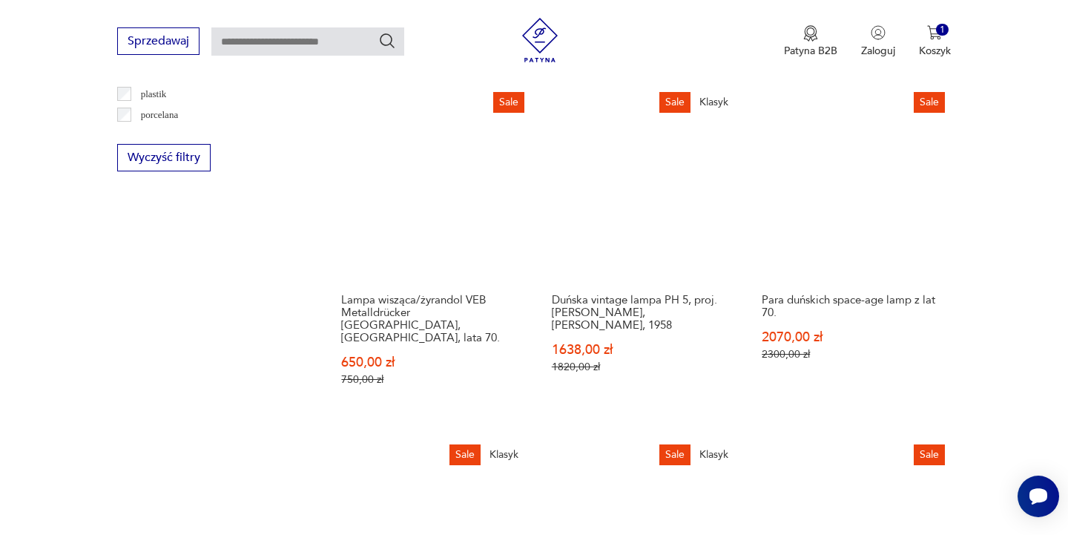
scroll to position [1527, 0]
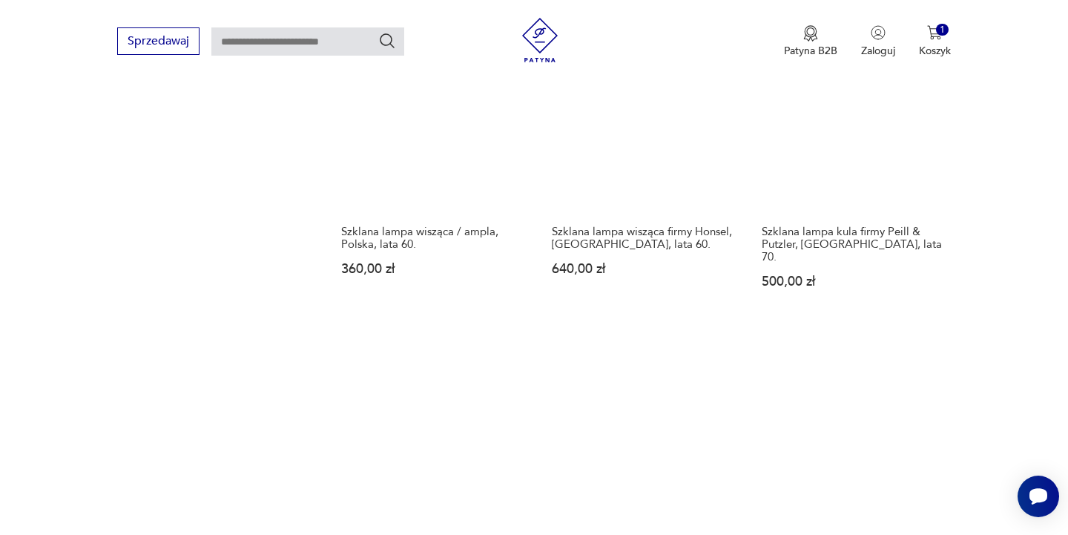
scroll to position [1553, 0]
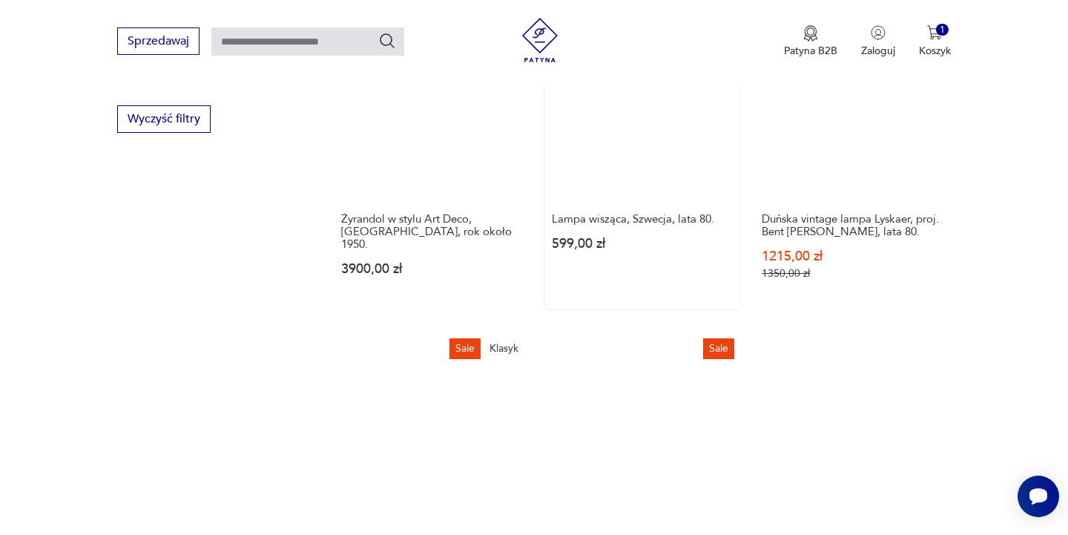
scroll to position [1569, 0]
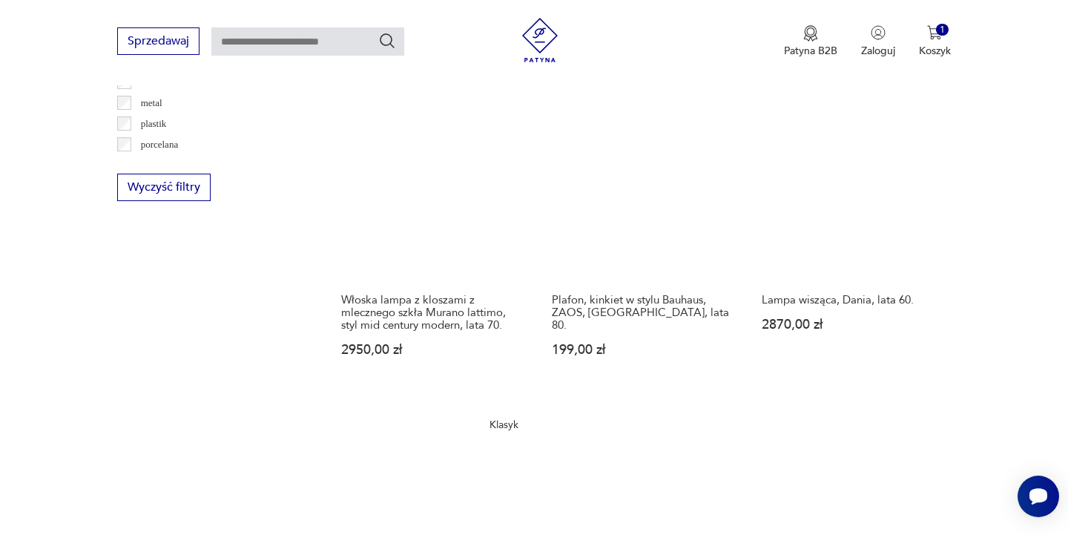
scroll to position [1495, 0]
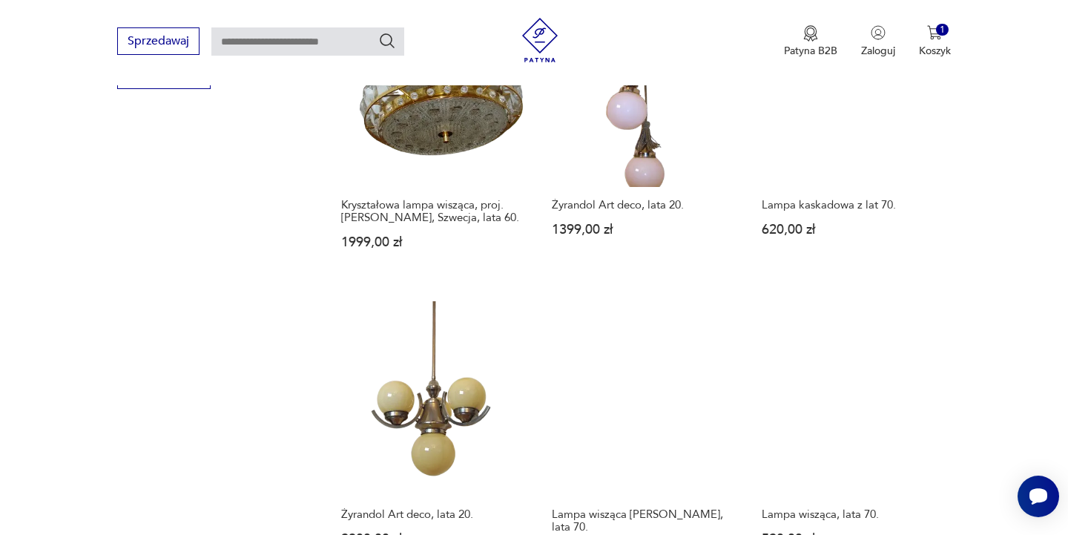
scroll to position [1610, 0]
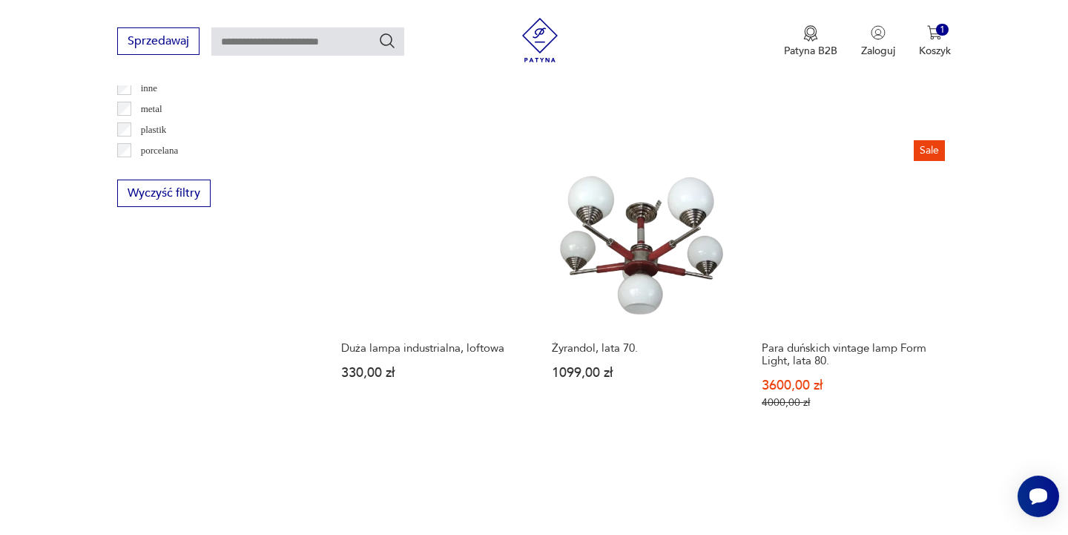
scroll to position [1486, 0]
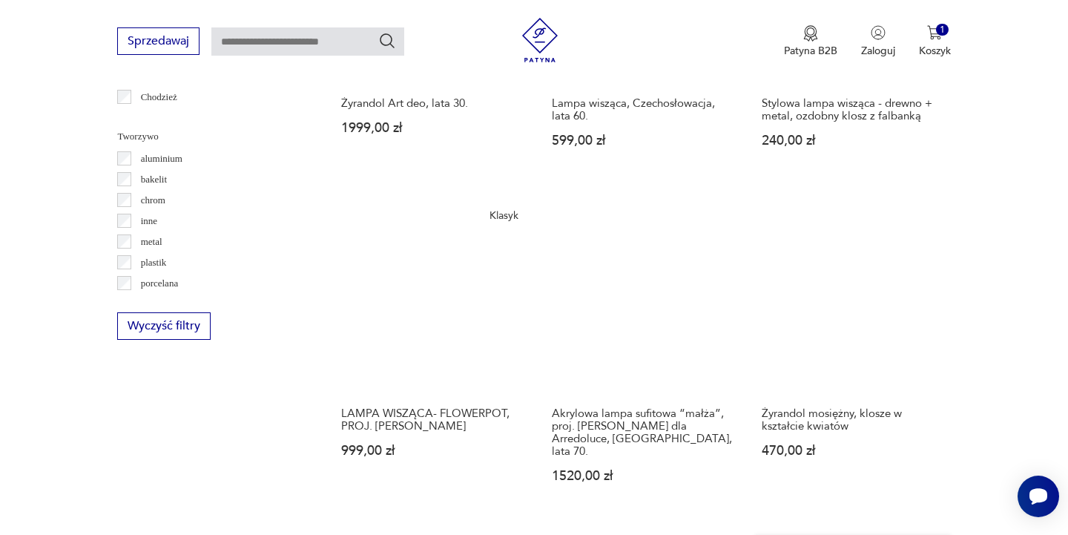
scroll to position [1389, 0]
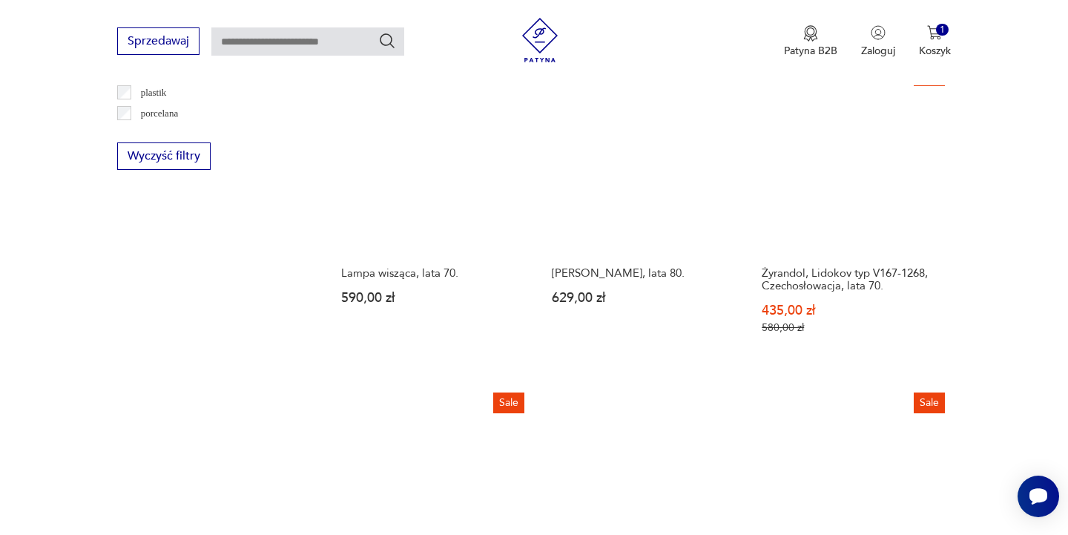
scroll to position [1527, 0]
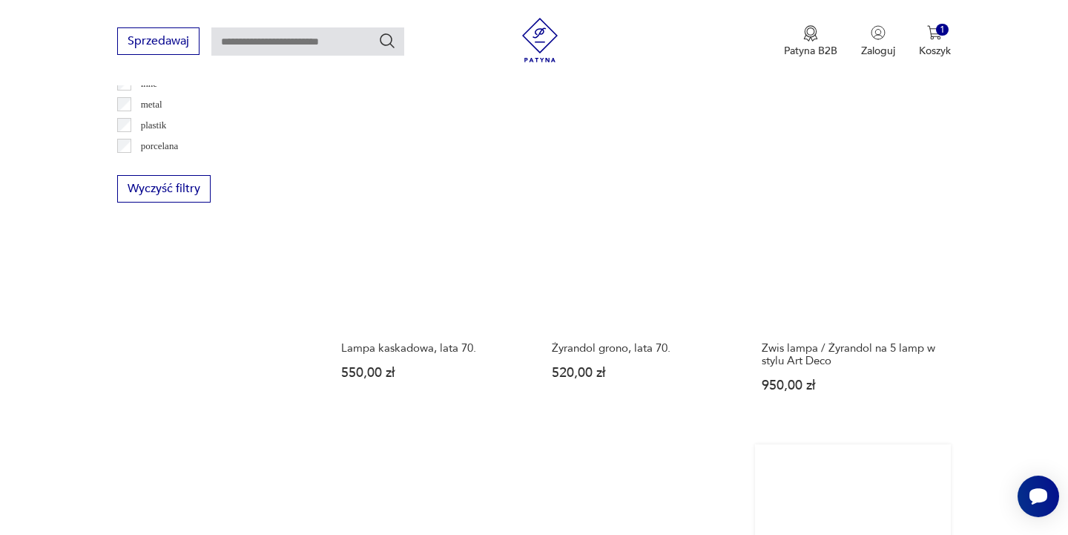
scroll to position [1504, 0]
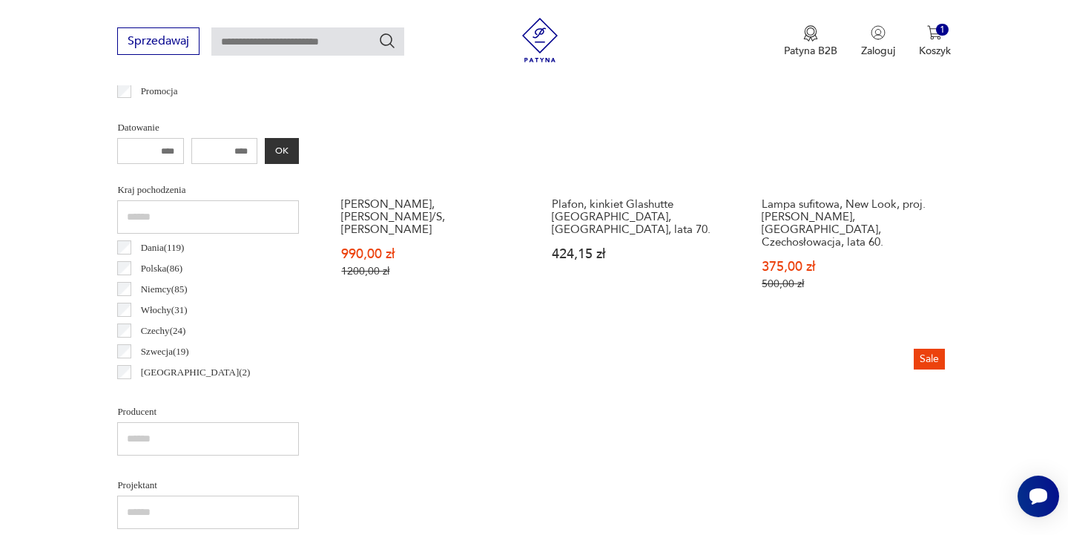
scroll to position [350, 0]
